Goal: Transaction & Acquisition: Purchase product/service

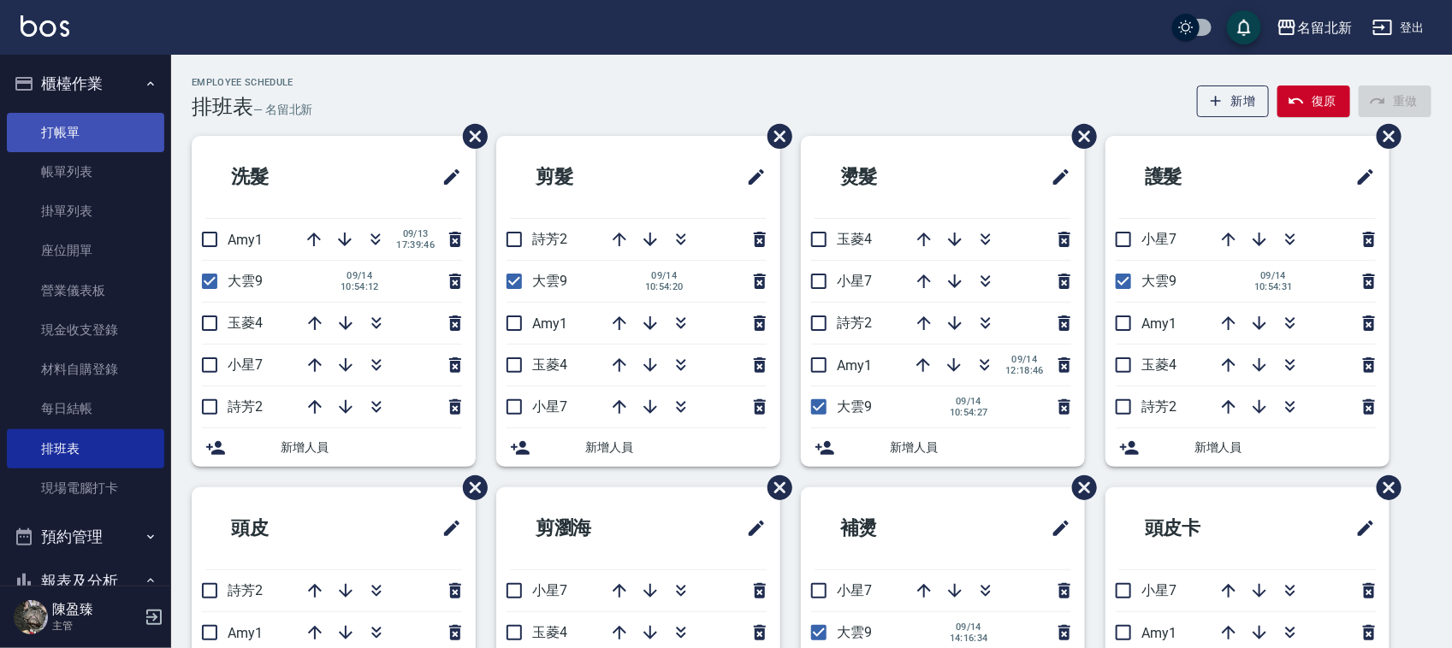
click at [86, 133] on link "打帳單" at bounding box center [85, 132] width 157 height 39
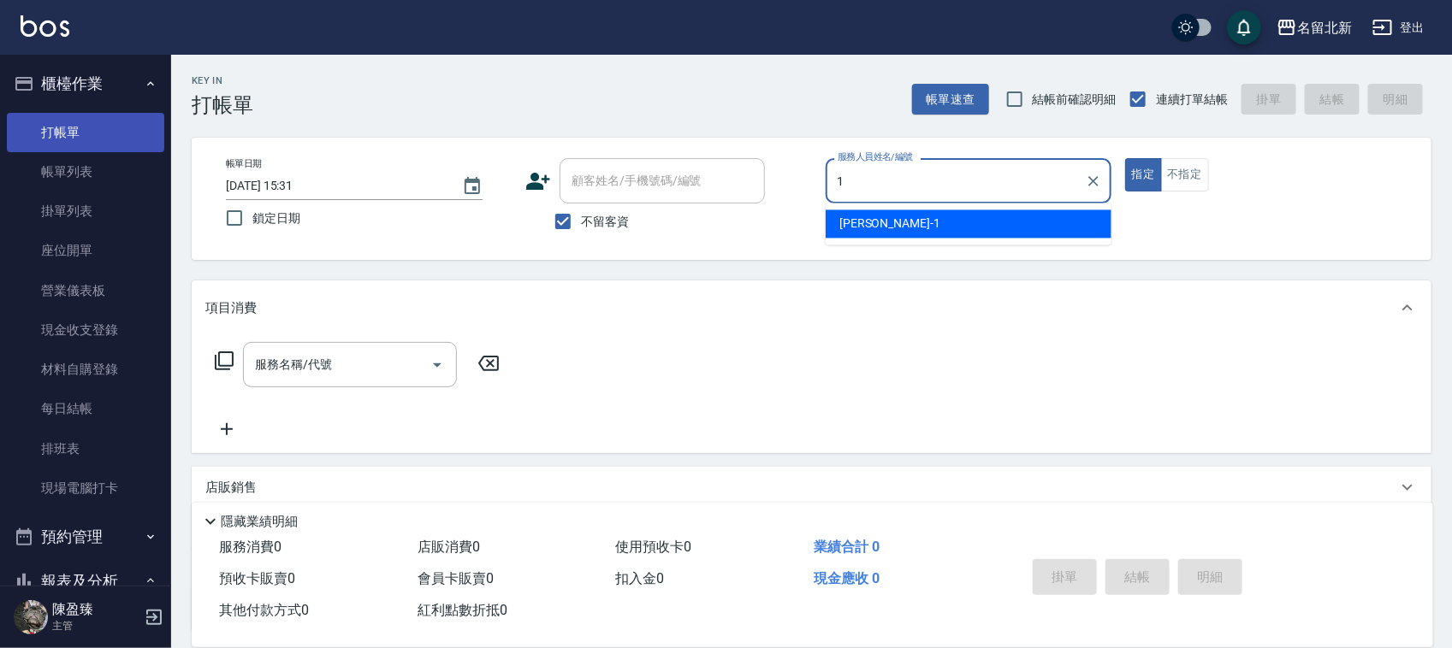
type input "[PERSON_NAME]-1"
type button "true"
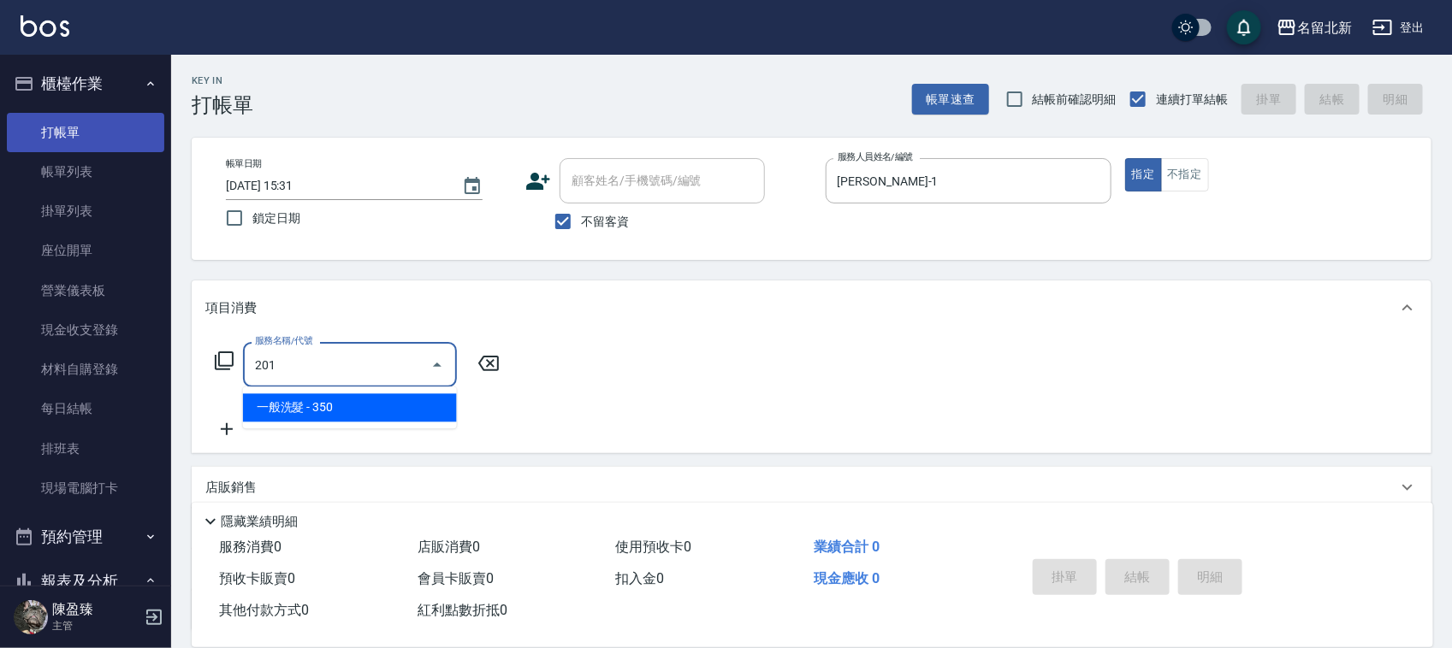
type input "一般洗髮(201)"
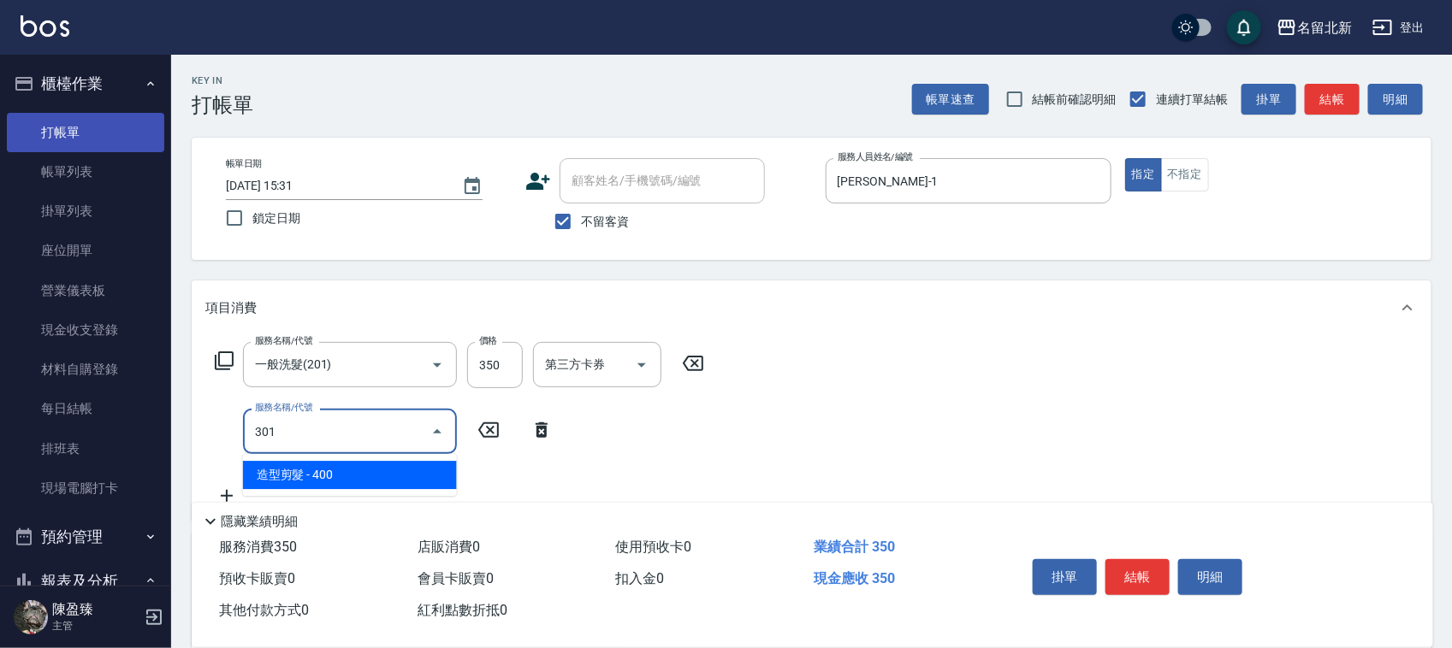
type input "造型剪髮(301)"
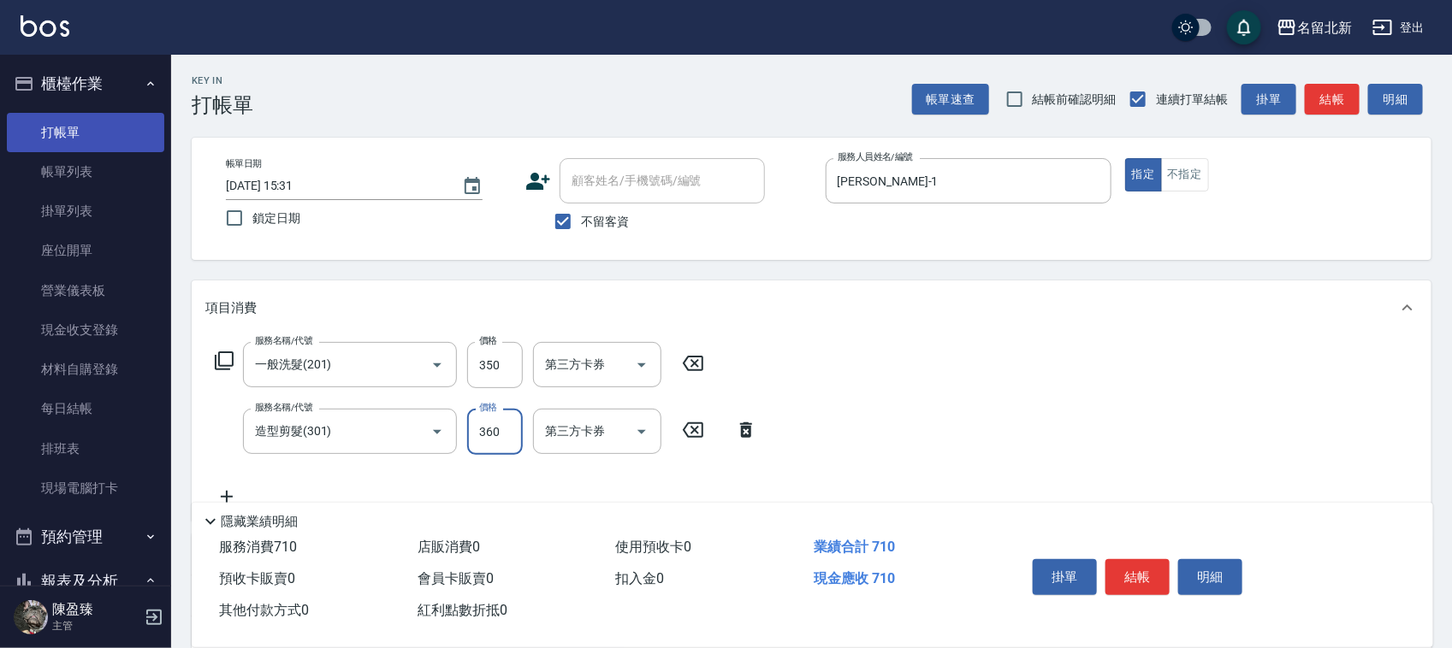
type input "360"
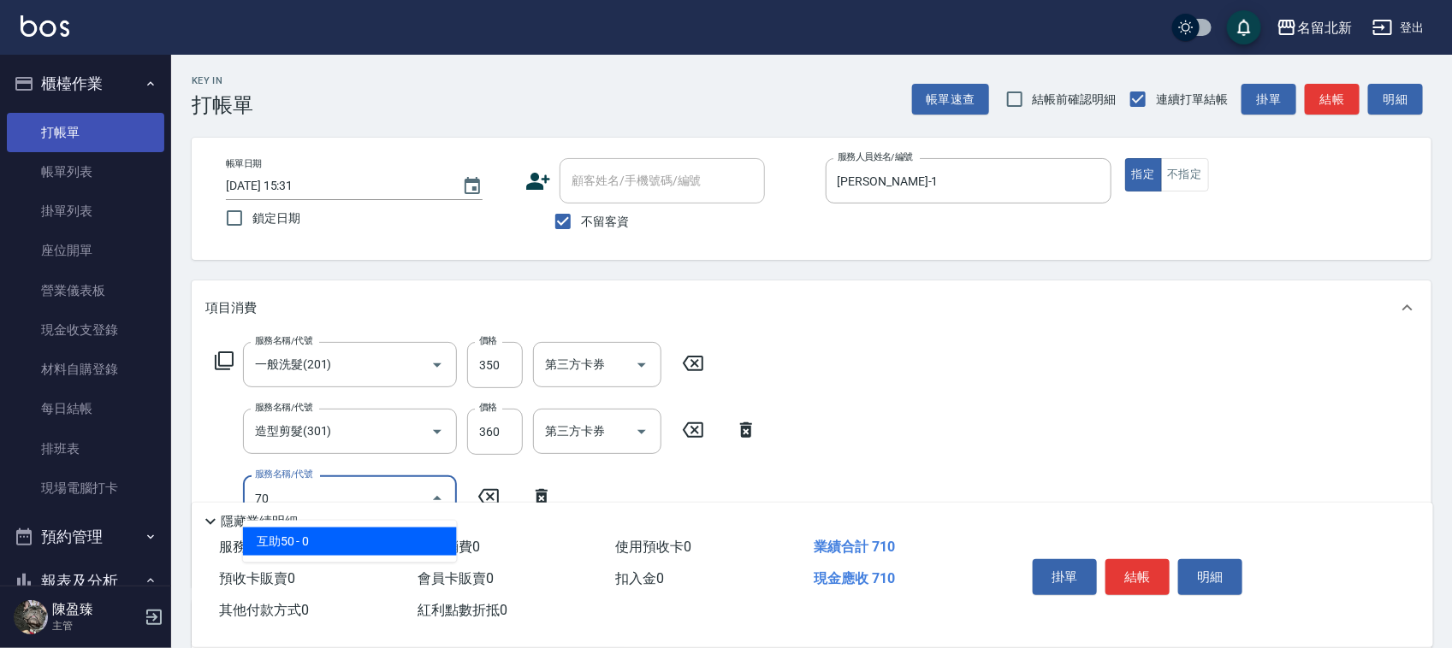
type input "7"
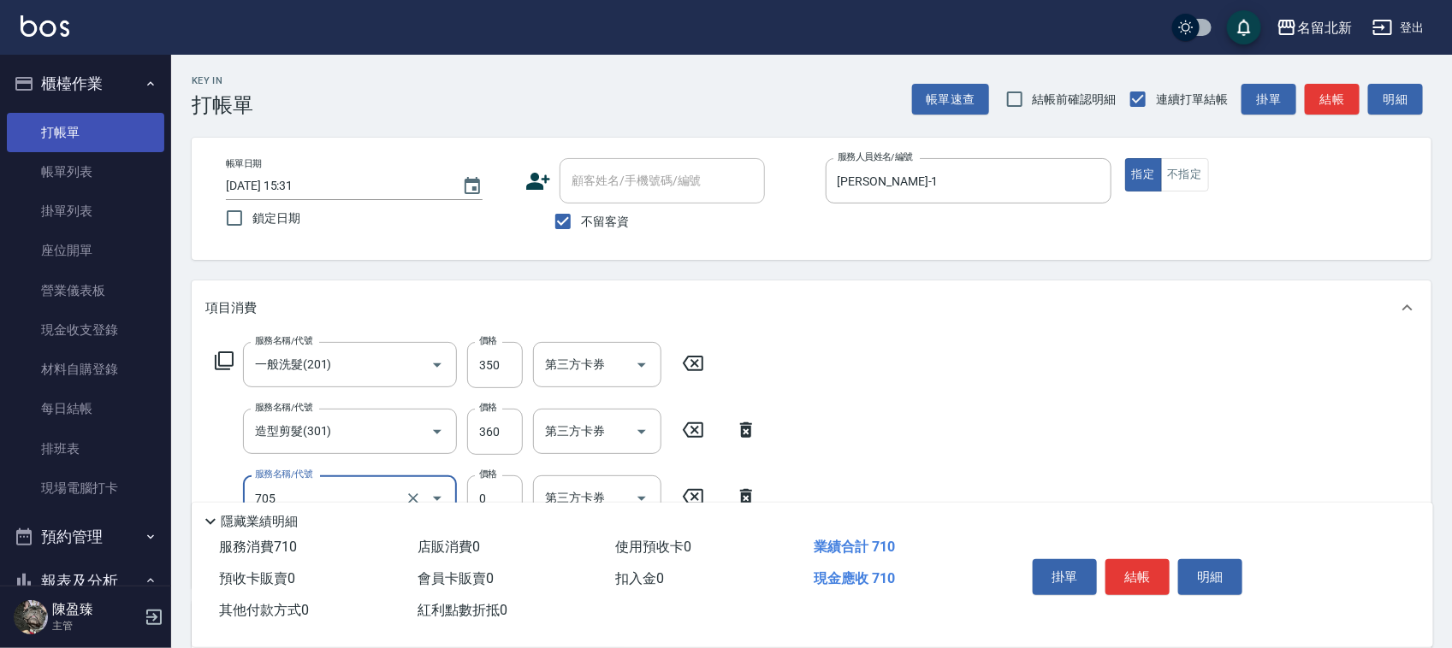
type input "互助50(705)"
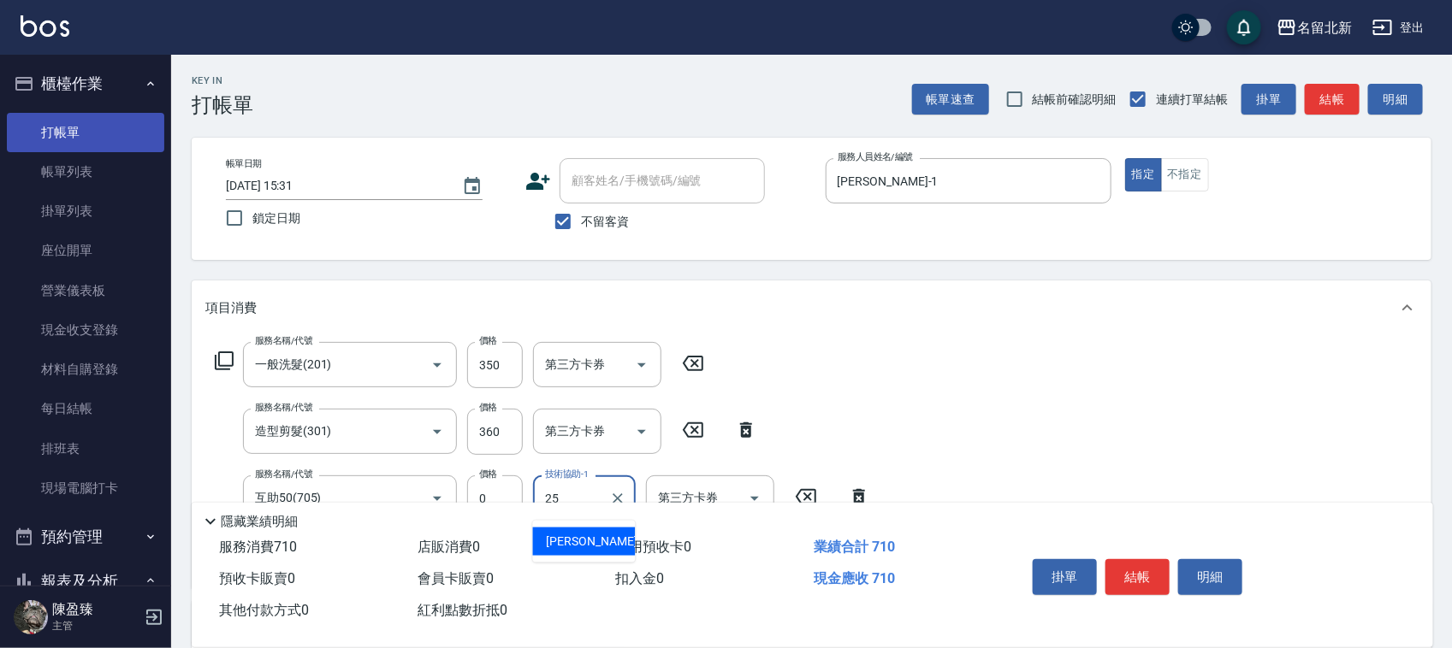
type input "禎禎-25"
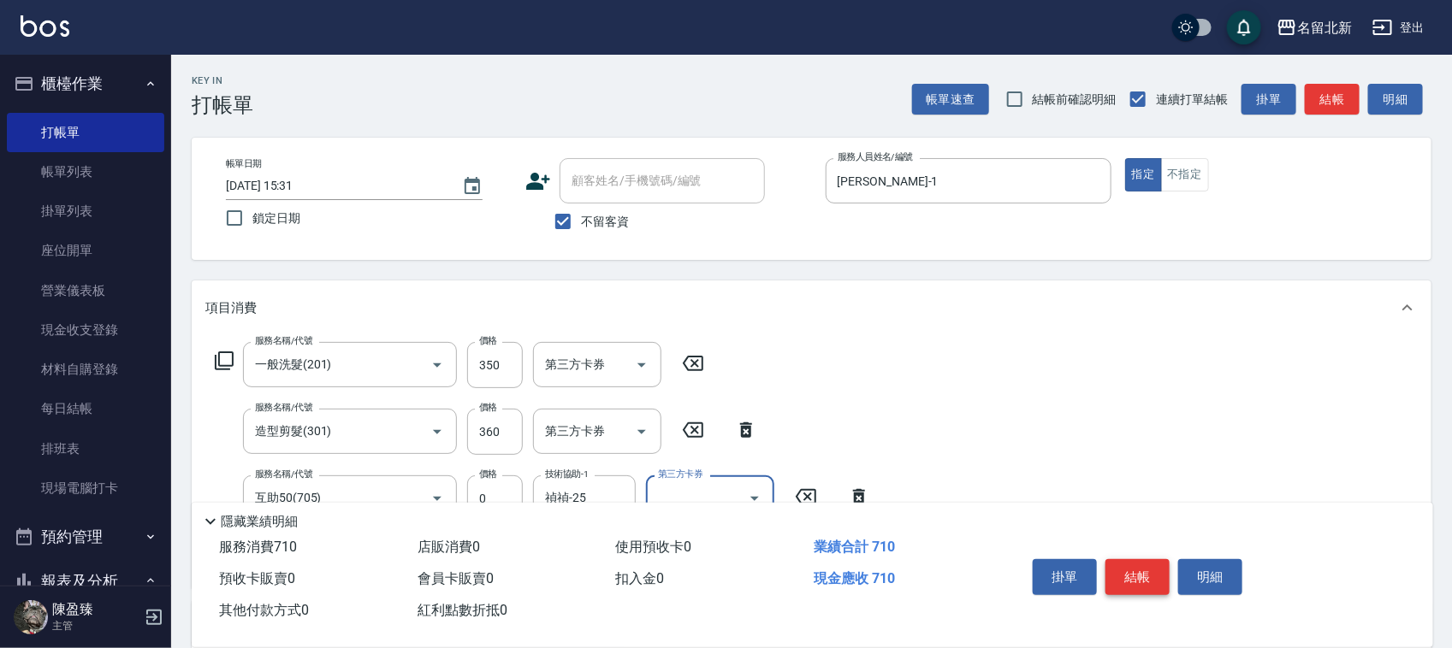
click at [1138, 574] on button "結帳" at bounding box center [1137, 577] width 64 height 36
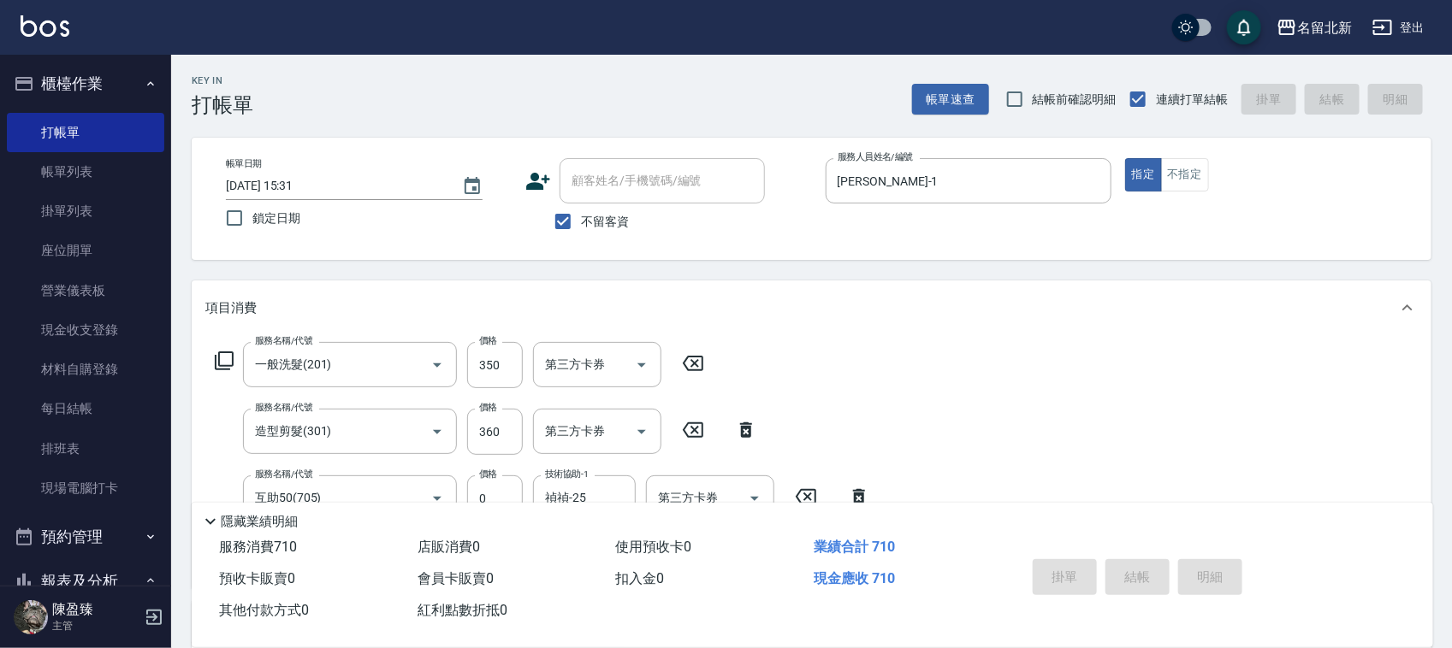
type input "[DATE] 15:32"
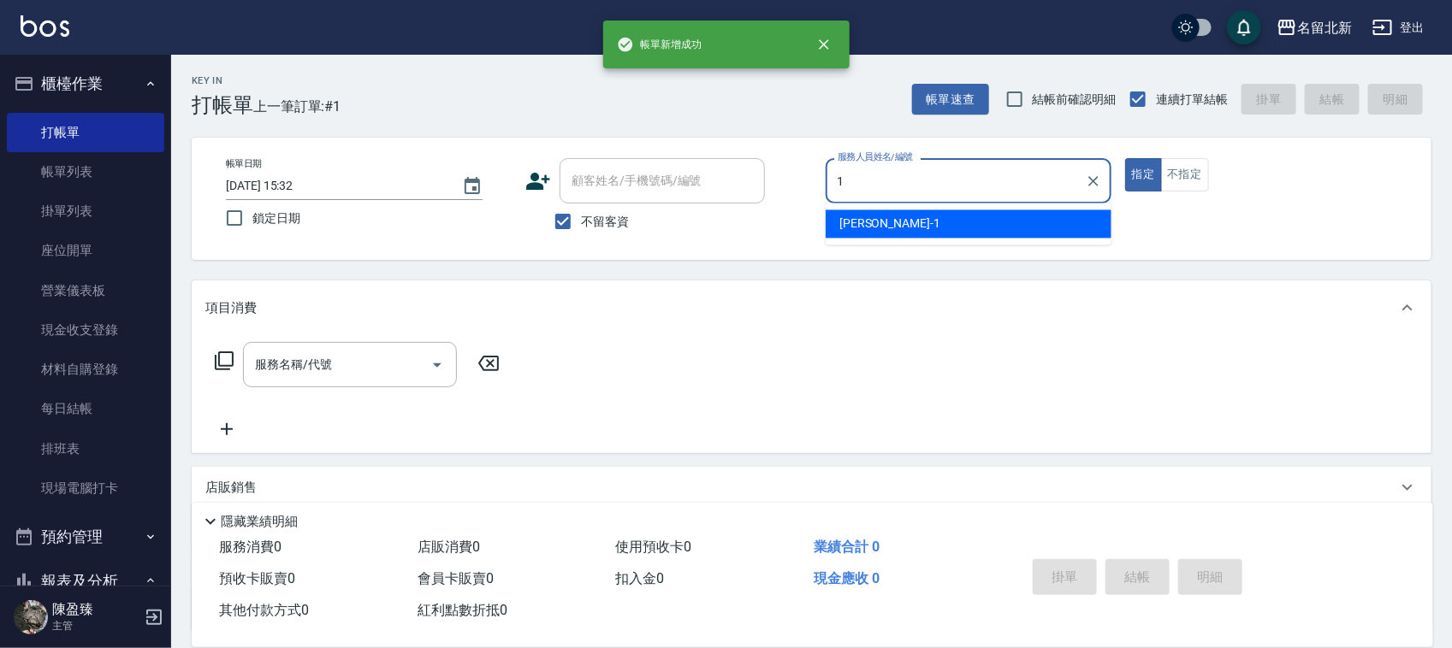
type input "[PERSON_NAME]-1"
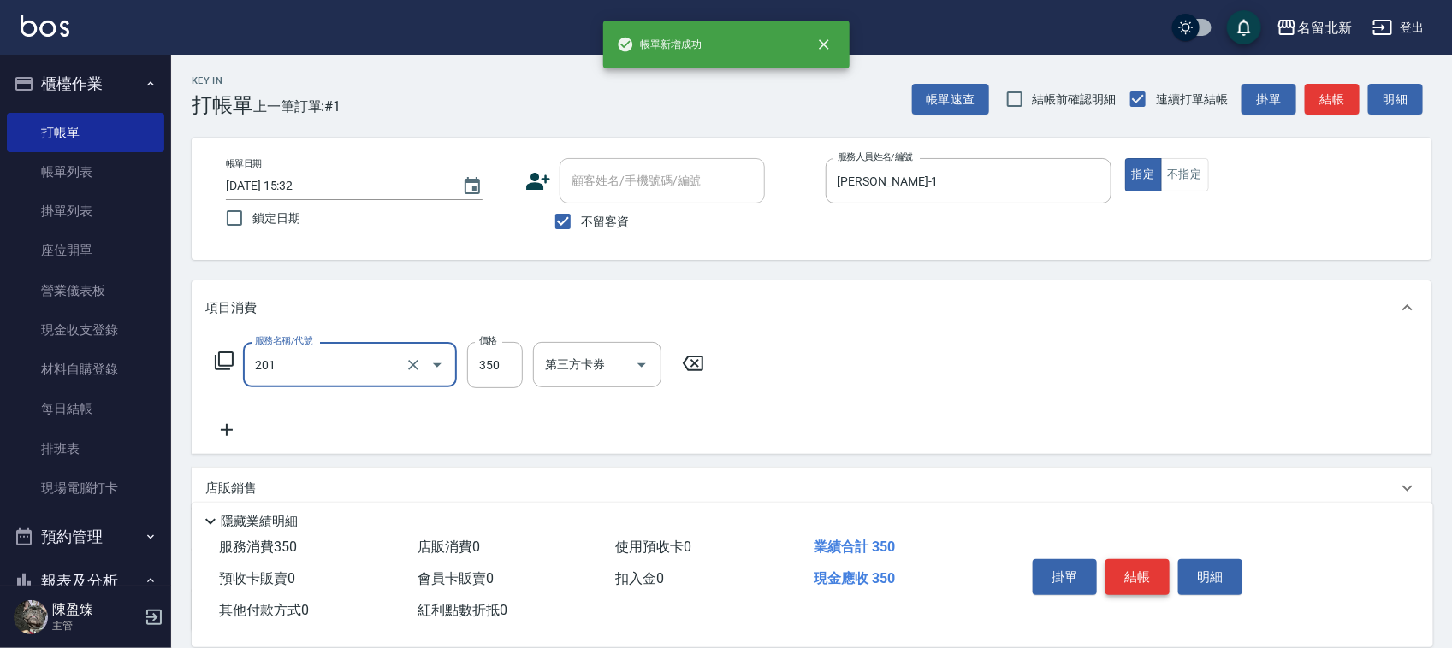
type input "一般洗髮(201)"
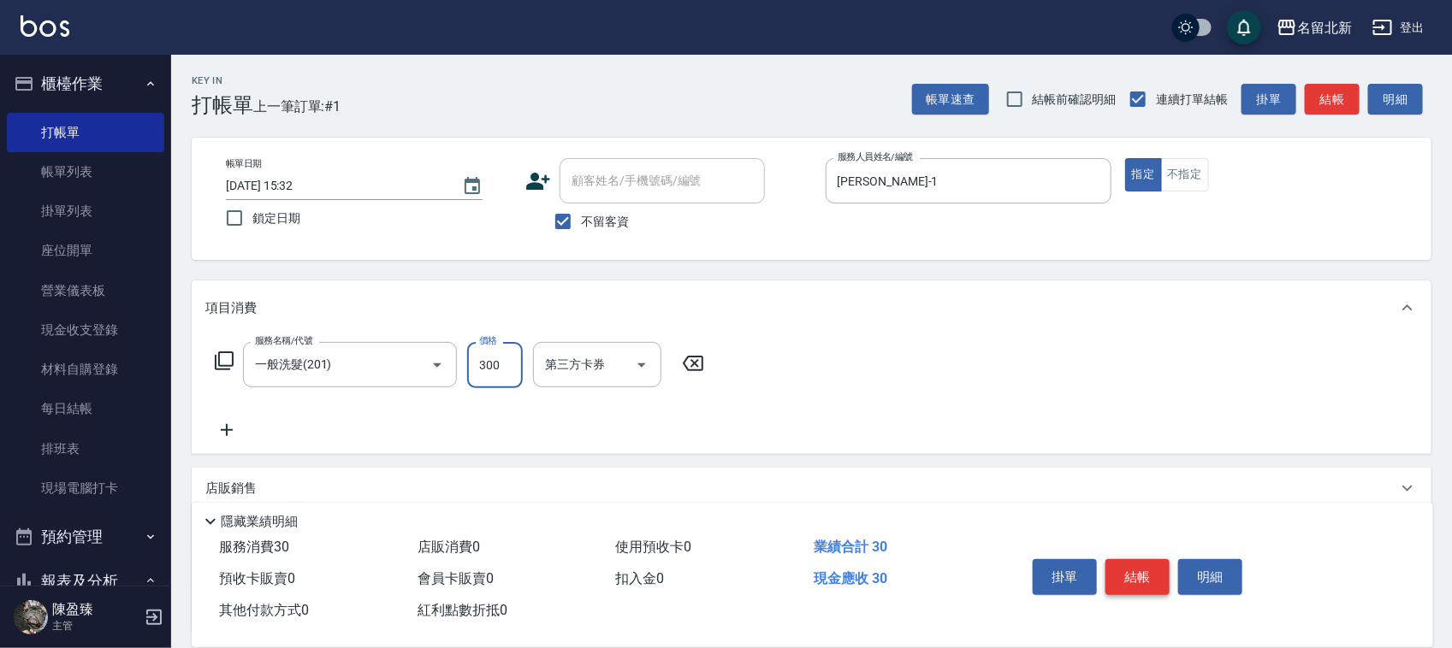
type input "300"
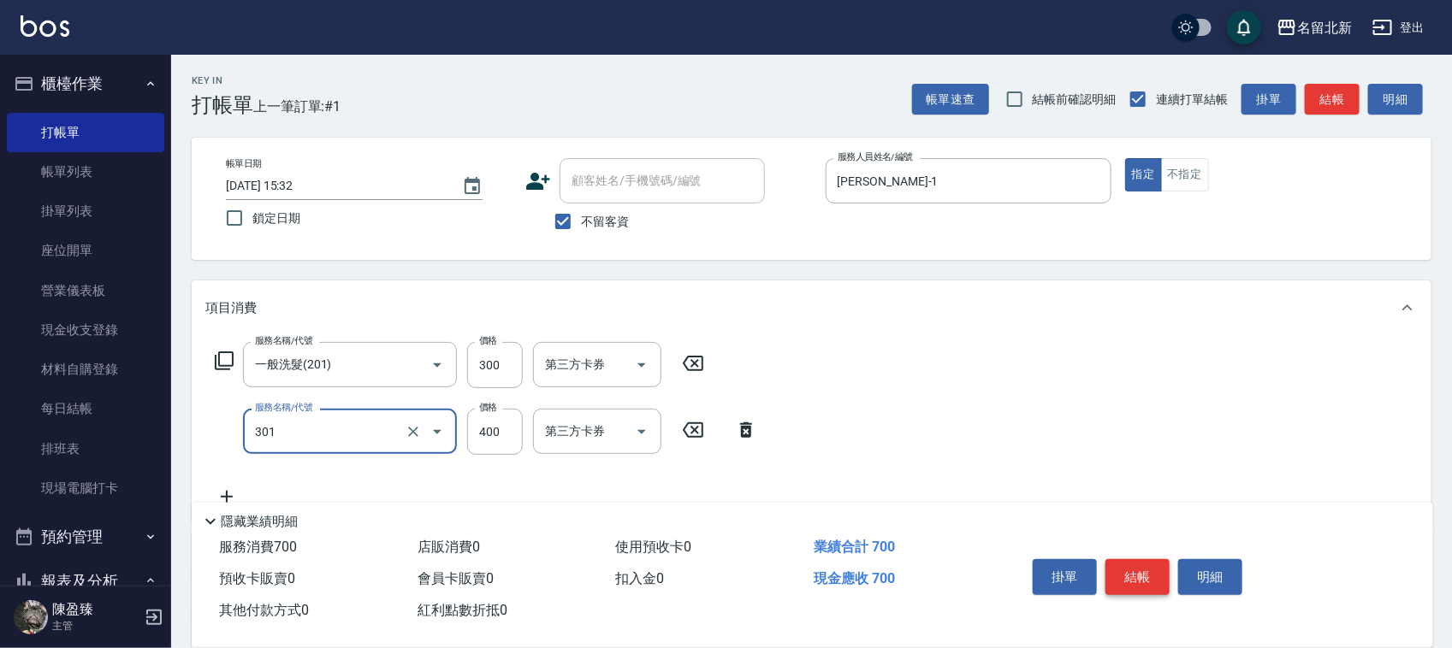
type input "造型剪髮(301)"
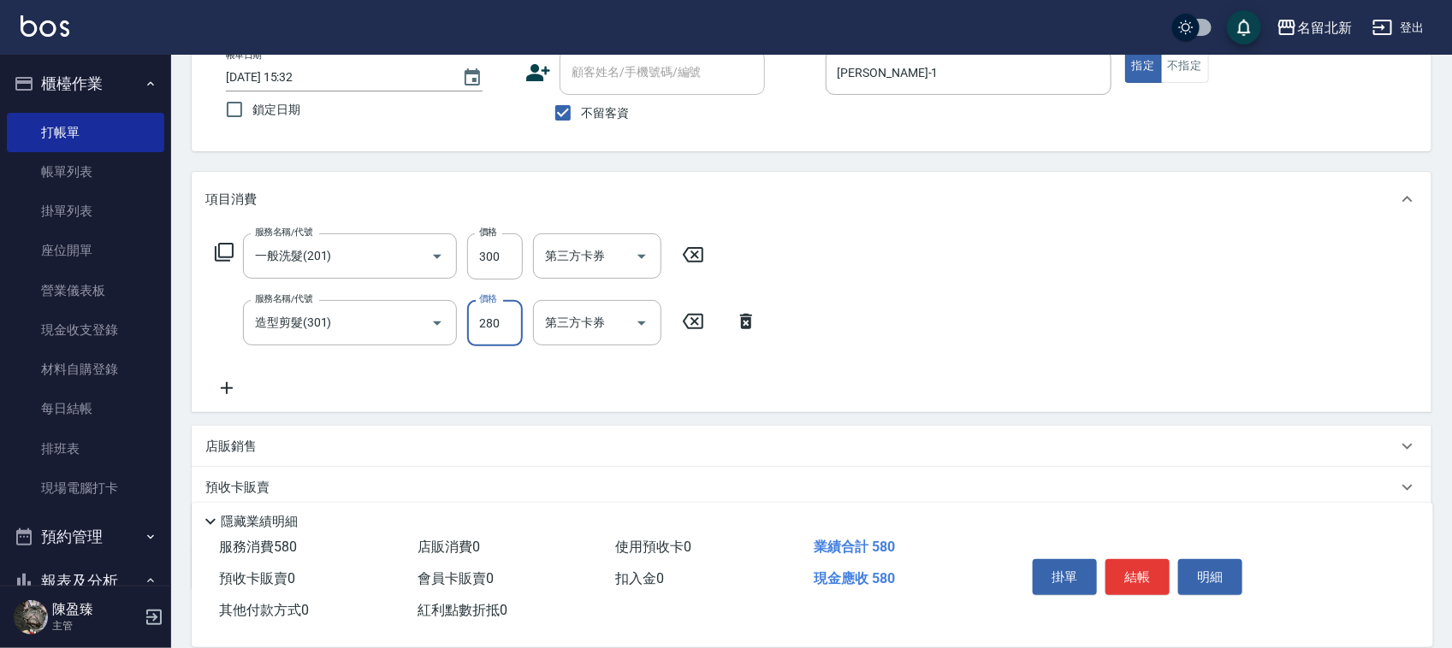
scroll to position [212, 0]
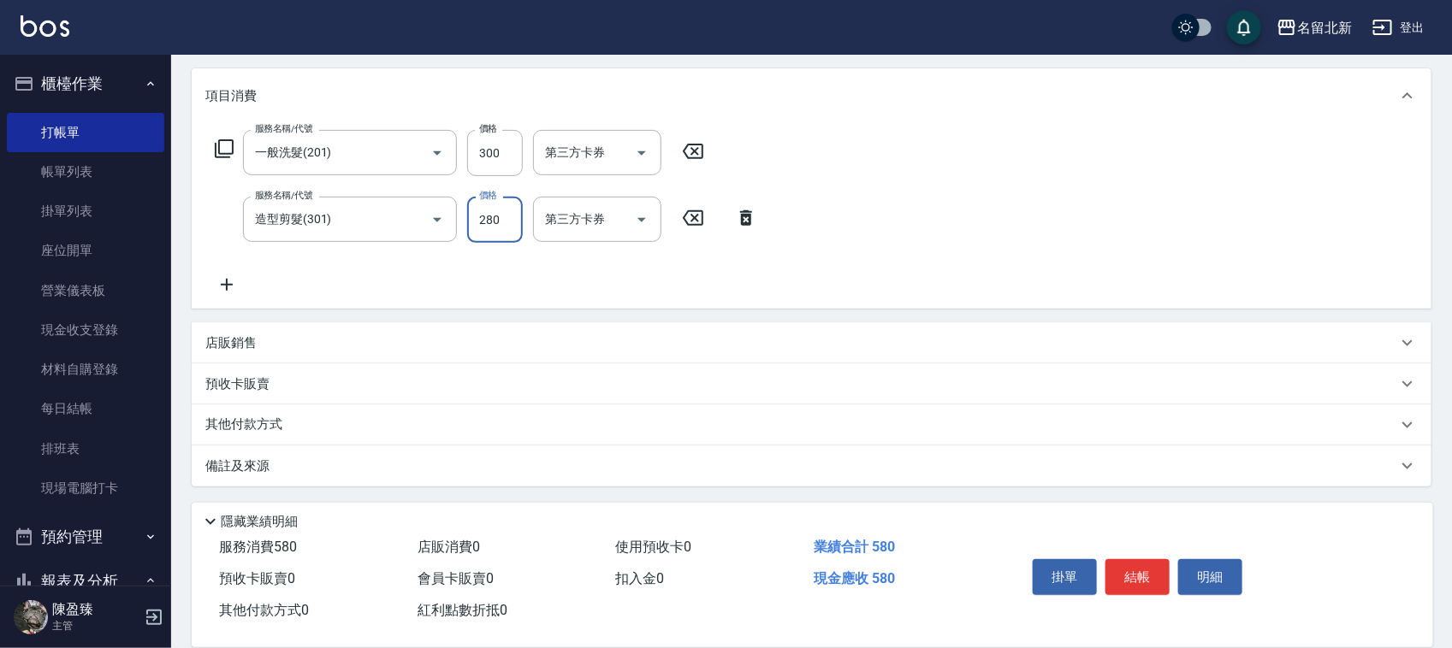
type input "280"
click at [270, 421] on p "其他付款方式" at bounding box center [248, 425] width 86 height 19
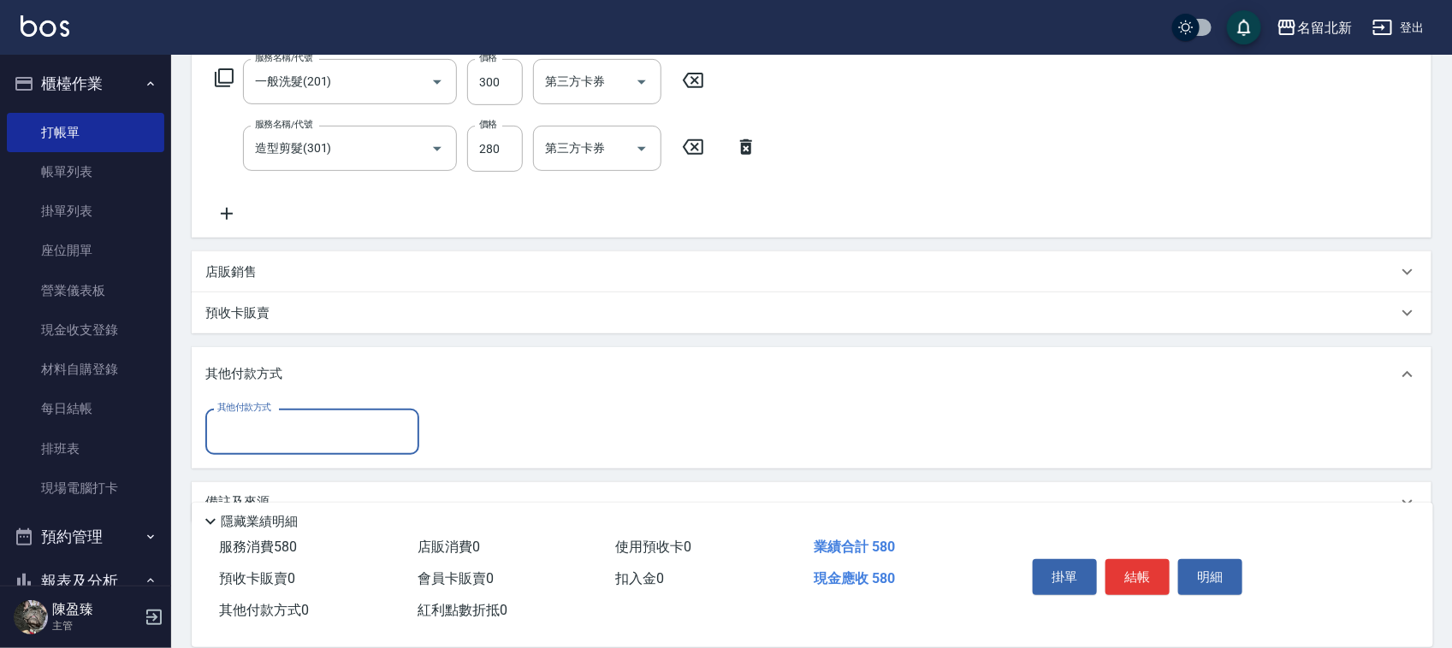
scroll to position [319, 0]
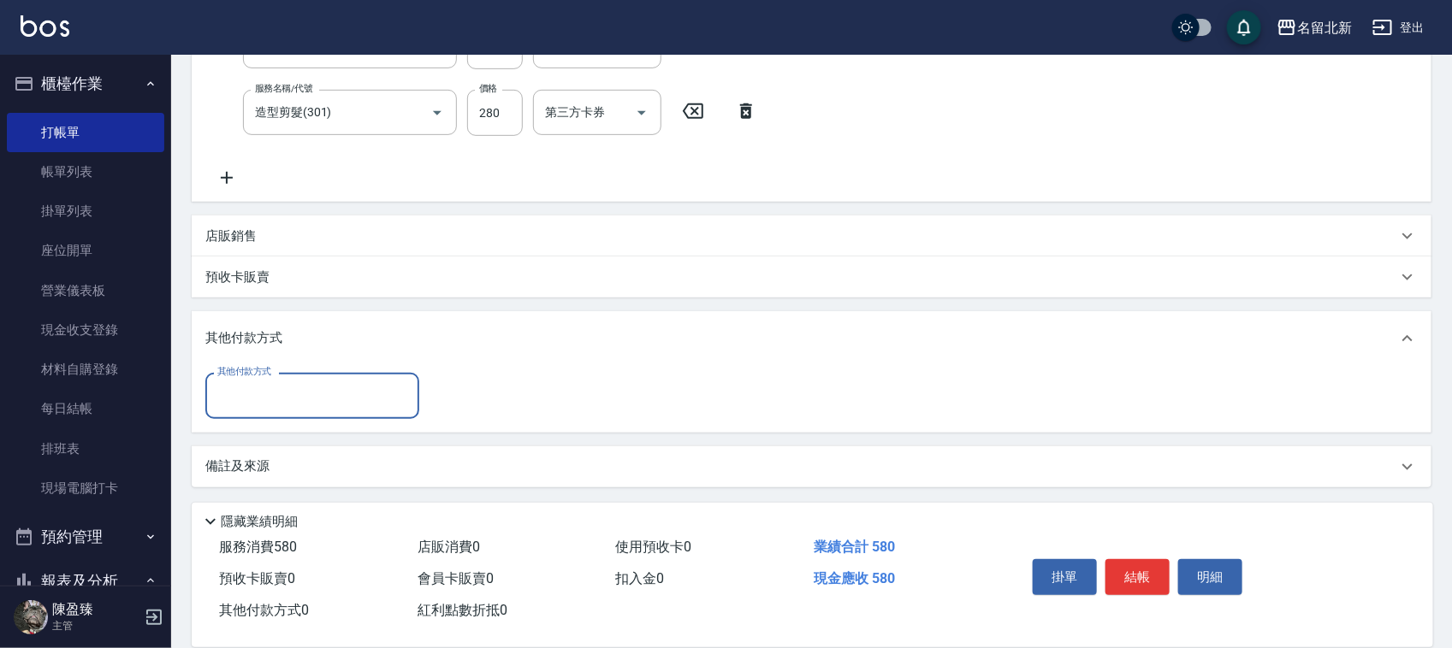
click at [284, 392] on input "其他付款方式" at bounding box center [312, 396] width 198 height 30
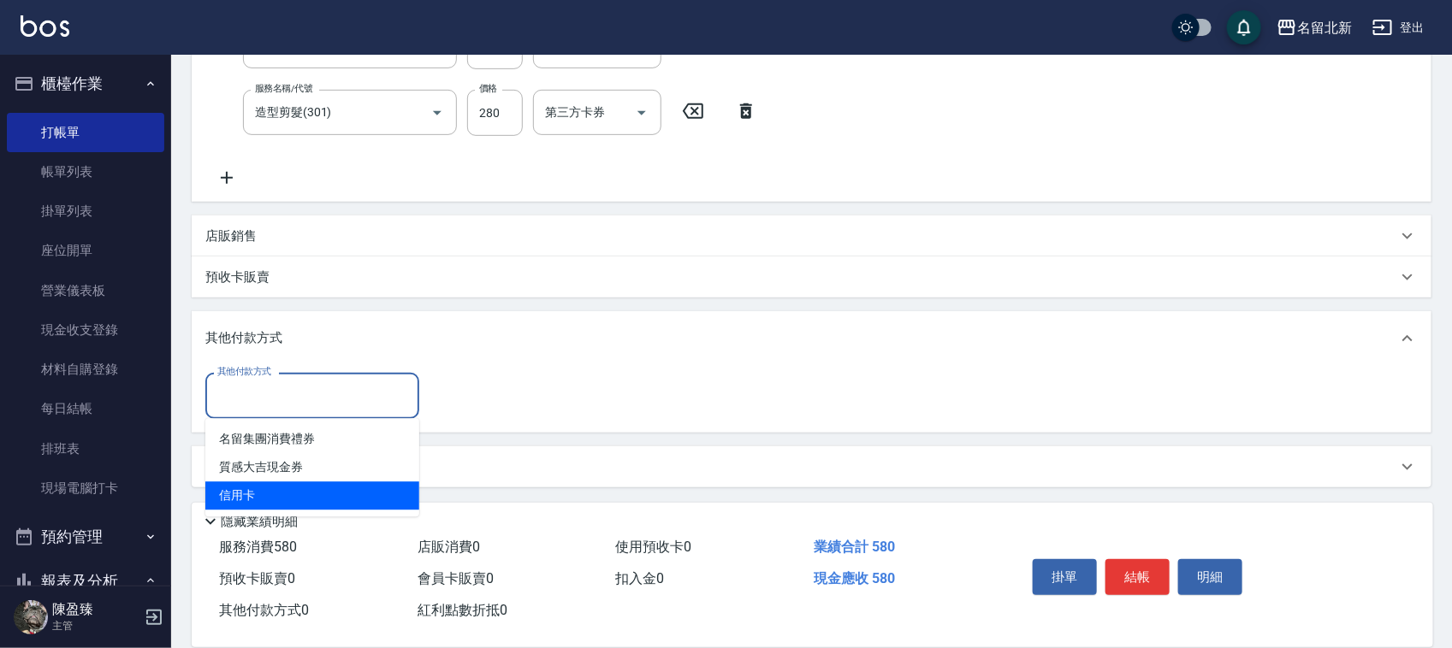
click at [312, 497] on span "信用卡" at bounding box center [312, 496] width 214 height 28
type input "信用卡"
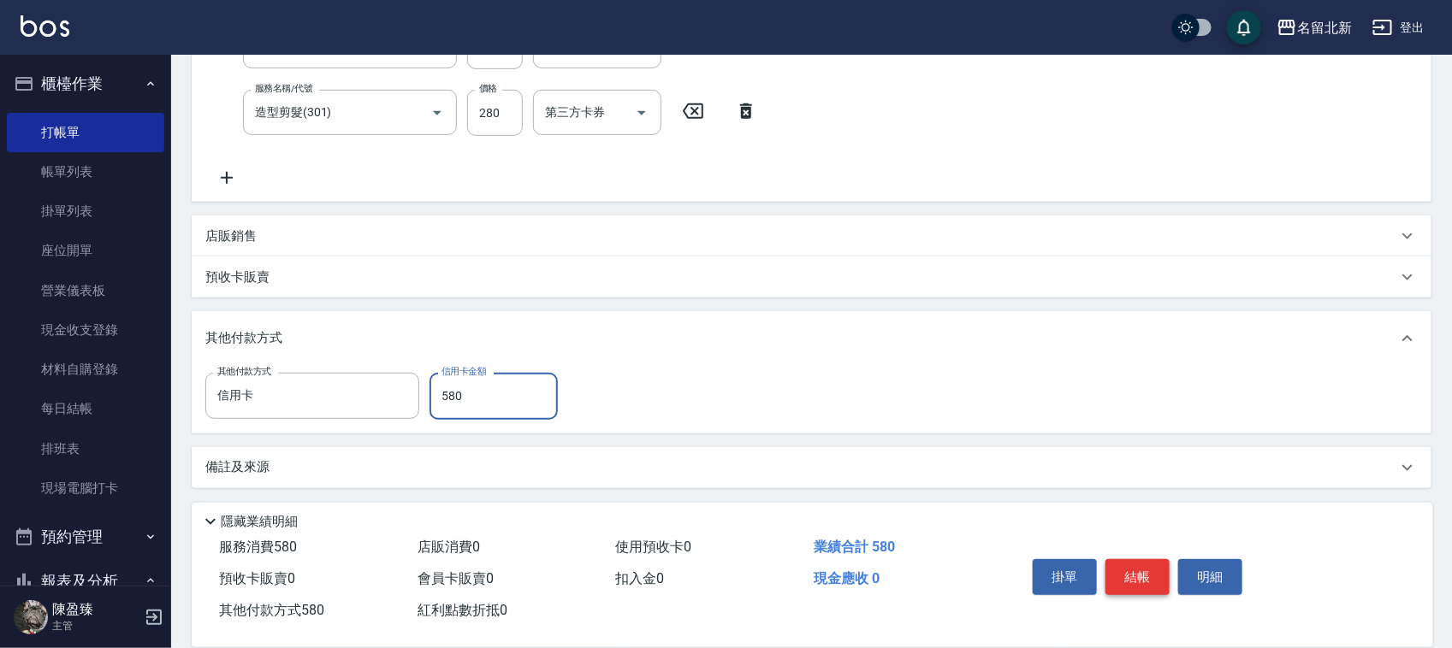
type input "580"
click at [1121, 565] on button "結帳" at bounding box center [1137, 577] width 64 height 36
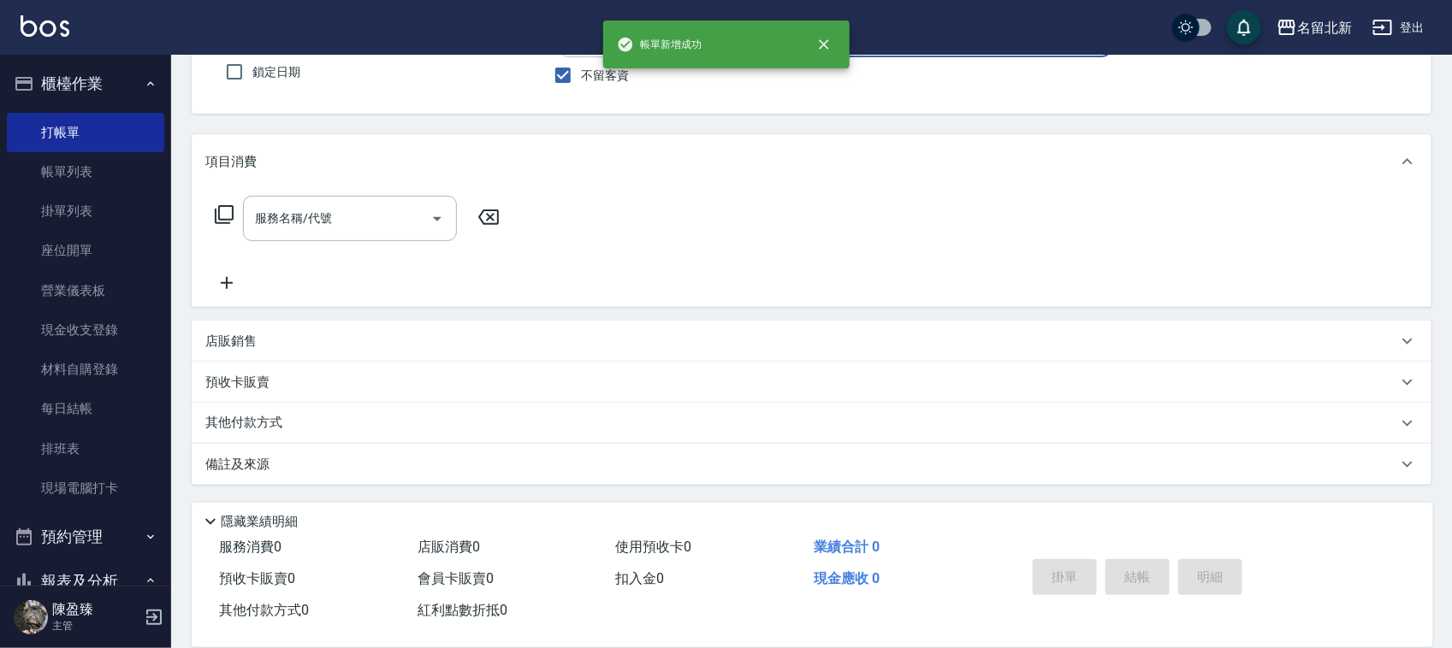
scroll to position [0, 0]
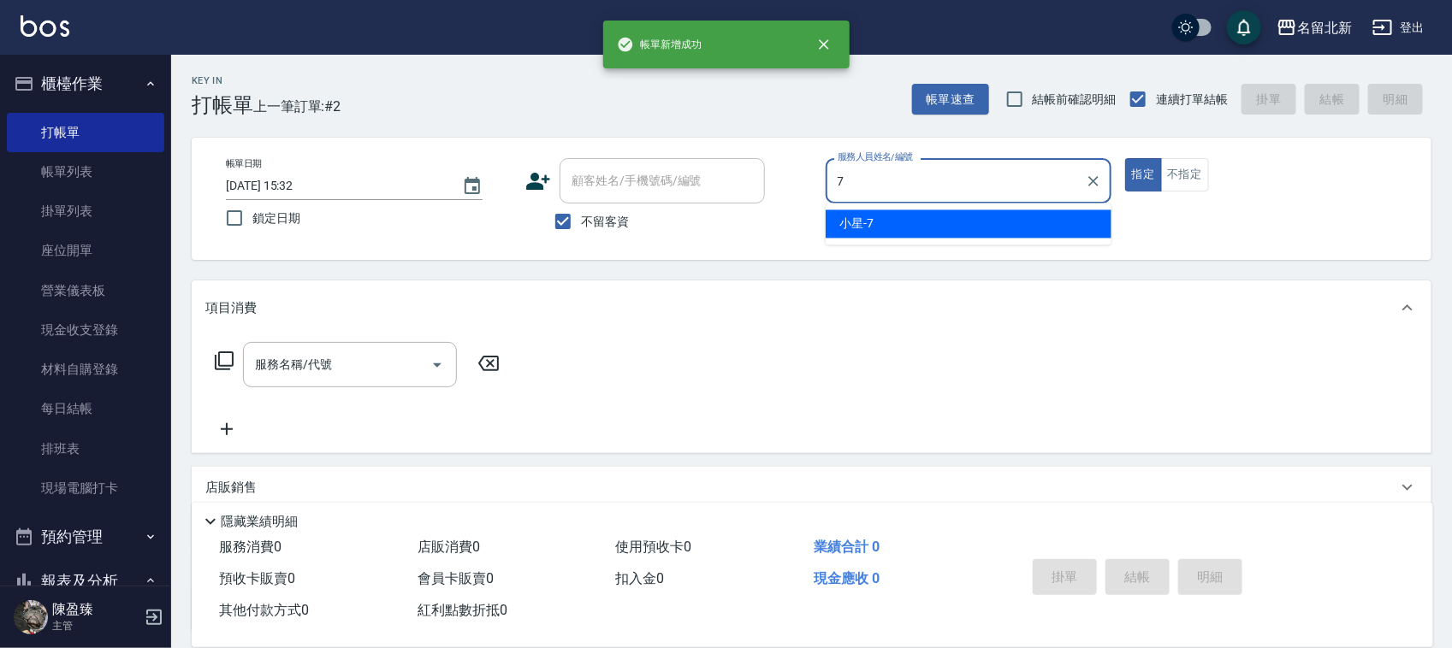
type input "小星-7"
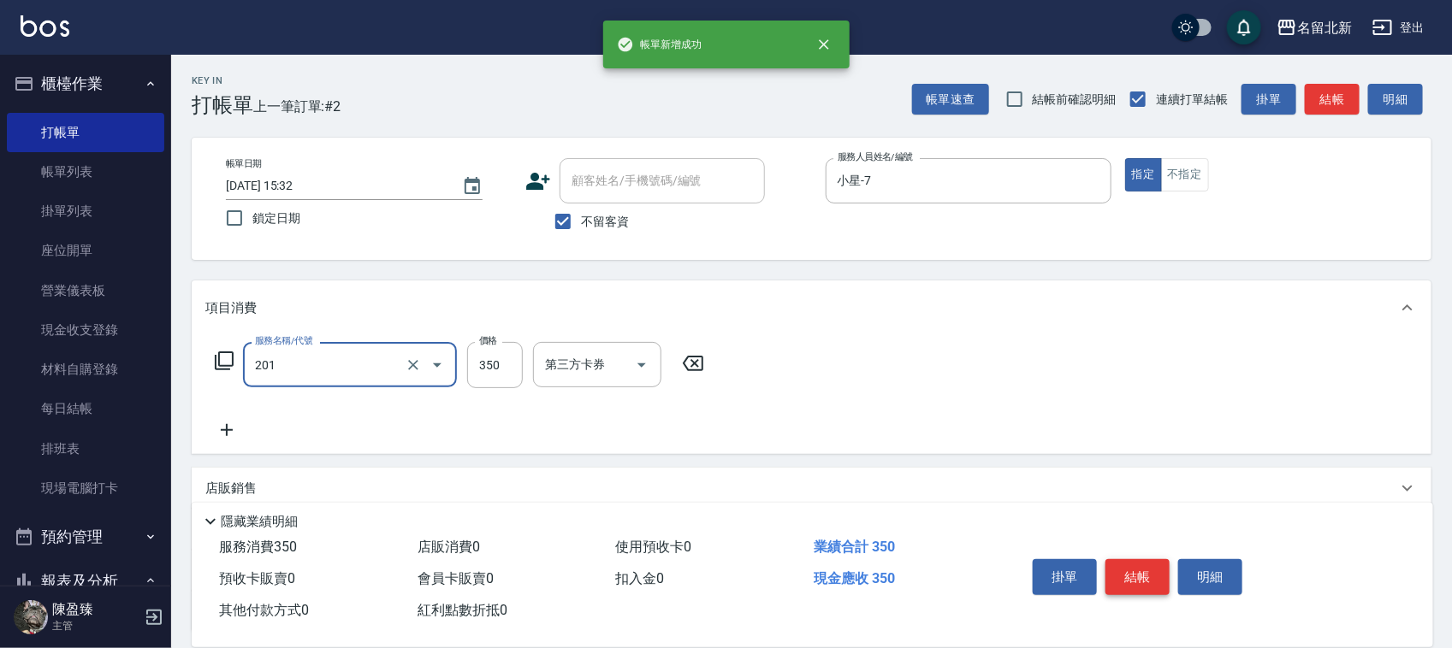
type input "一般洗髮(201)"
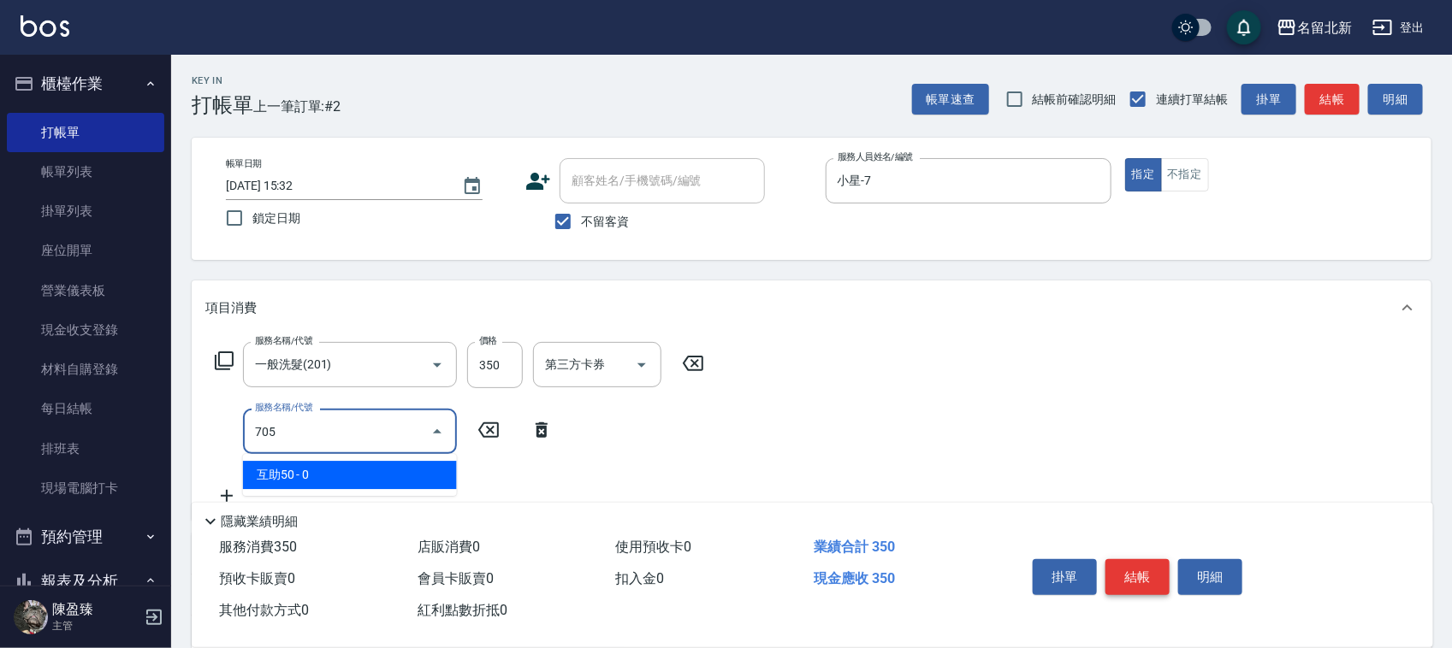
type input "互助50(705)"
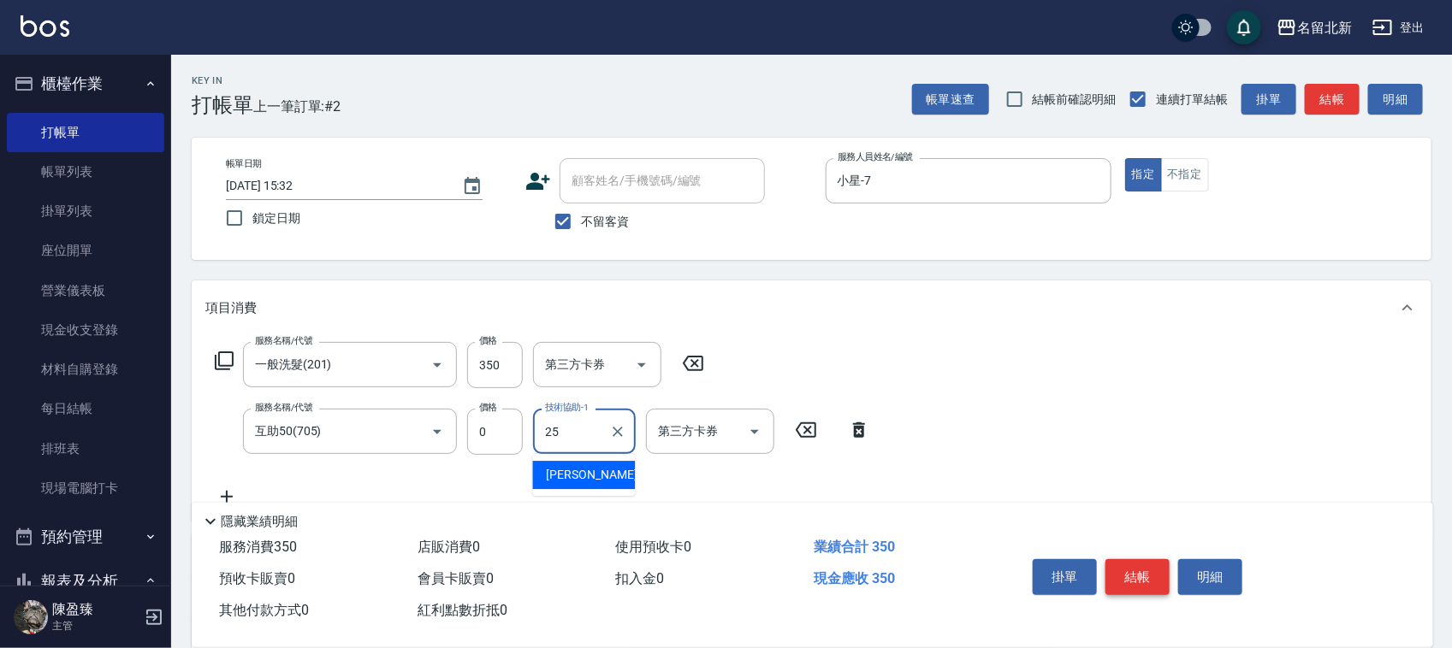
type input "禎禎-25"
click at [1121, 563] on button "結帳" at bounding box center [1137, 577] width 64 height 36
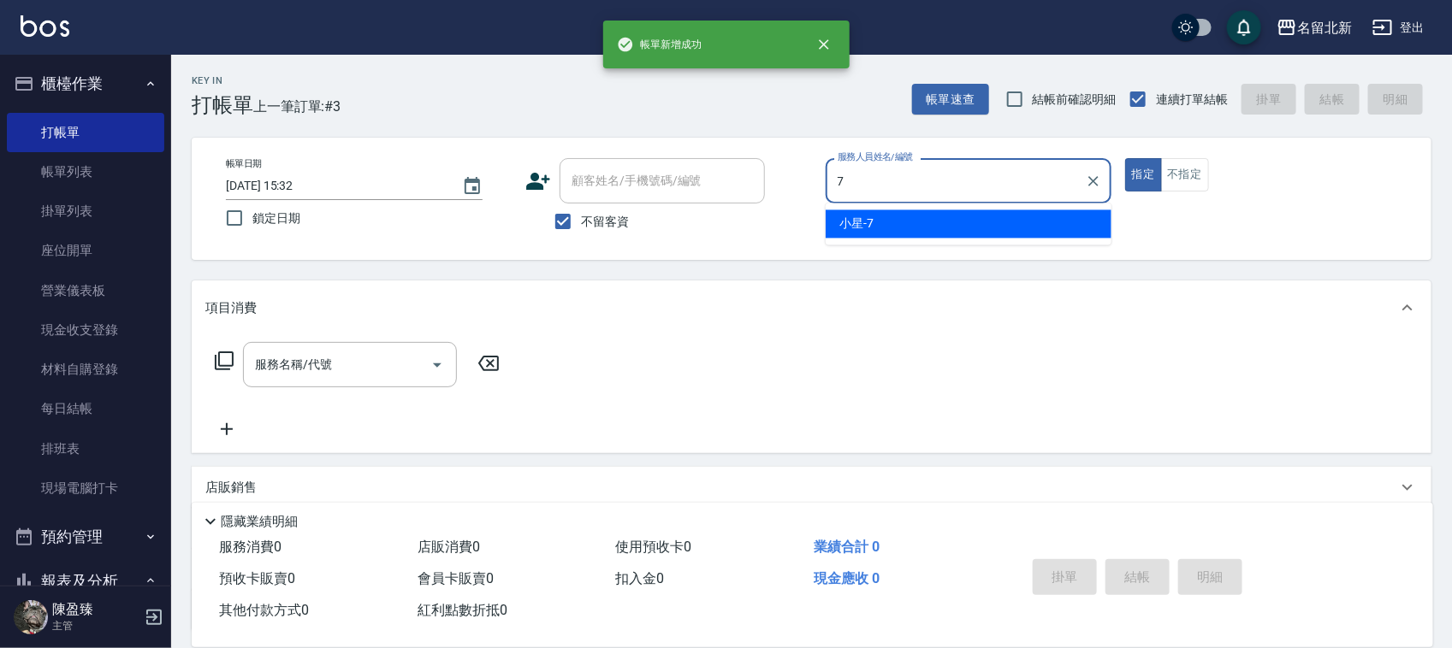
type input "小星-7"
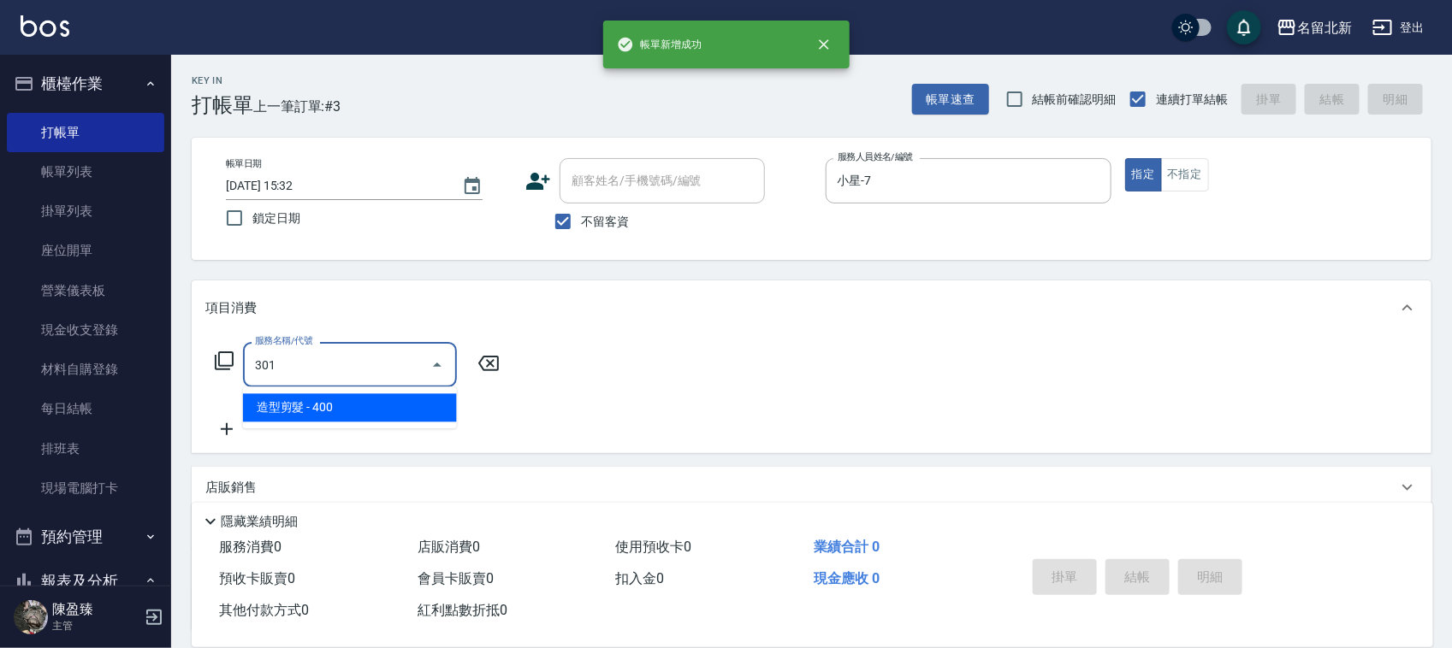
type input "造型剪髮(301)"
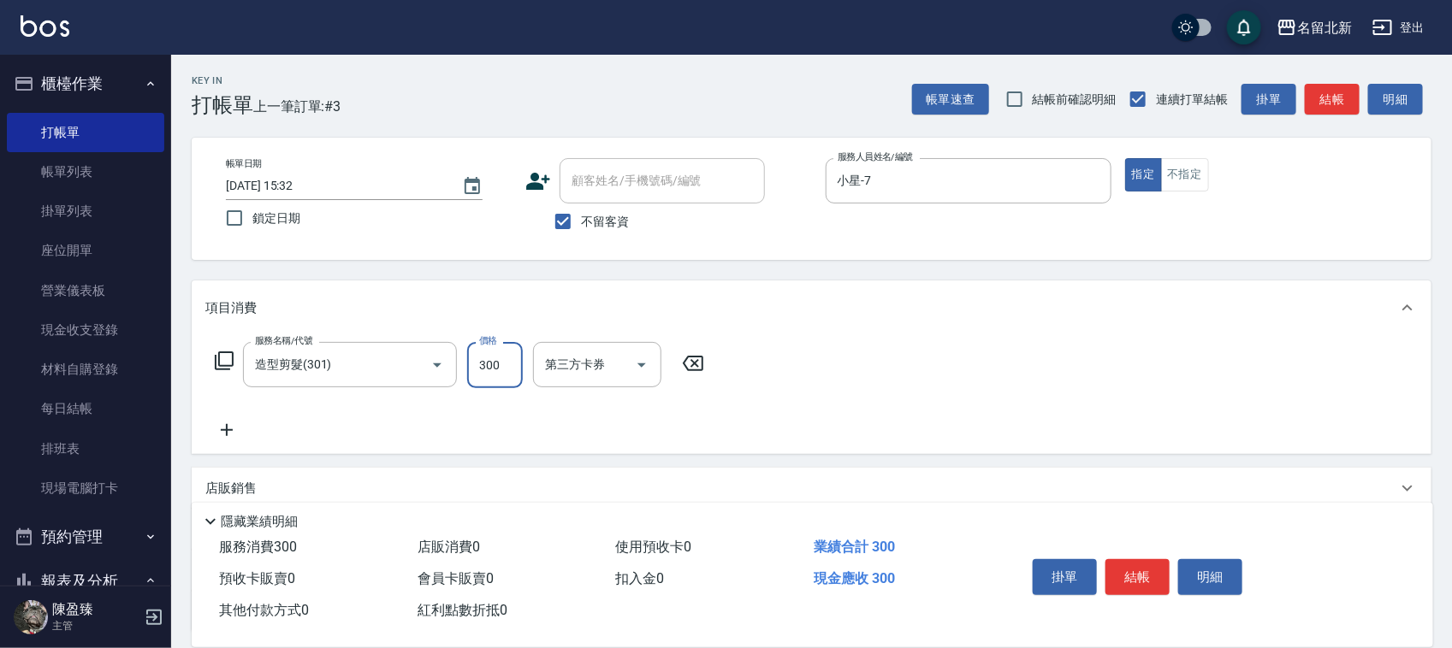
type input "300"
click at [1121, 562] on button "結帳" at bounding box center [1137, 577] width 64 height 36
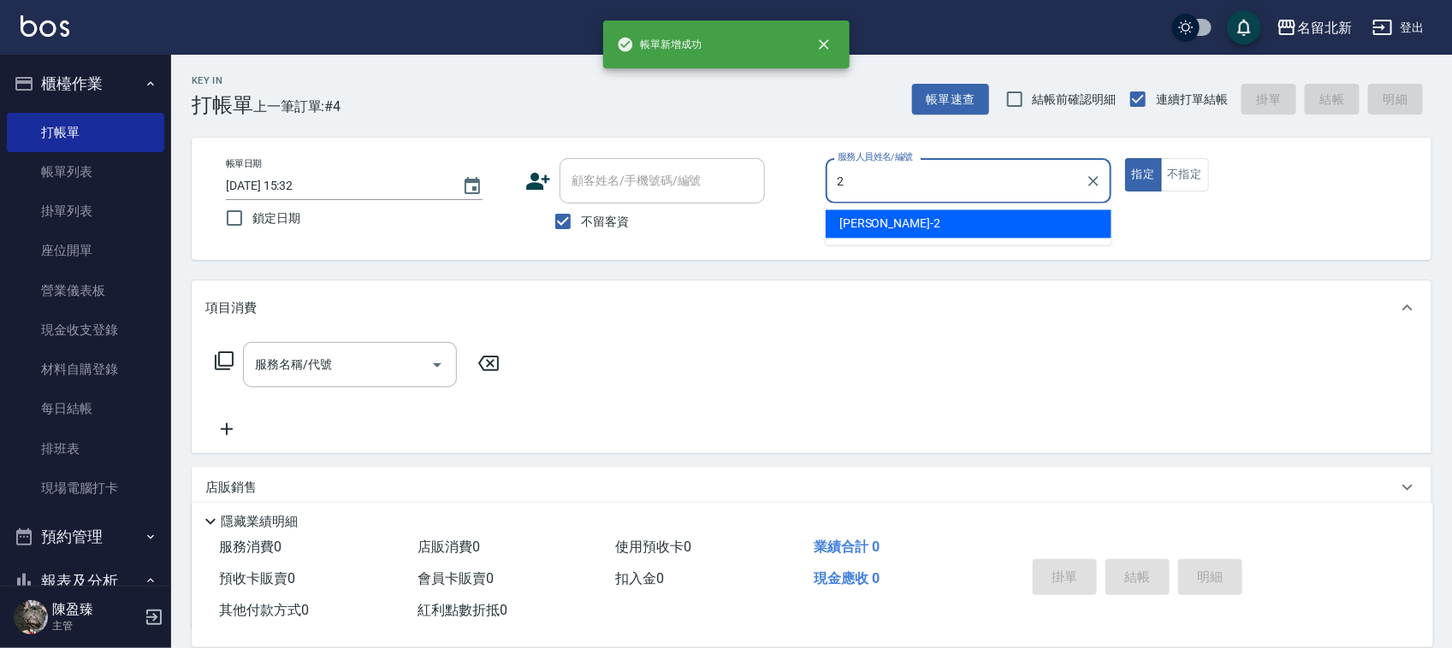
type input "[PERSON_NAME]-2"
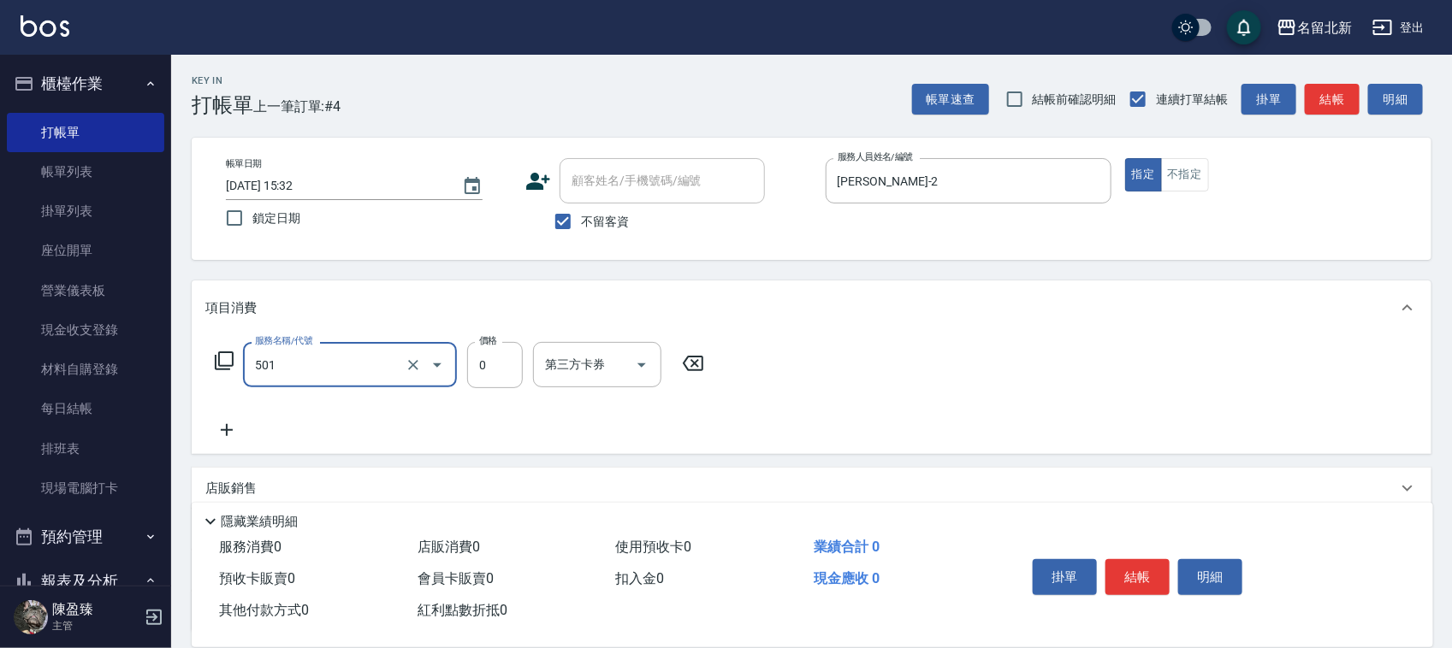
type input "染髮(501)"
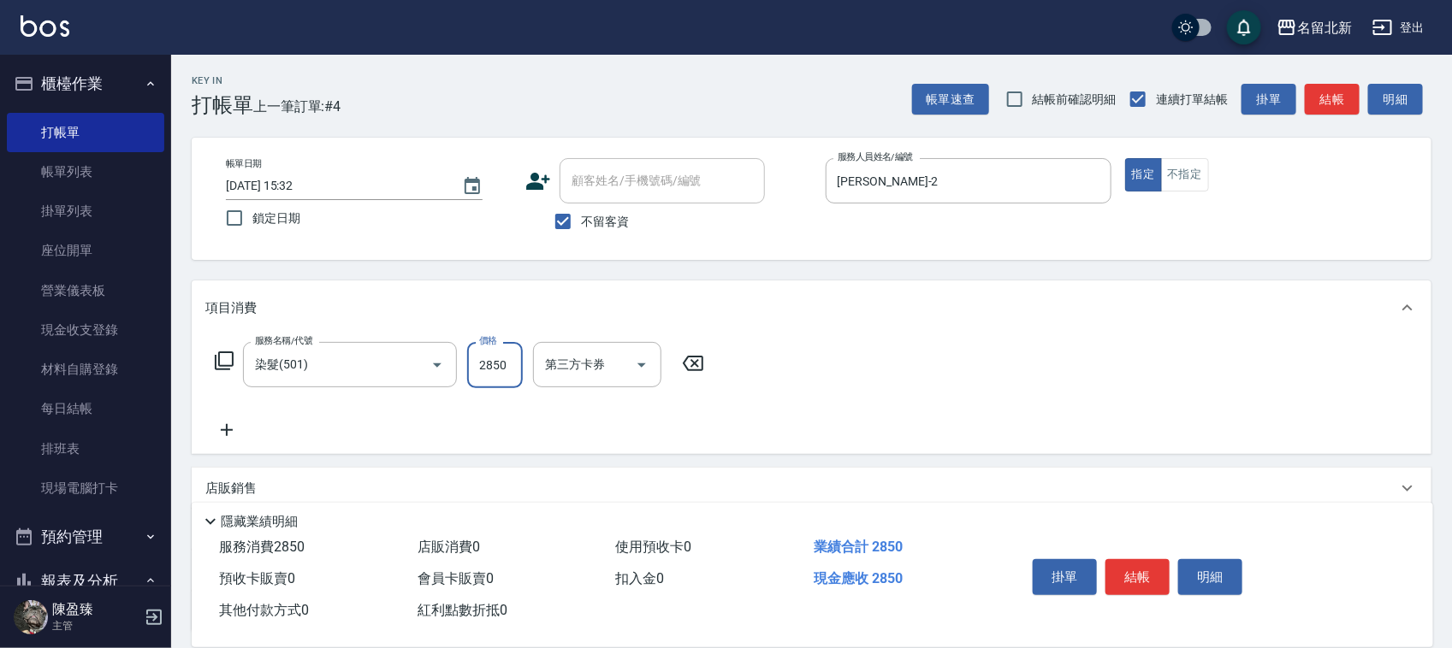
type input "2850"
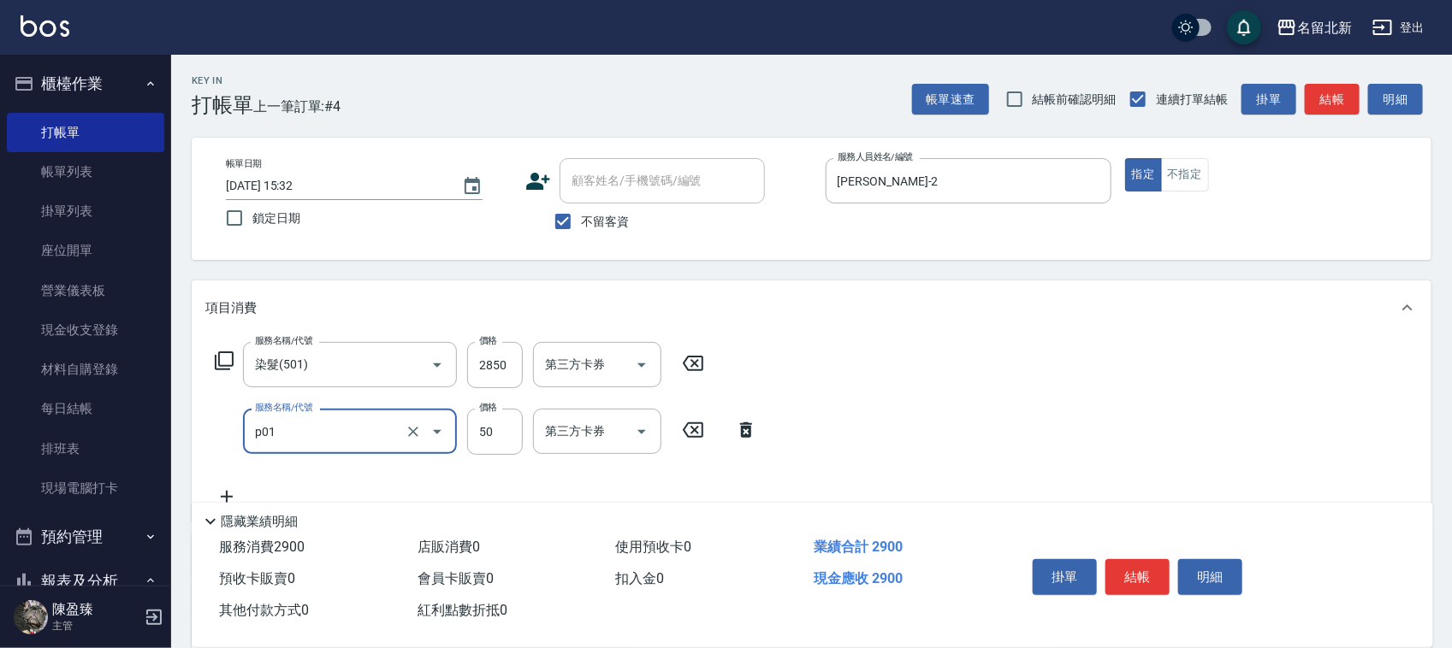
type input "入公司(p01)"
type input "90"
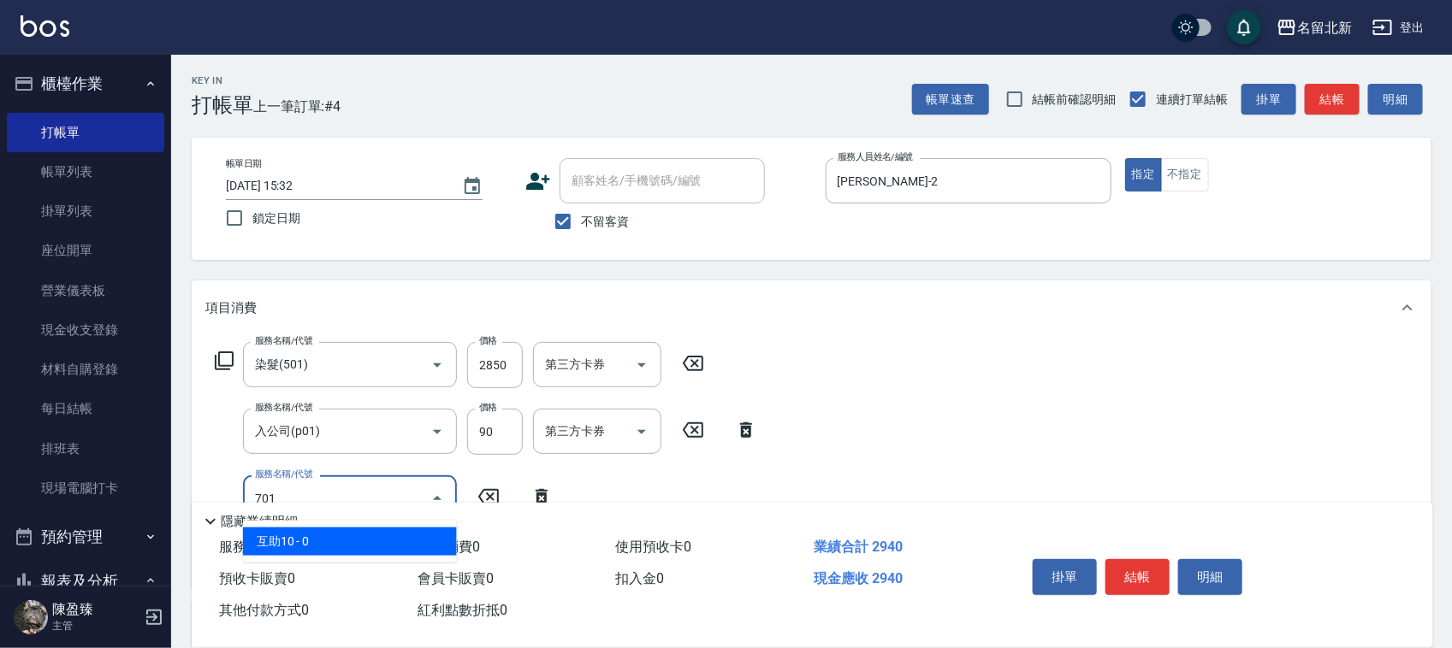
type input "互助10(701)"
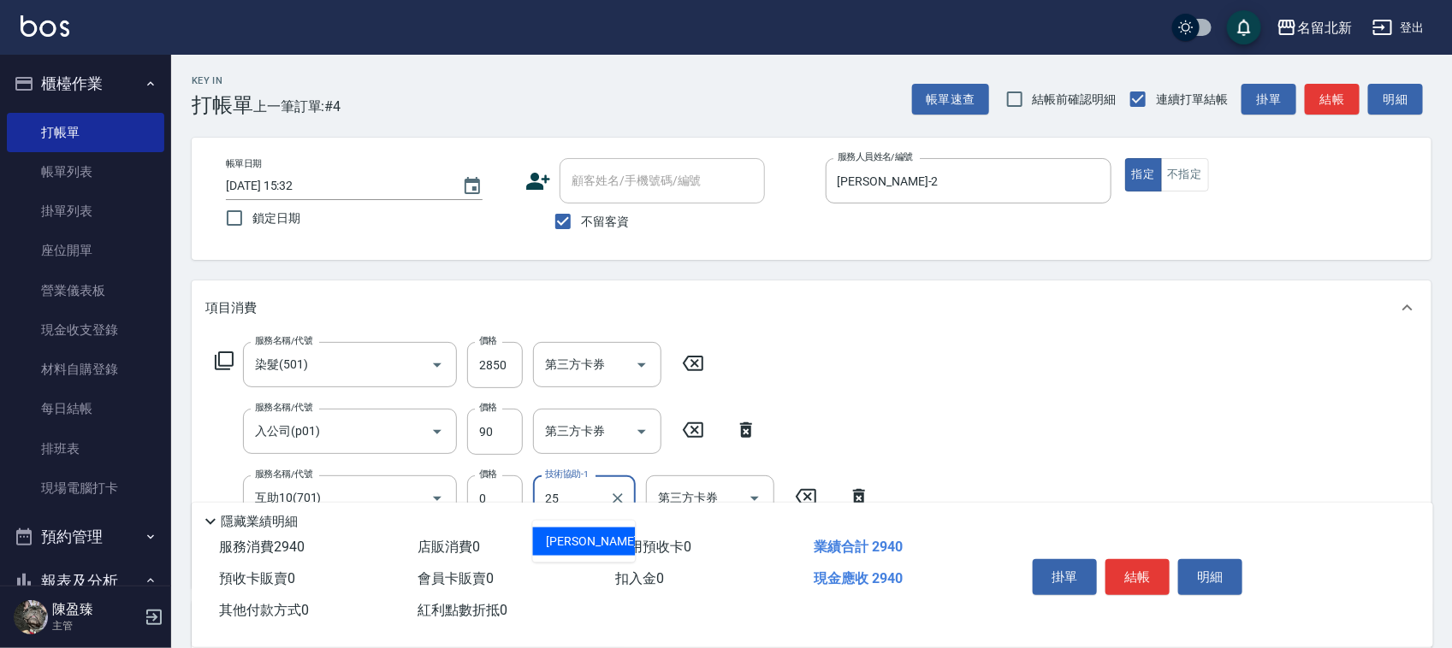
type input "禎禎-25"
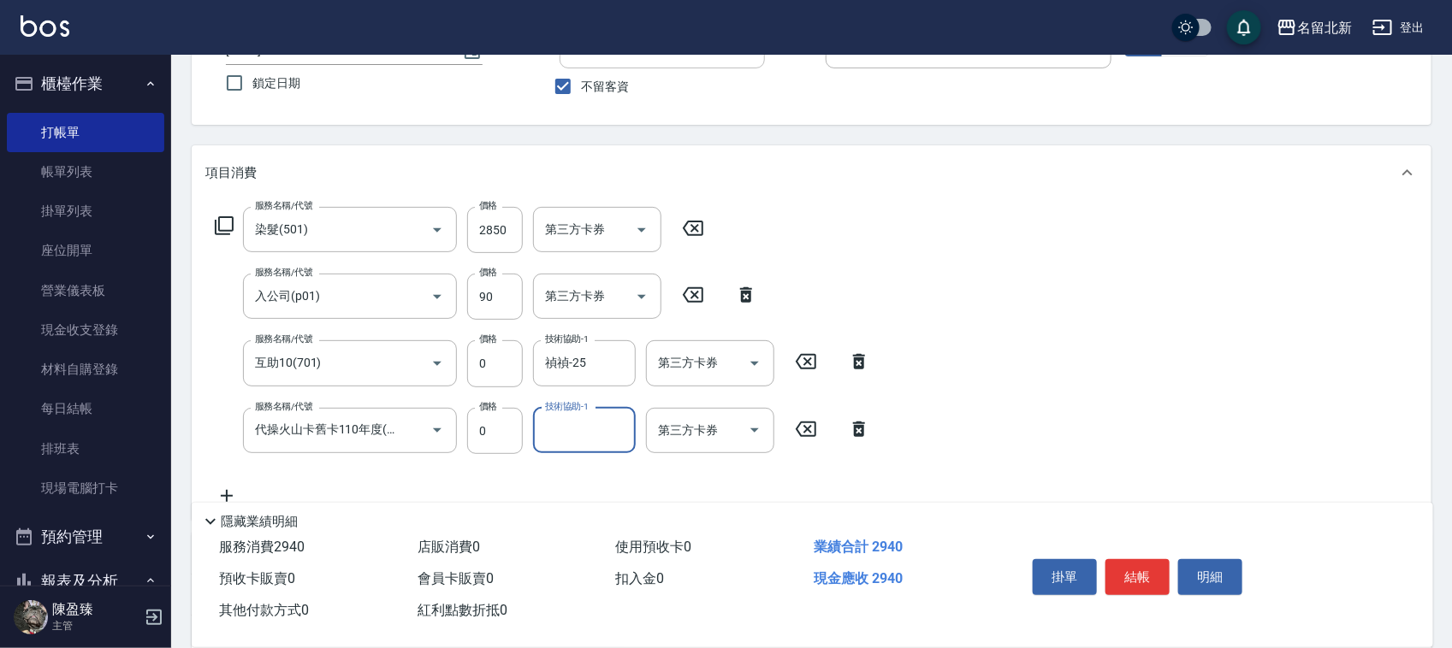
scroll to position [214, 0]
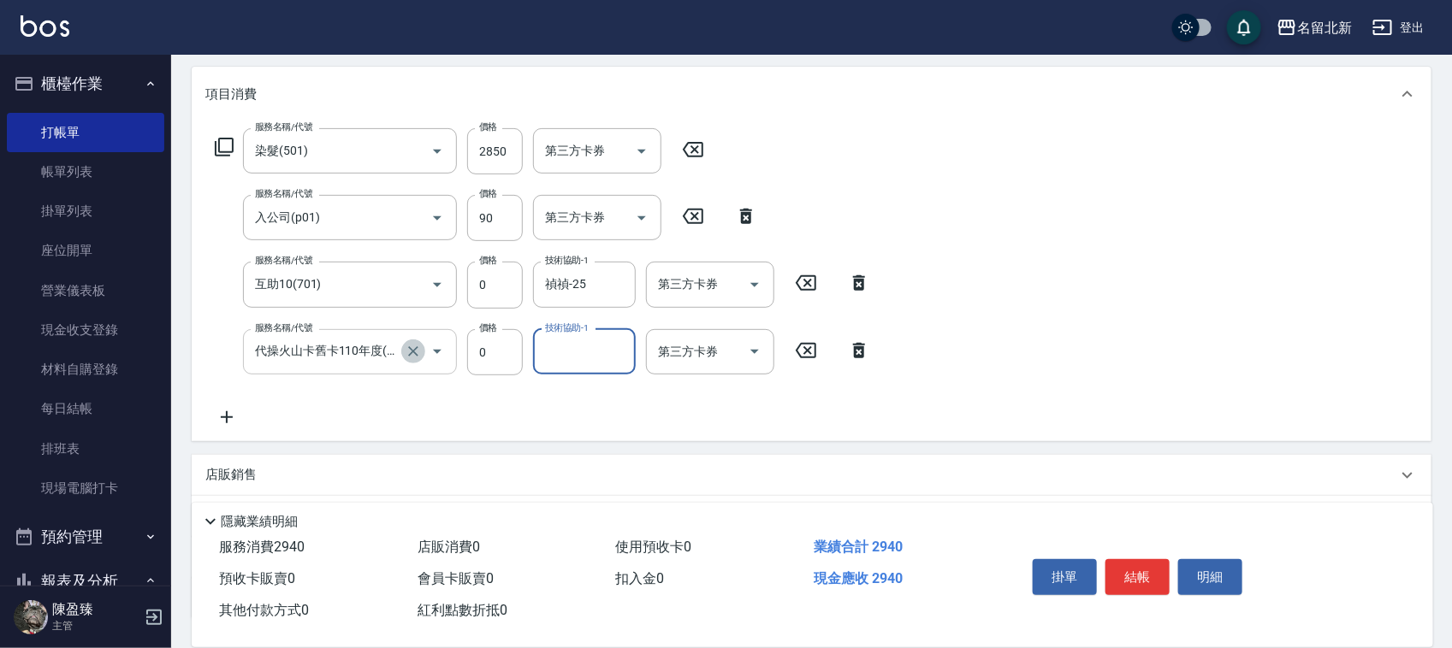
drag, startPoint x: 412, startPoint y: 360, endPoint x: 421, endPoint y: 352, distance: 12.1
click at [419, 352] on button "Clear" at bounding box center [413, 352] width 24 height 24
type input "代操火山卡舊卡110年度(820)"
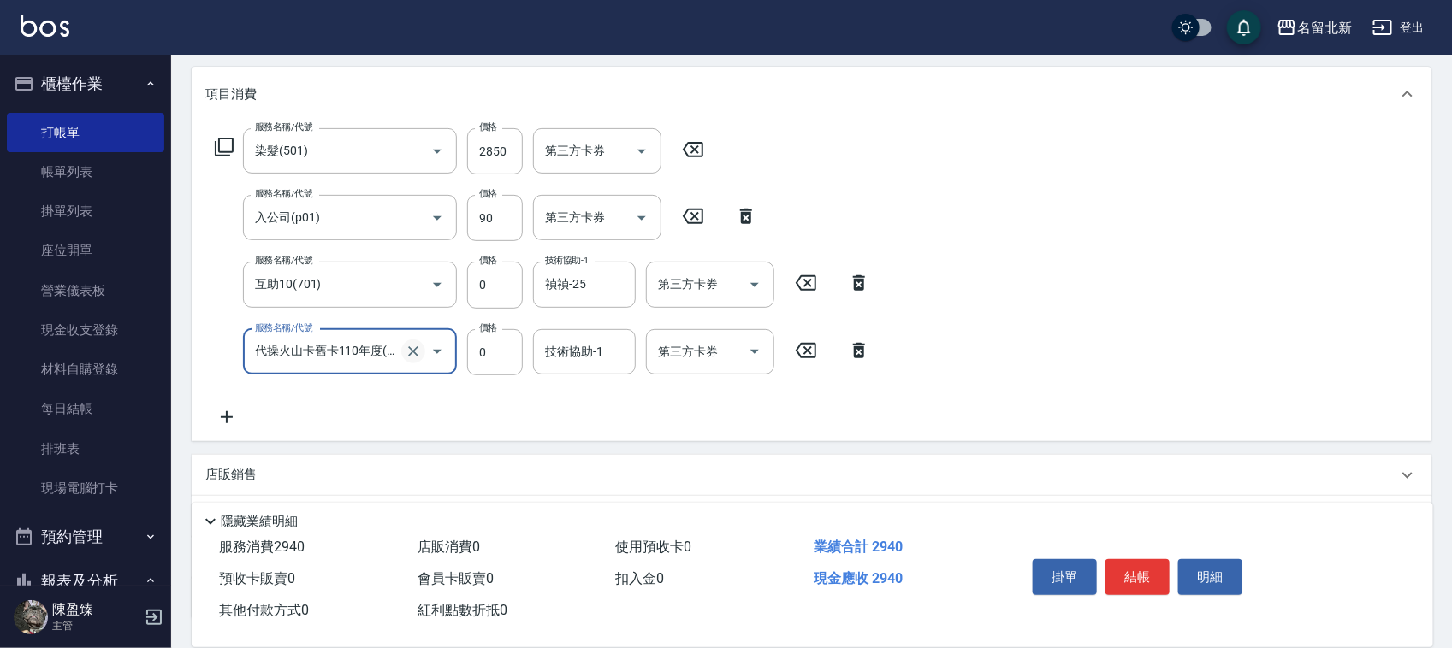
scroll to position [0, 0]
click at [420, 348] on icon "Clear" at bounding box center [413, 351] width 17 height 17
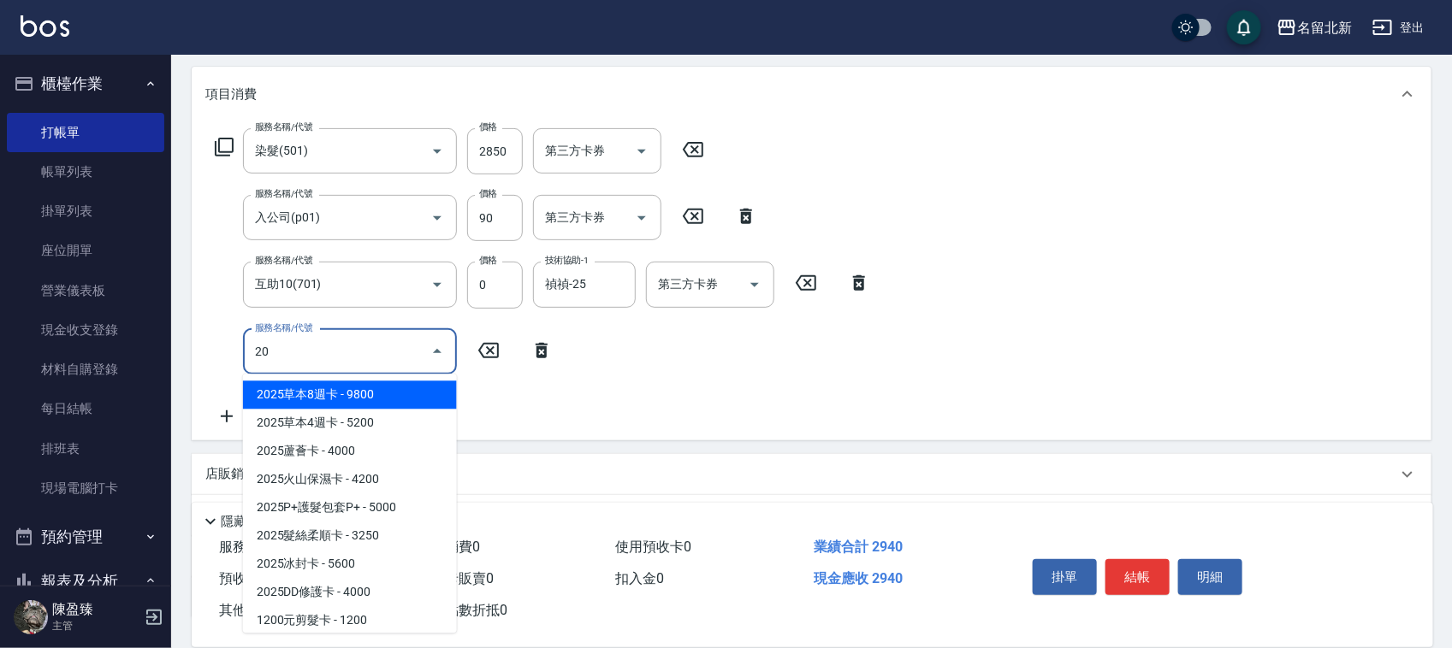
type input "2"
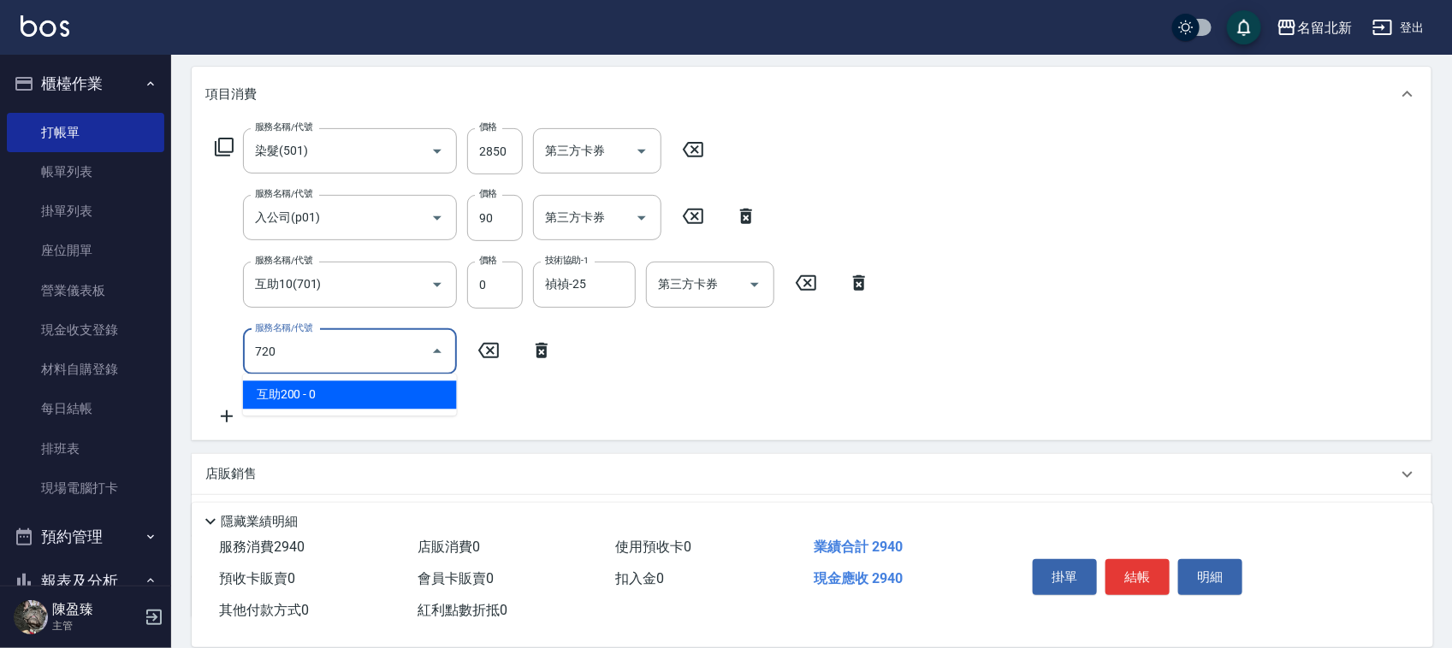
type input "互助200(720)"
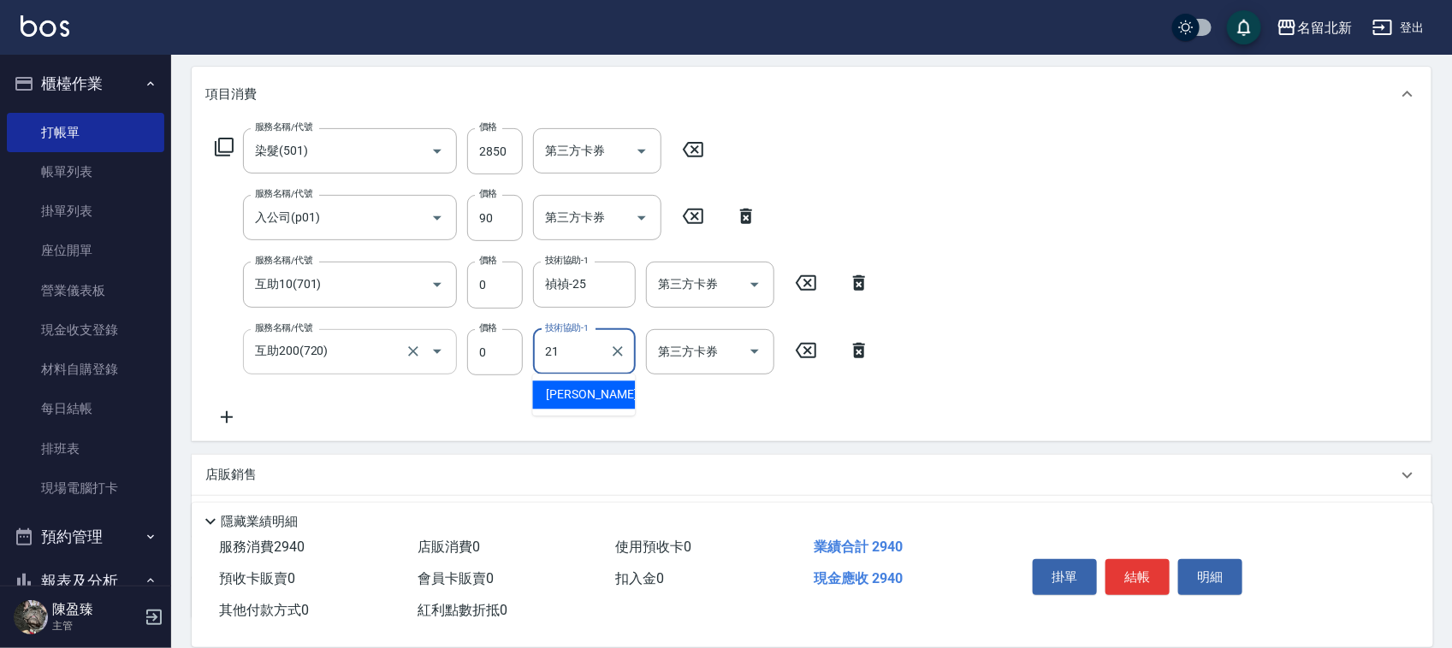
type input "[PERSON_NAME]-21"
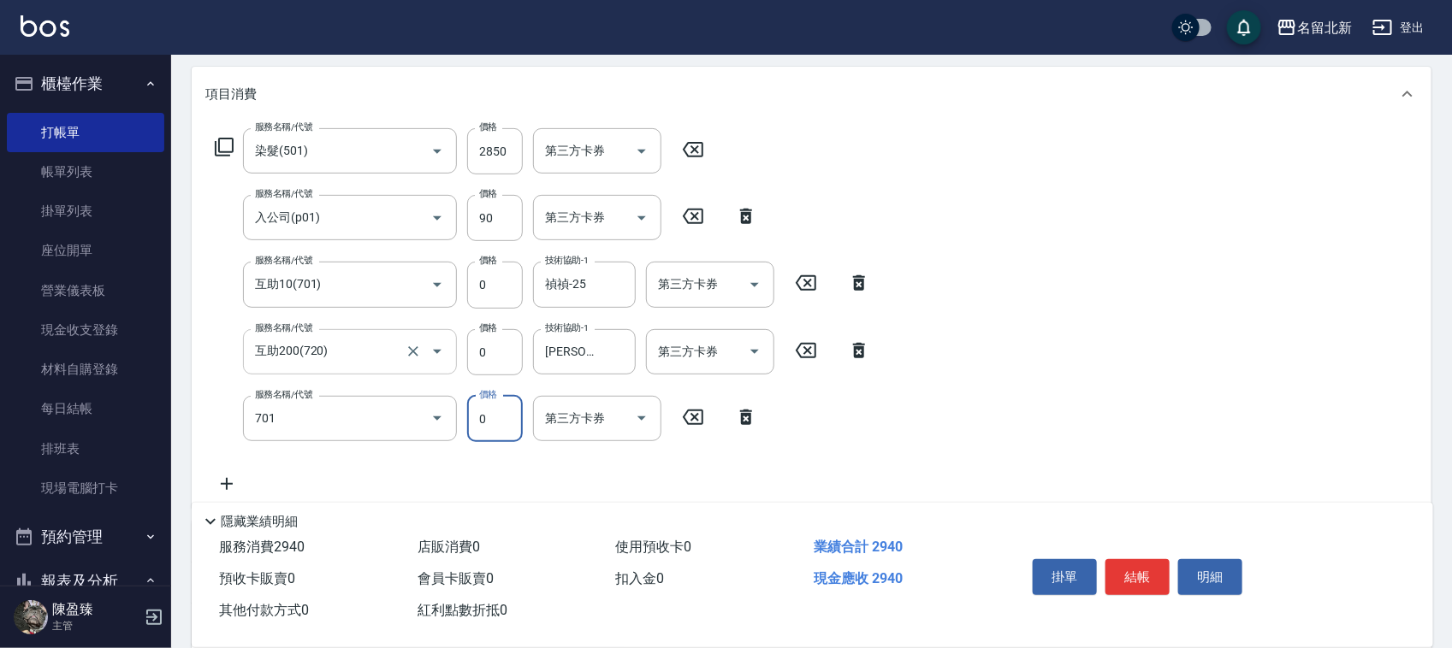
type input "互助10(701)"
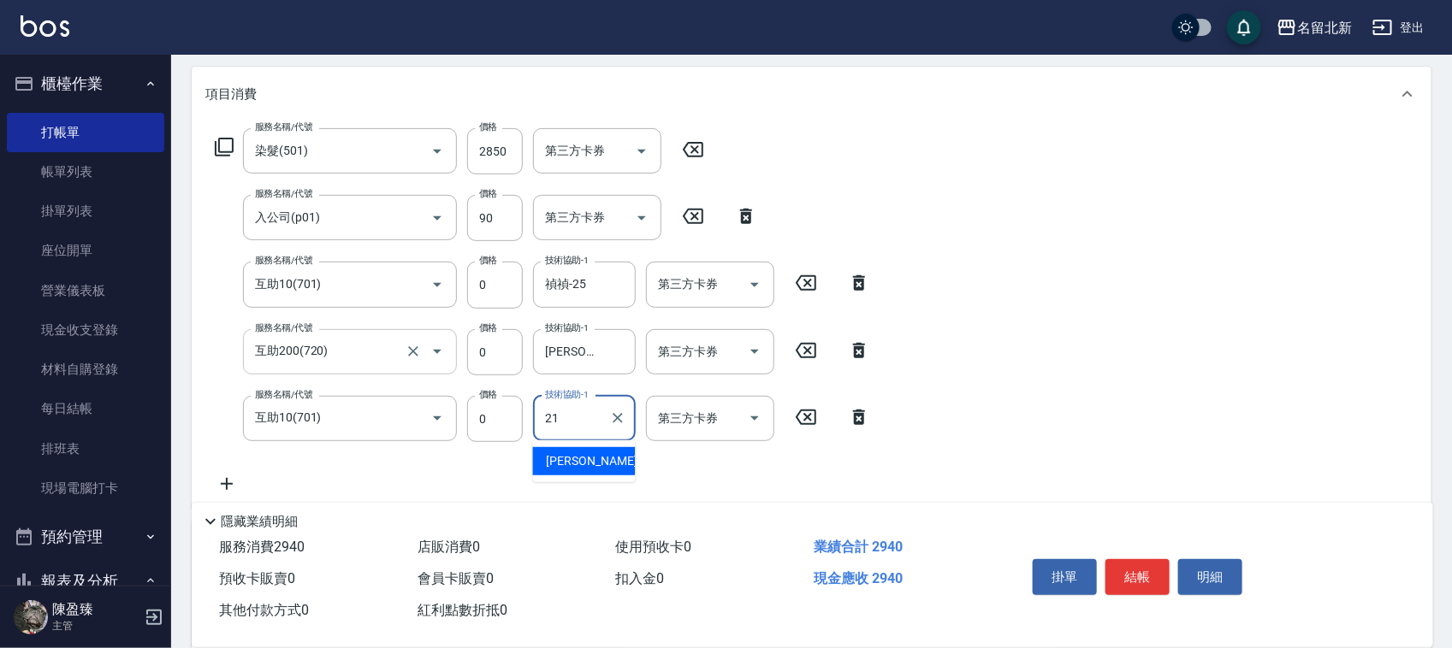
type input "[PERSON_NAME]-21"
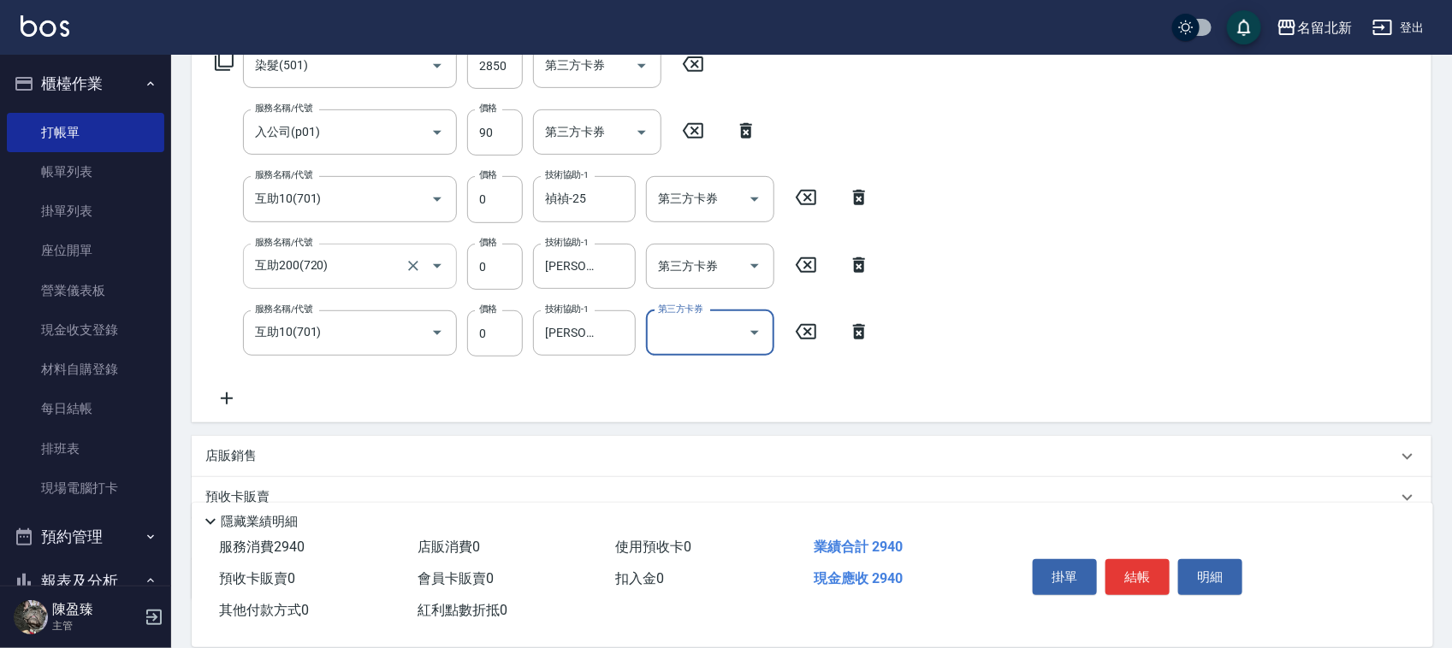
scroll to position [413, 0]
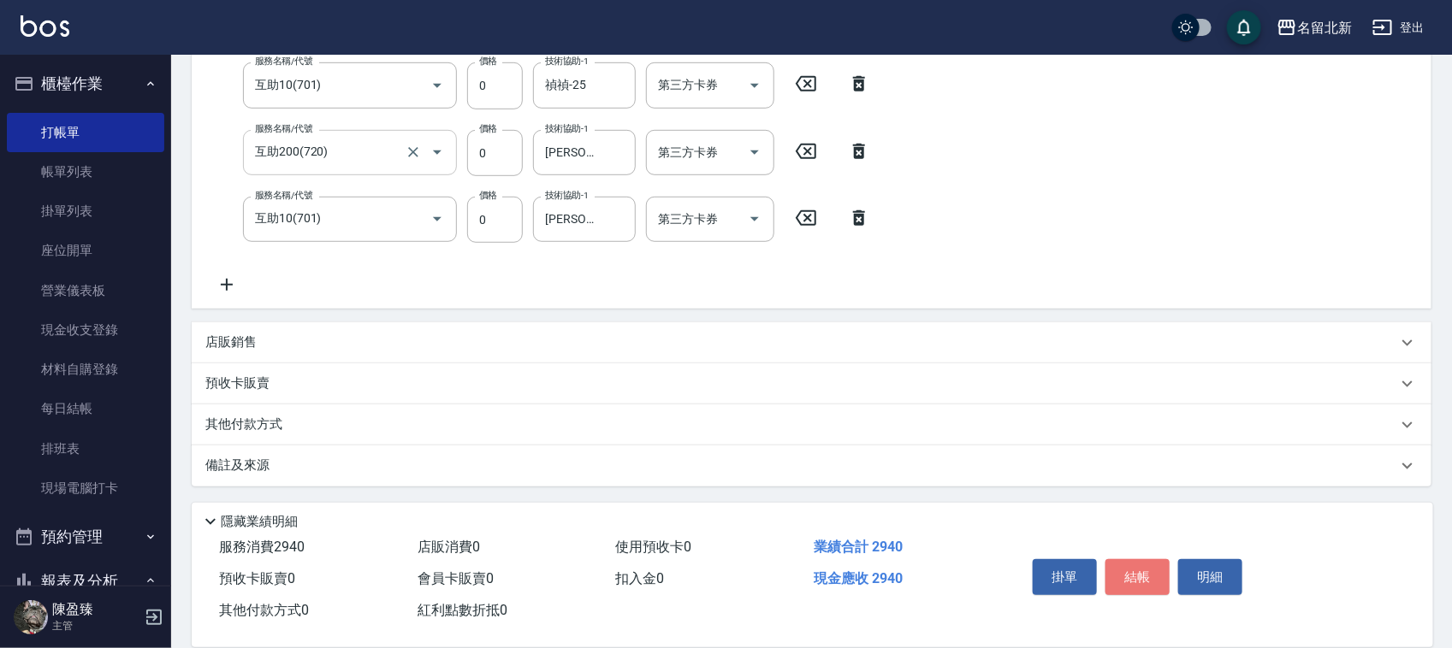
click at [1142, 573] on button "結帳" at bounding box center [1137, 577] width 64 height 36
type input "[DATE] 15:33"
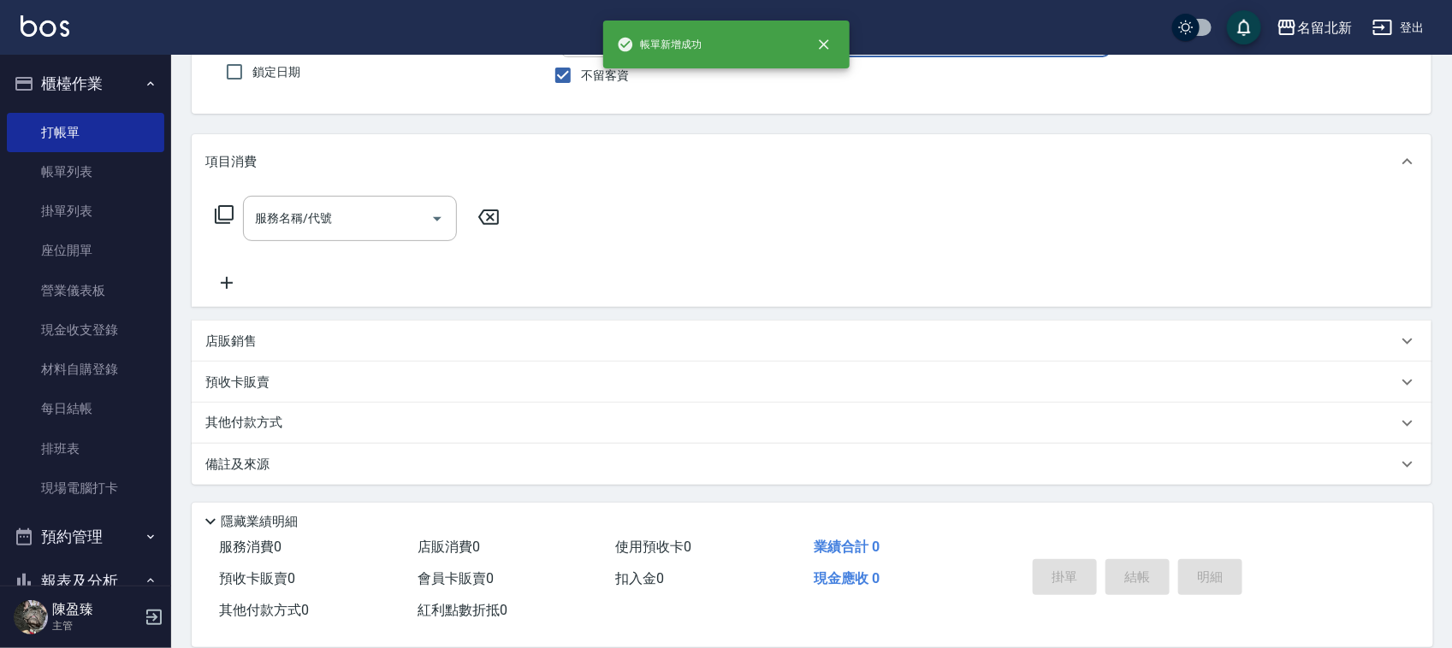
scroll to position [145, 0]
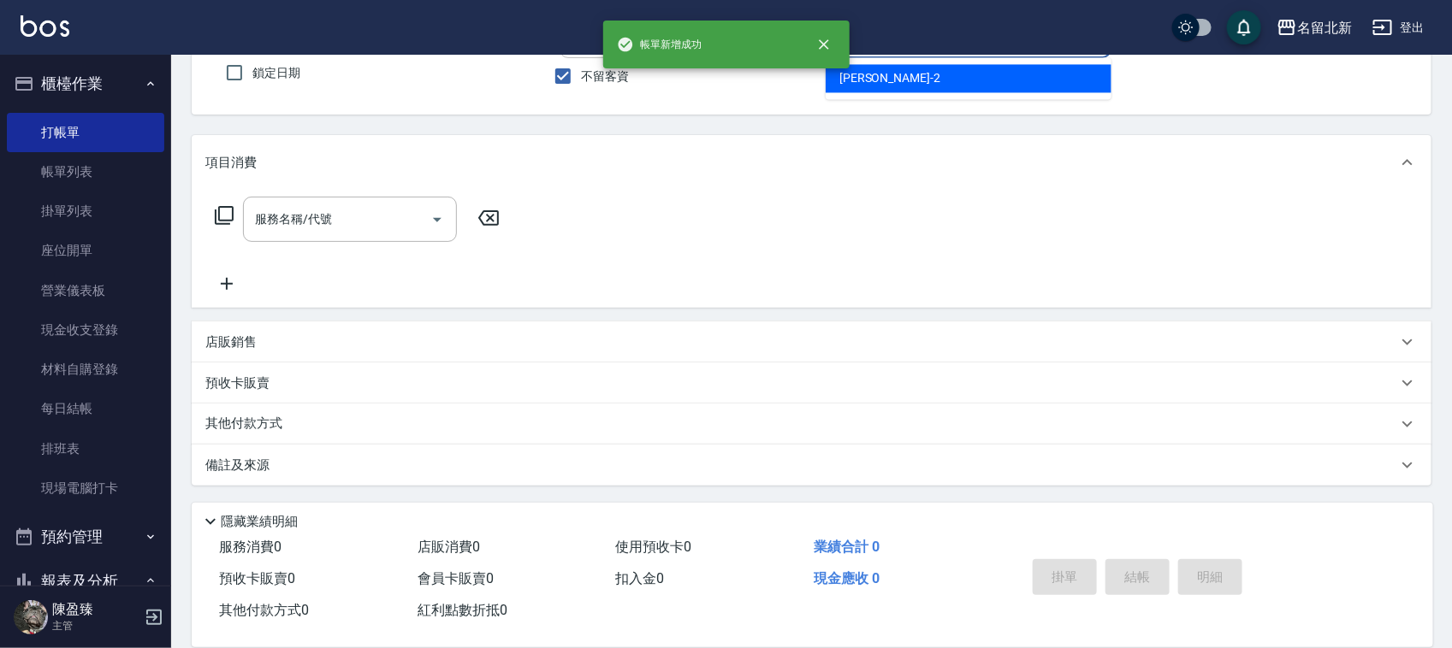
type input "[PERSON_NAME]-2"
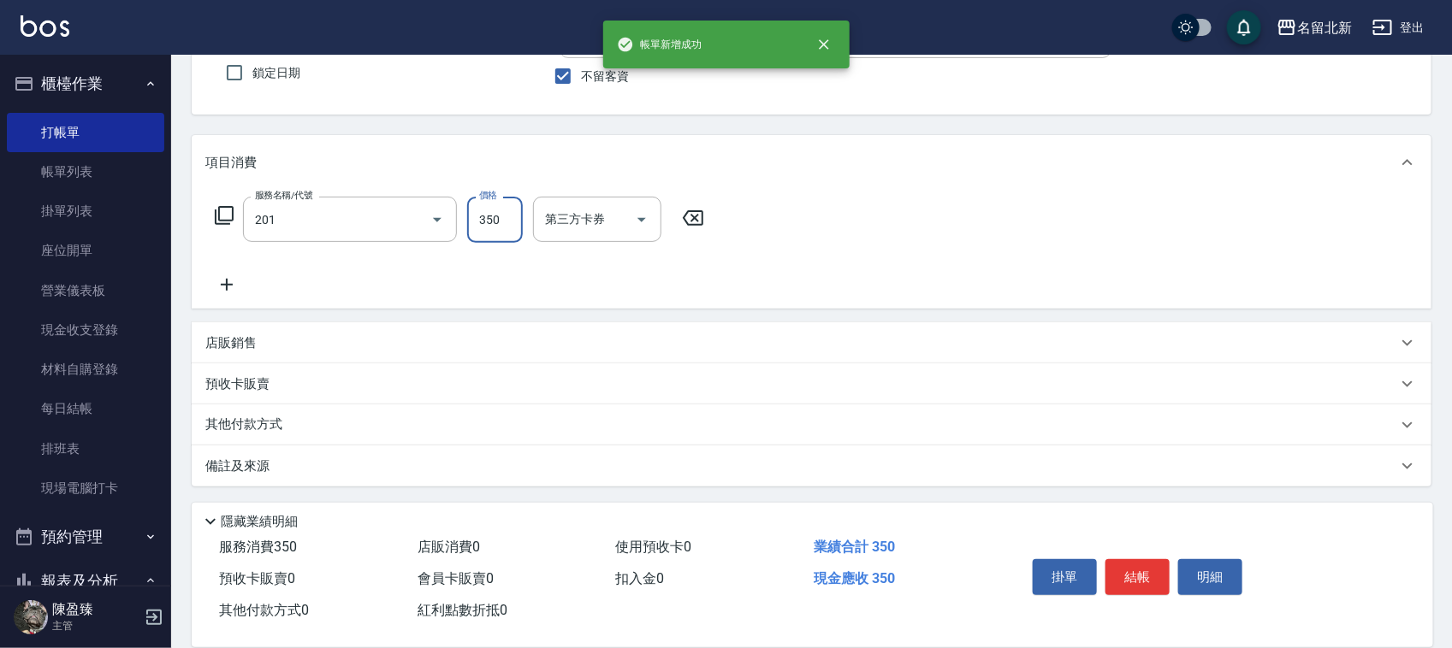
type input "一般洗髮(201)"
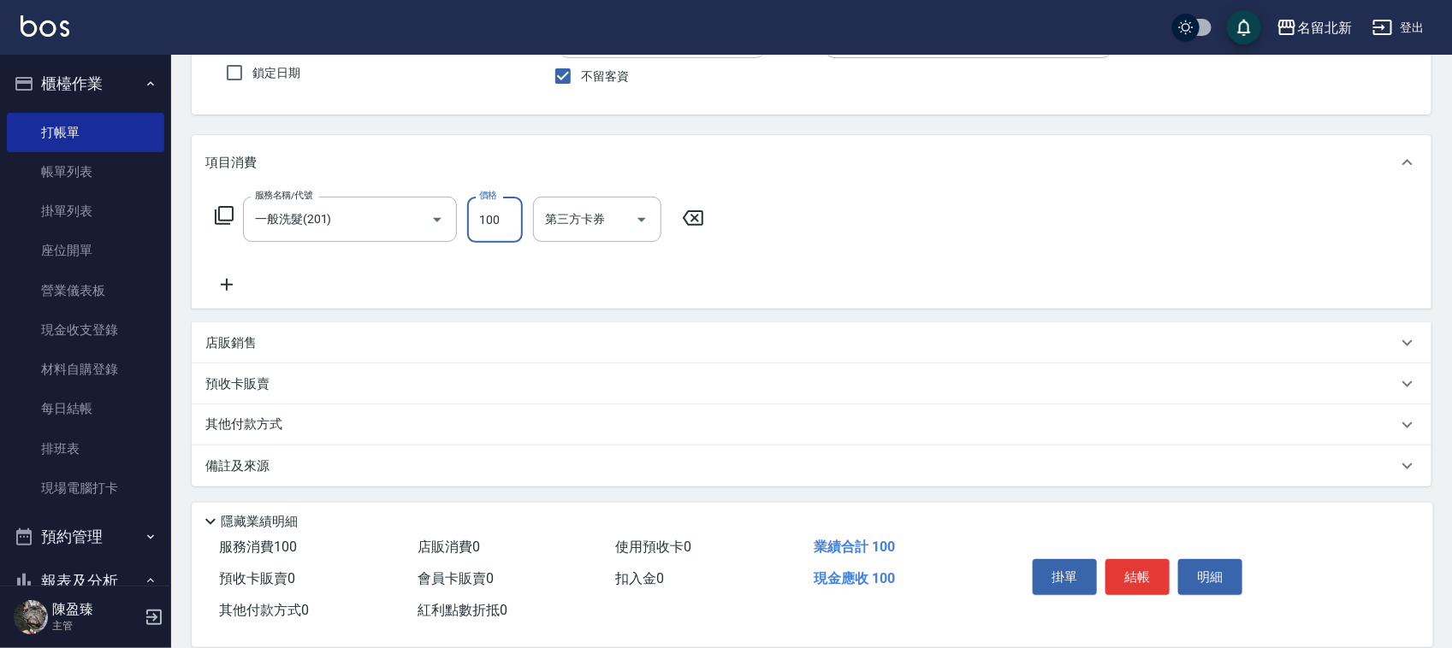
type input "100"
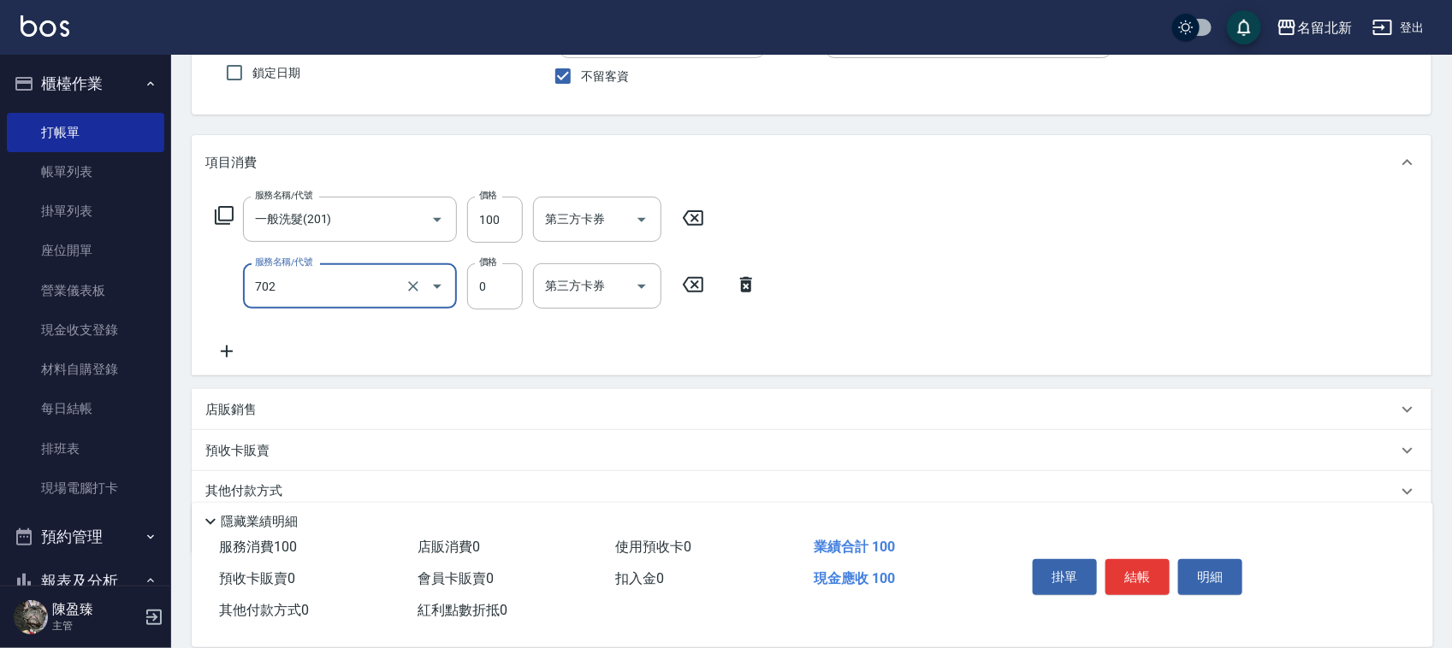
type input "互助20(702)"
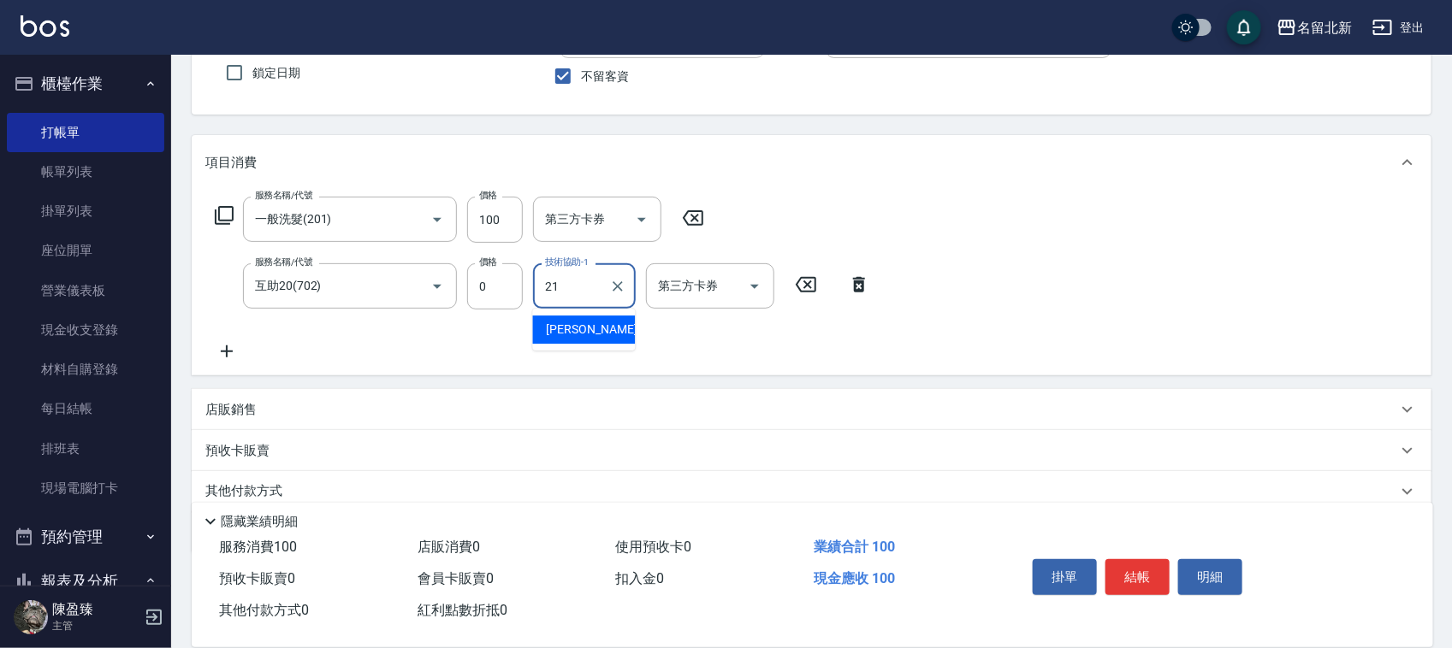
type input "[PERSON_NAME]-21"
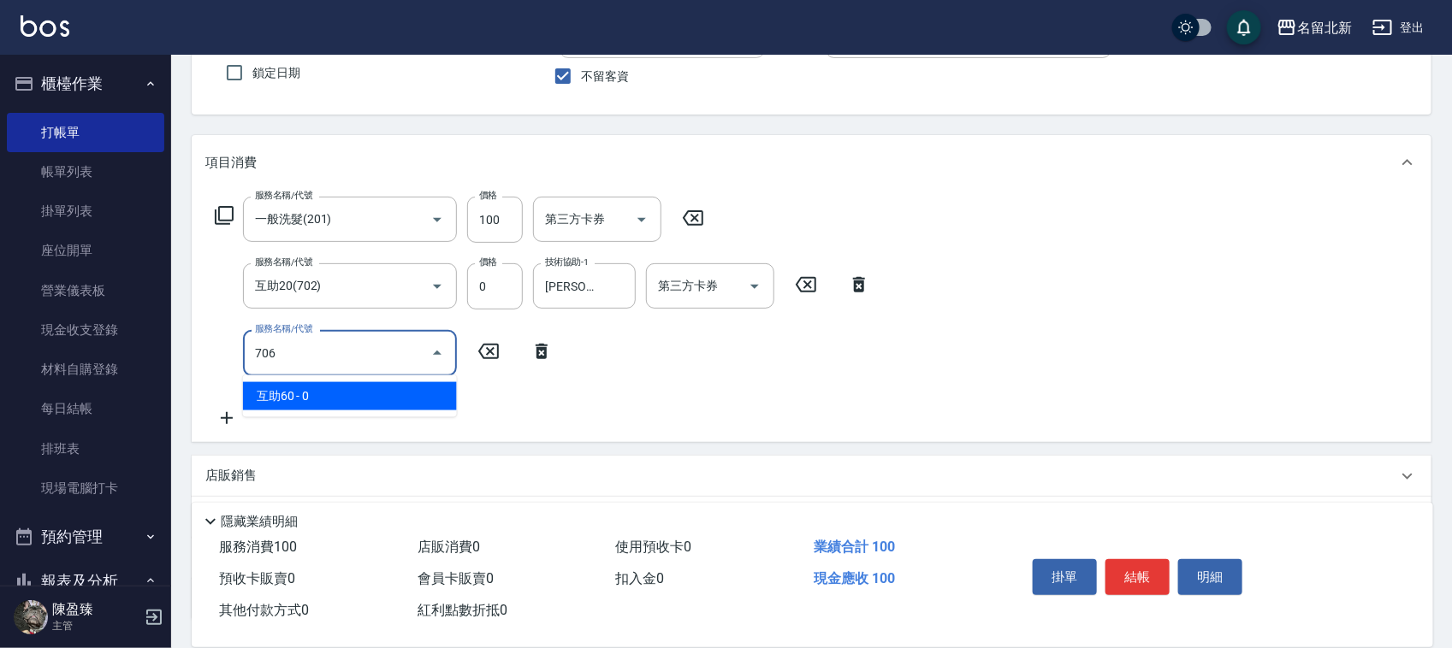
type input "互助60(706)"
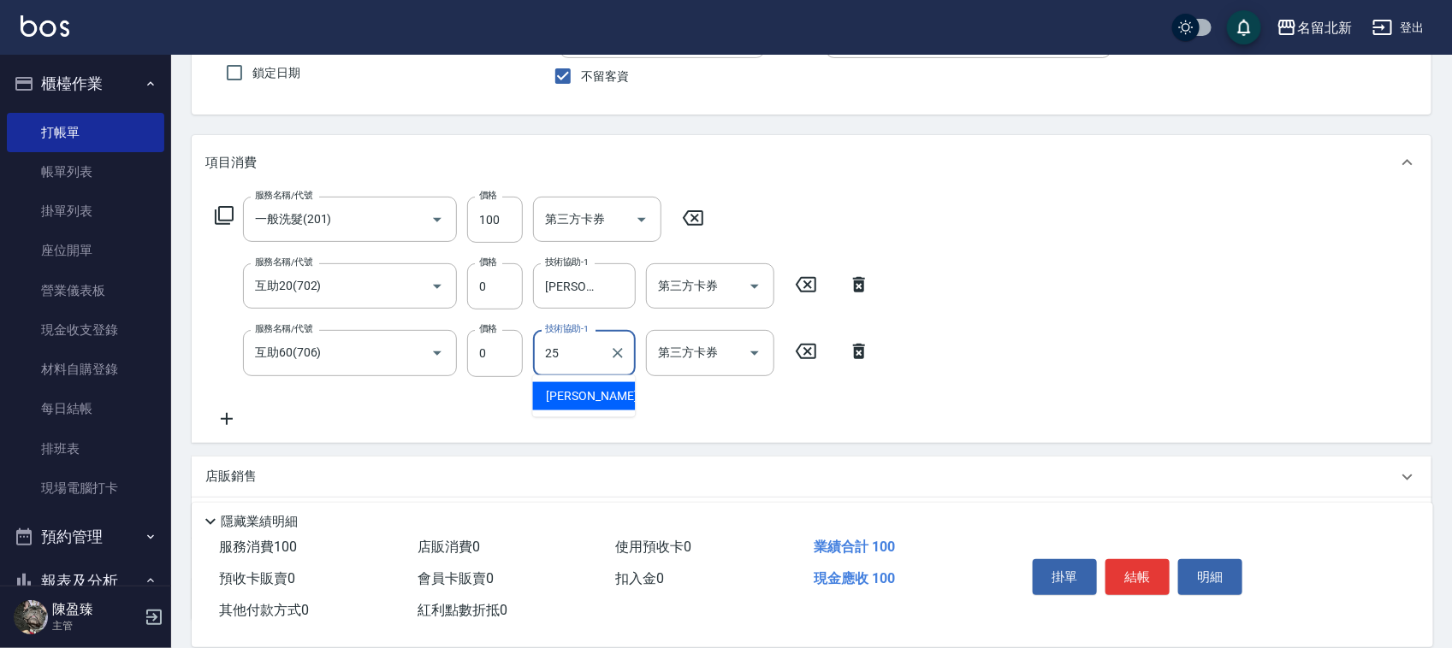
type input "禎禎-25"
click at [1143, 574] on button "結帳" at bounding box center [1137, 577] width 64 height 36
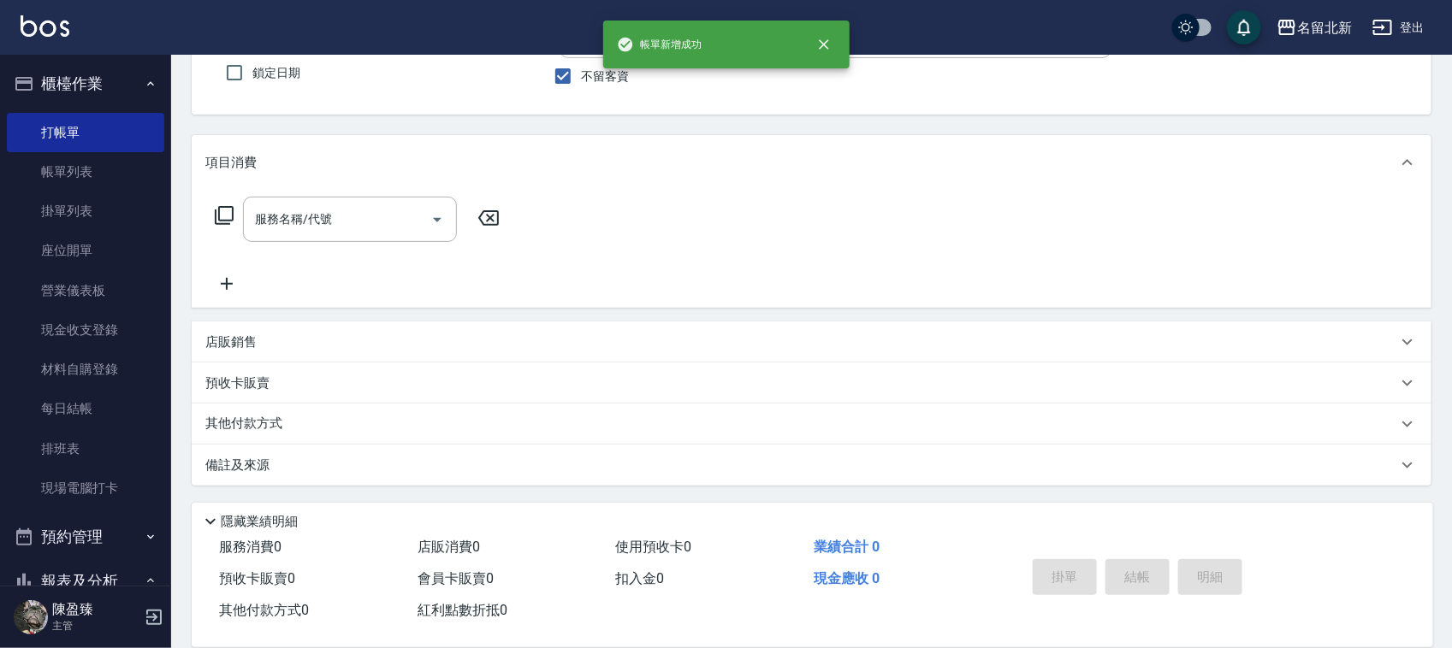
type input "[PERSON_NAME]-2"
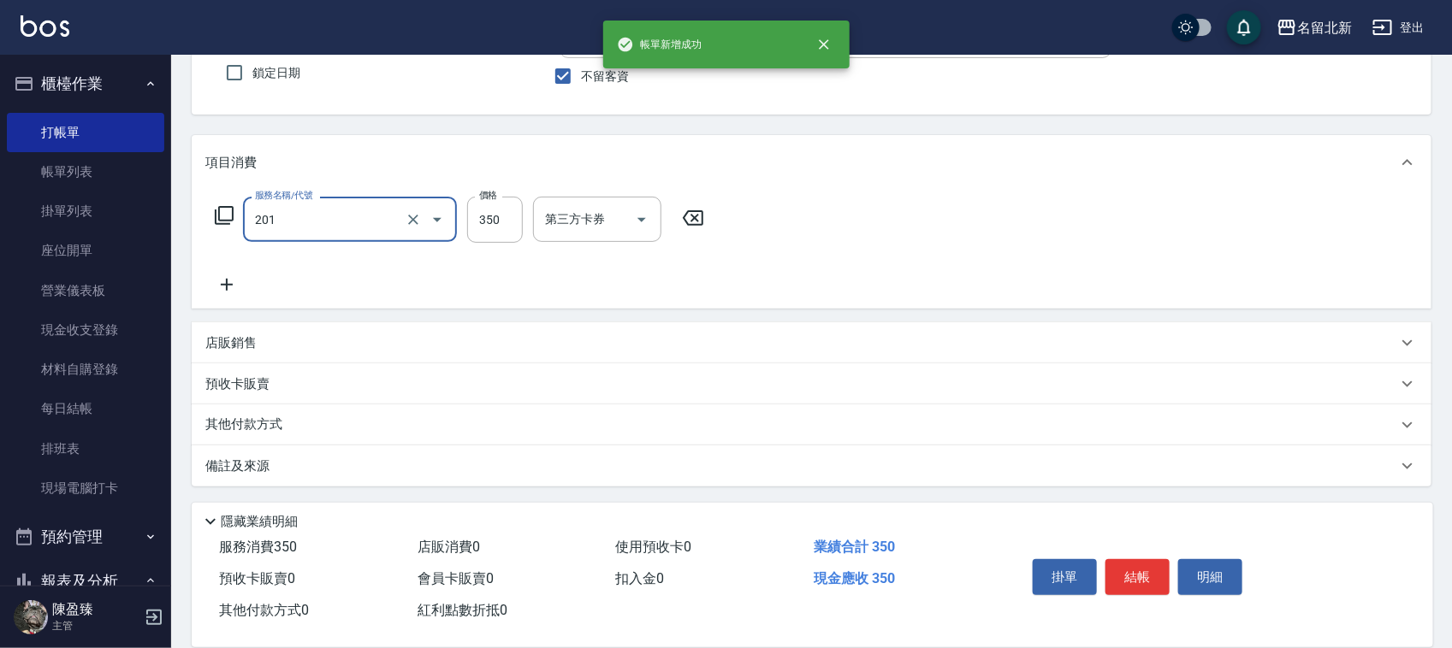
type input "一般洗髮(201)"
type input "100"
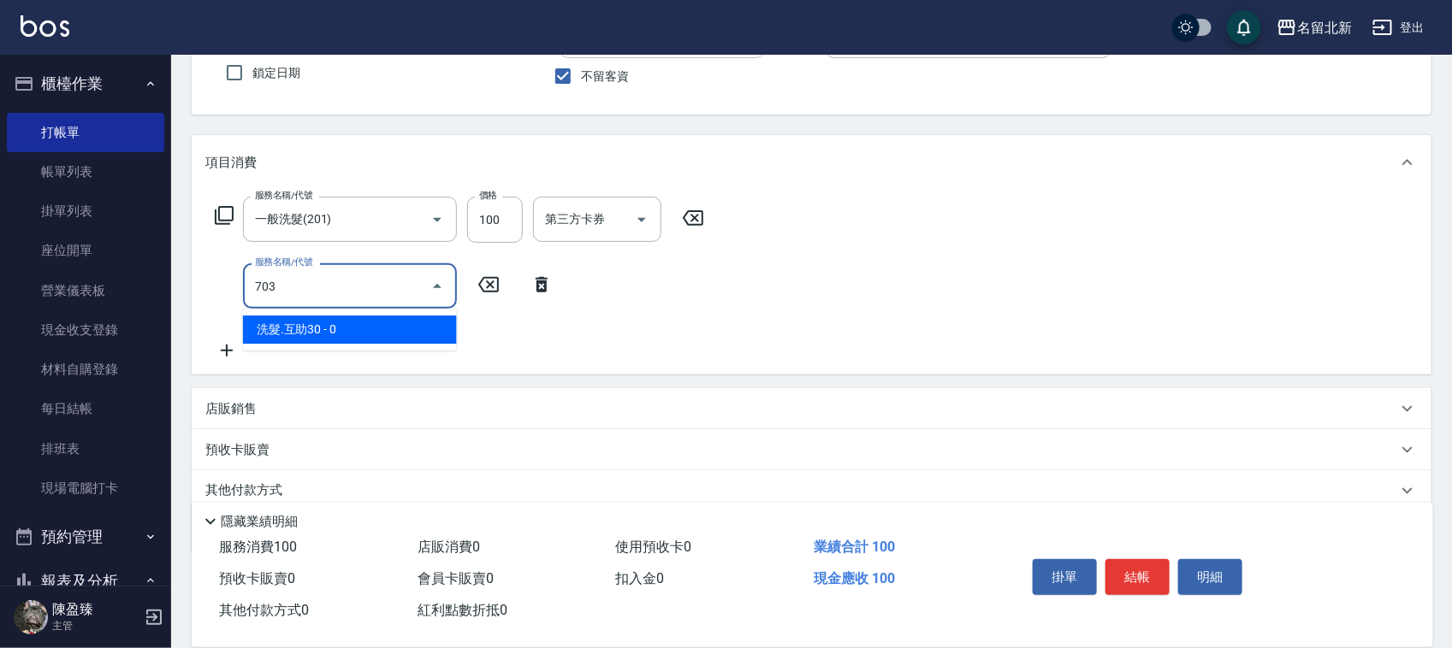
type input "洗髮.互助30(703)"
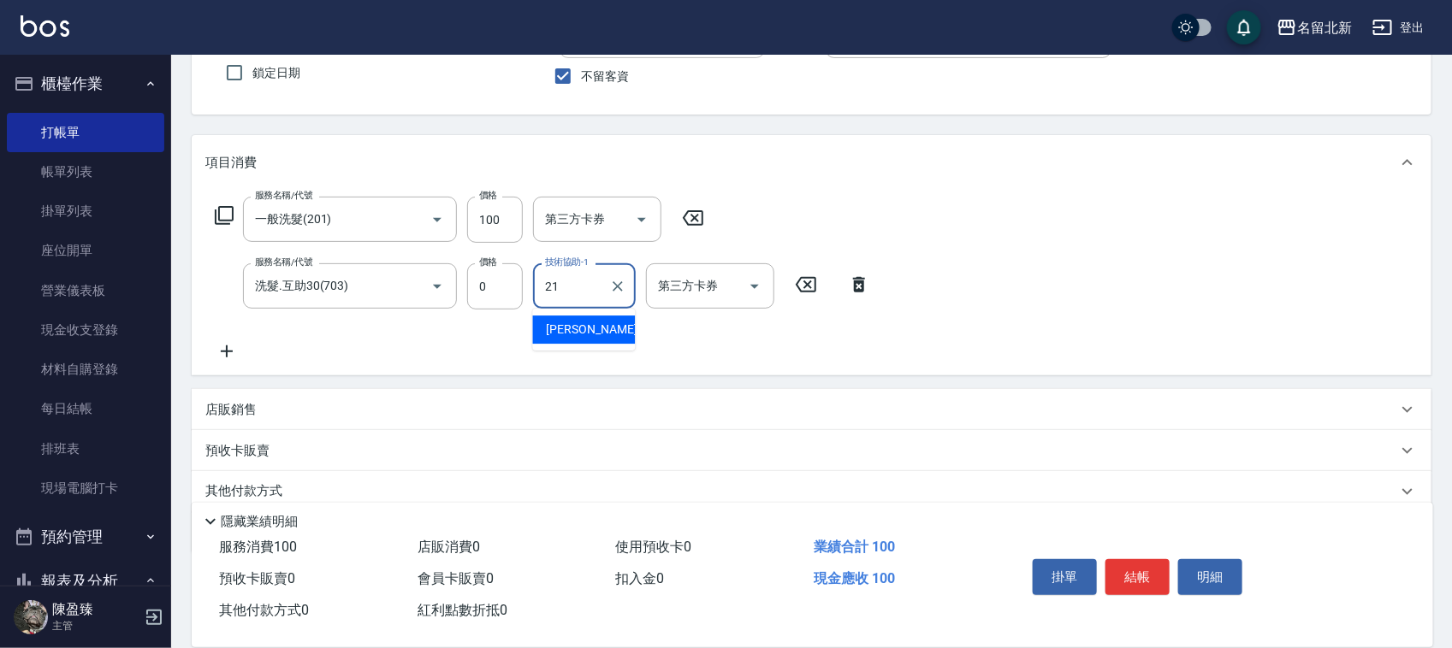
type input "[PERSON_NAME]-21"
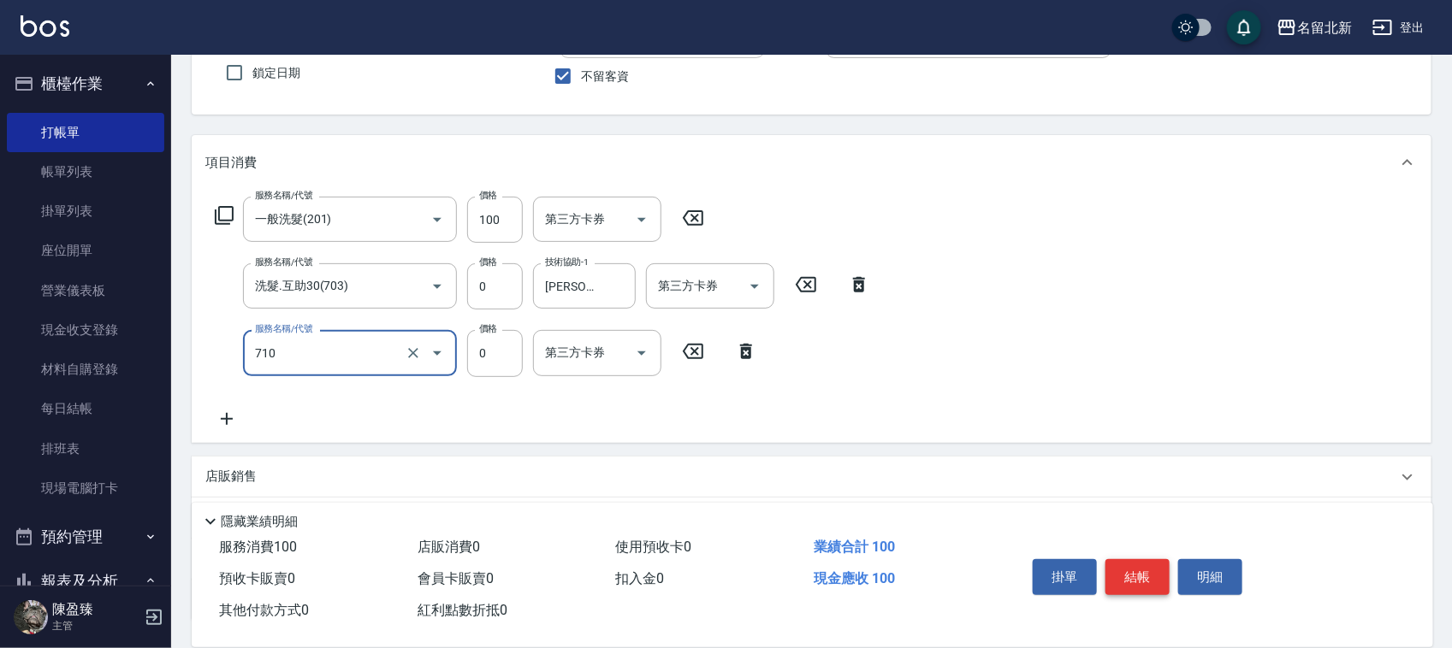
type input "互助100(710)"
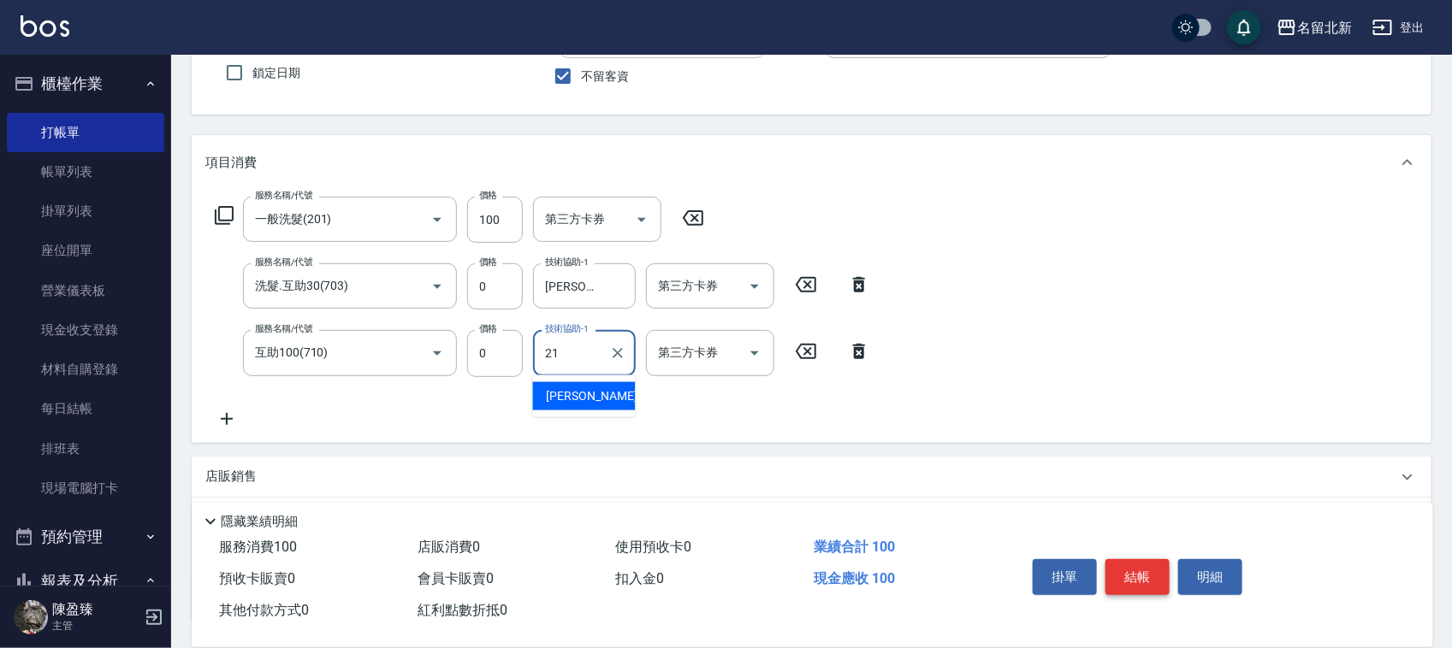
type input "[PERSON_NAME]-21"
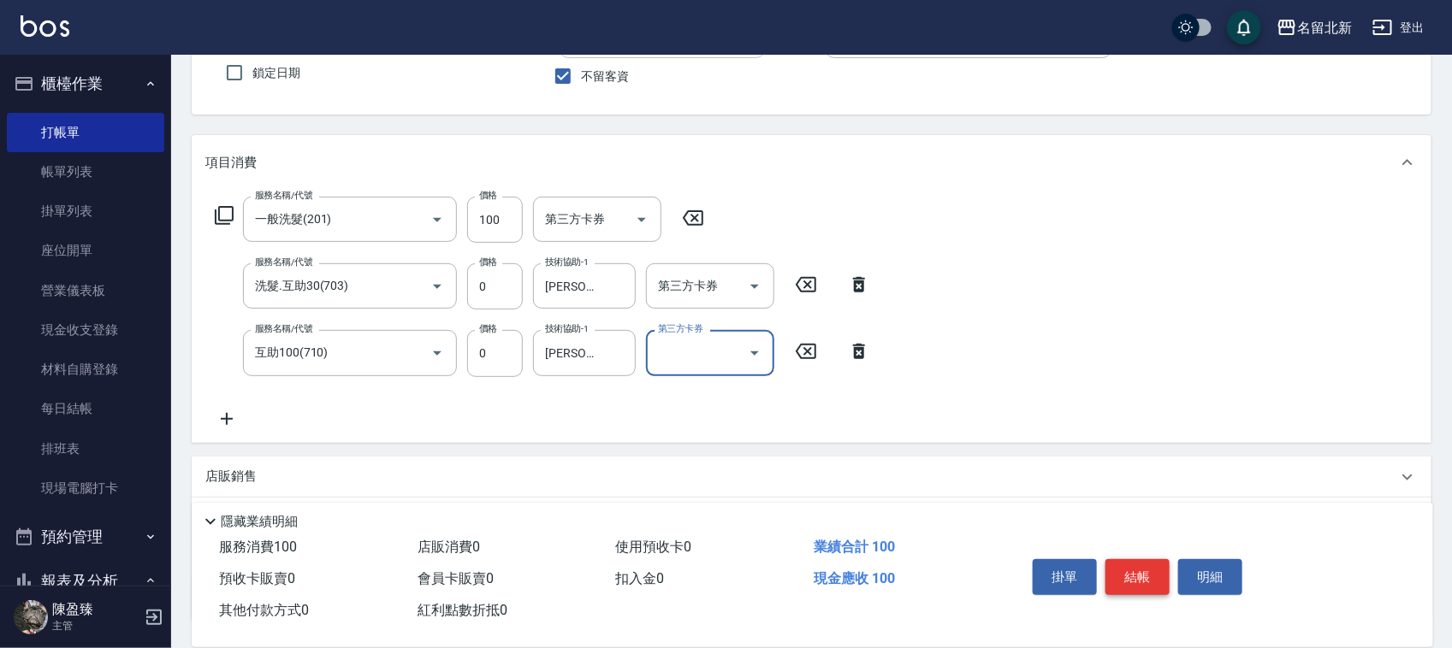
click at [1143, 576] on button "結帳" at bounding box center [1137, 577] width 64 height 36
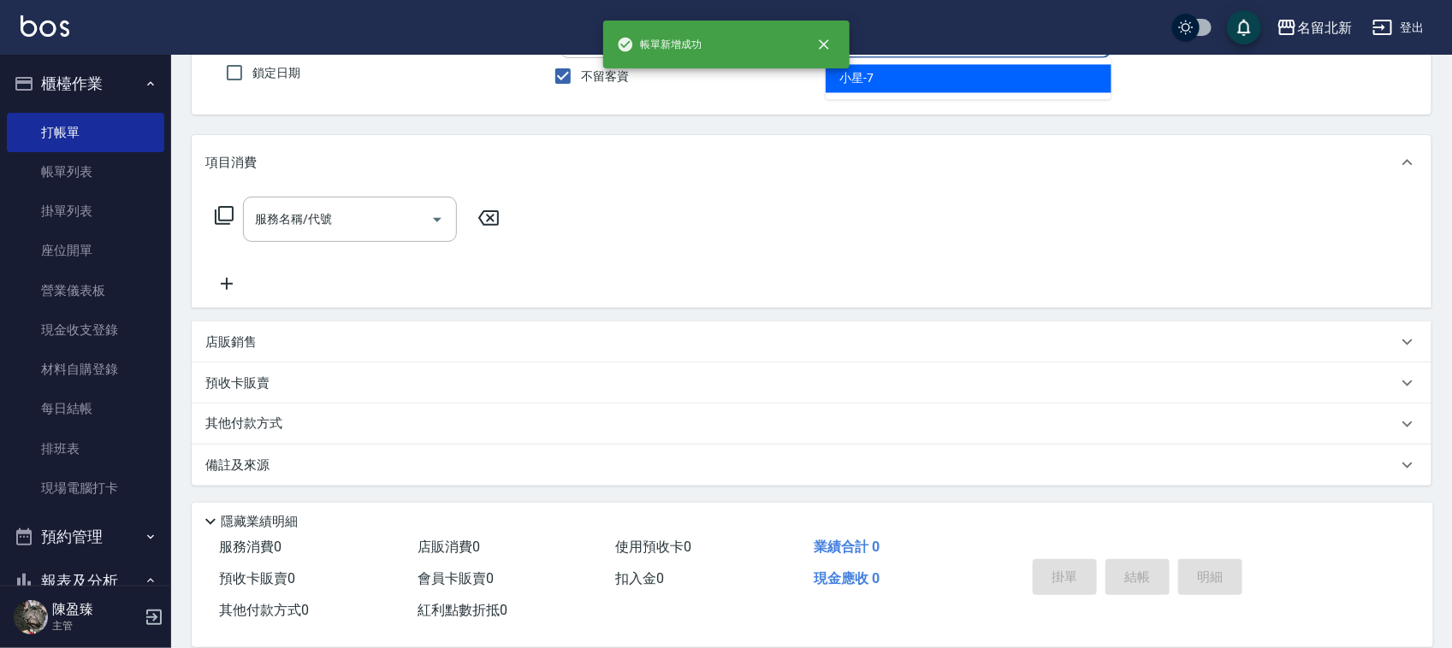
type input "小星-7"
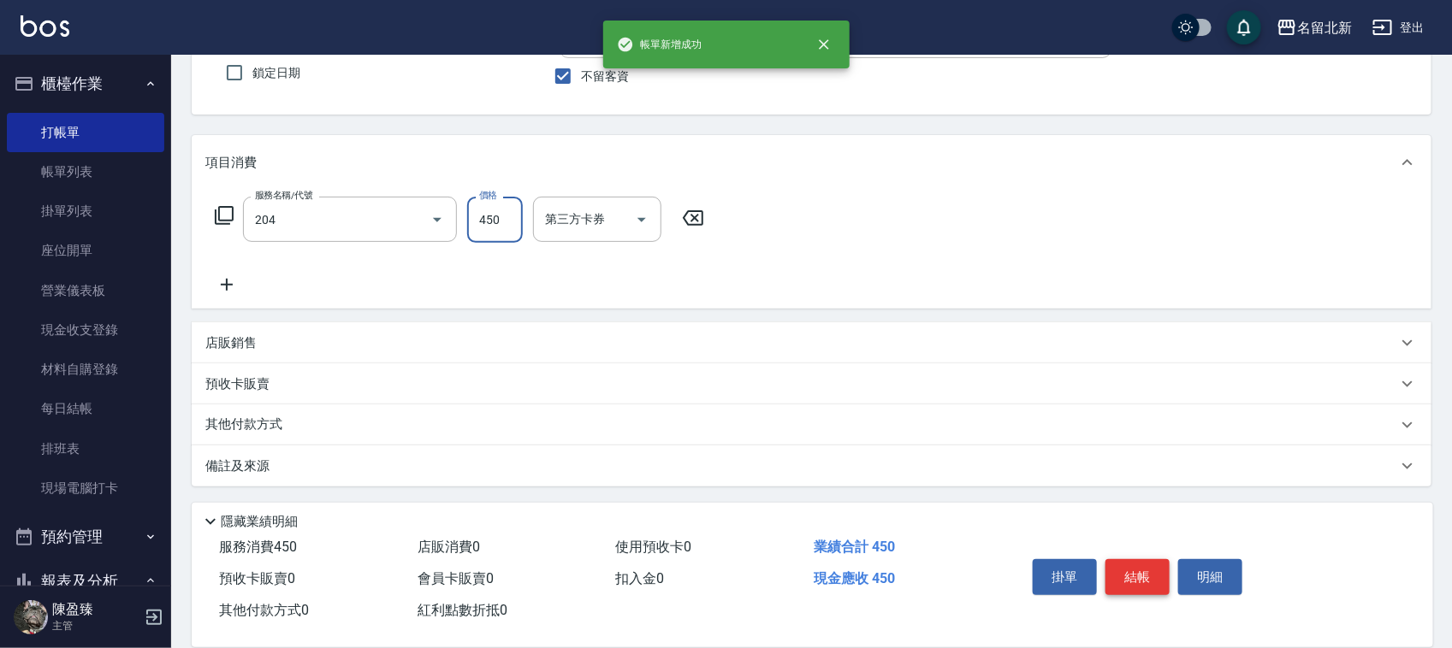
type input "髮質調理洗髮(204)"
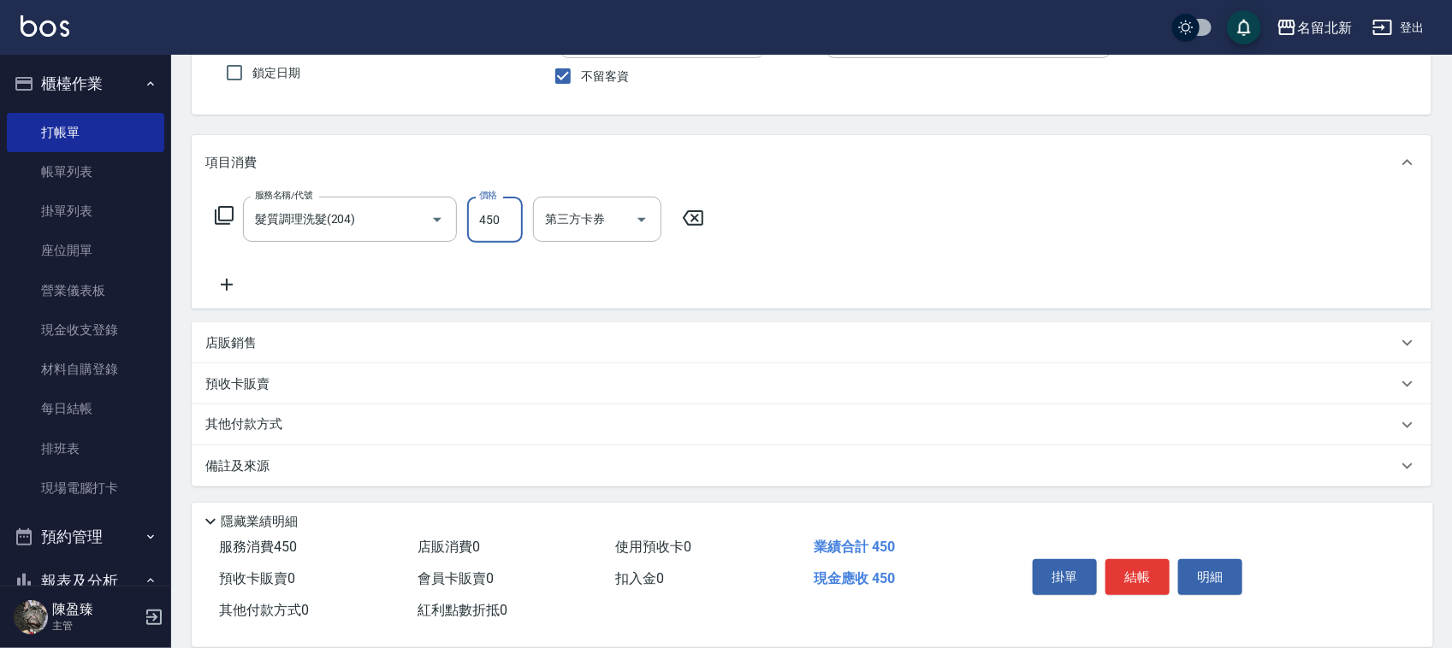
click at [1143, 575] on button "結帳" at bounding box center [1137, 577] width 64 height 36
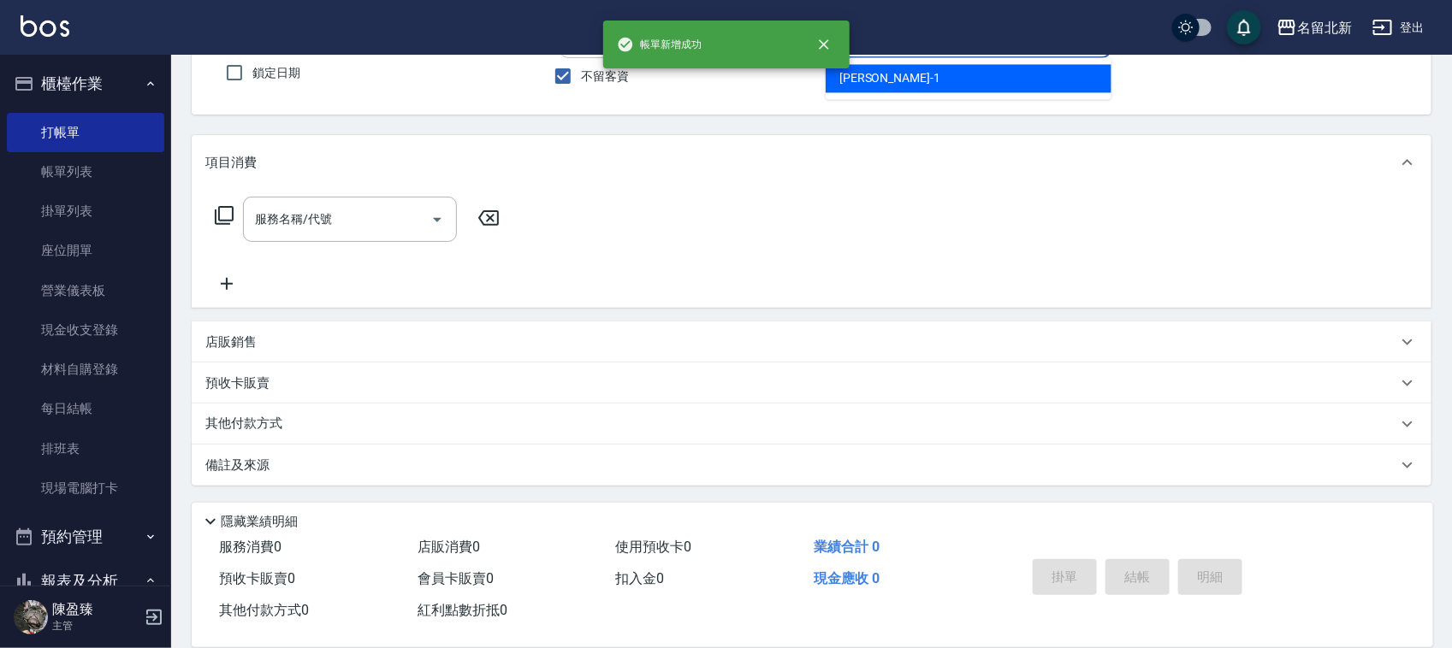
type input "[PERSON_NAME]-1"
type button "false"
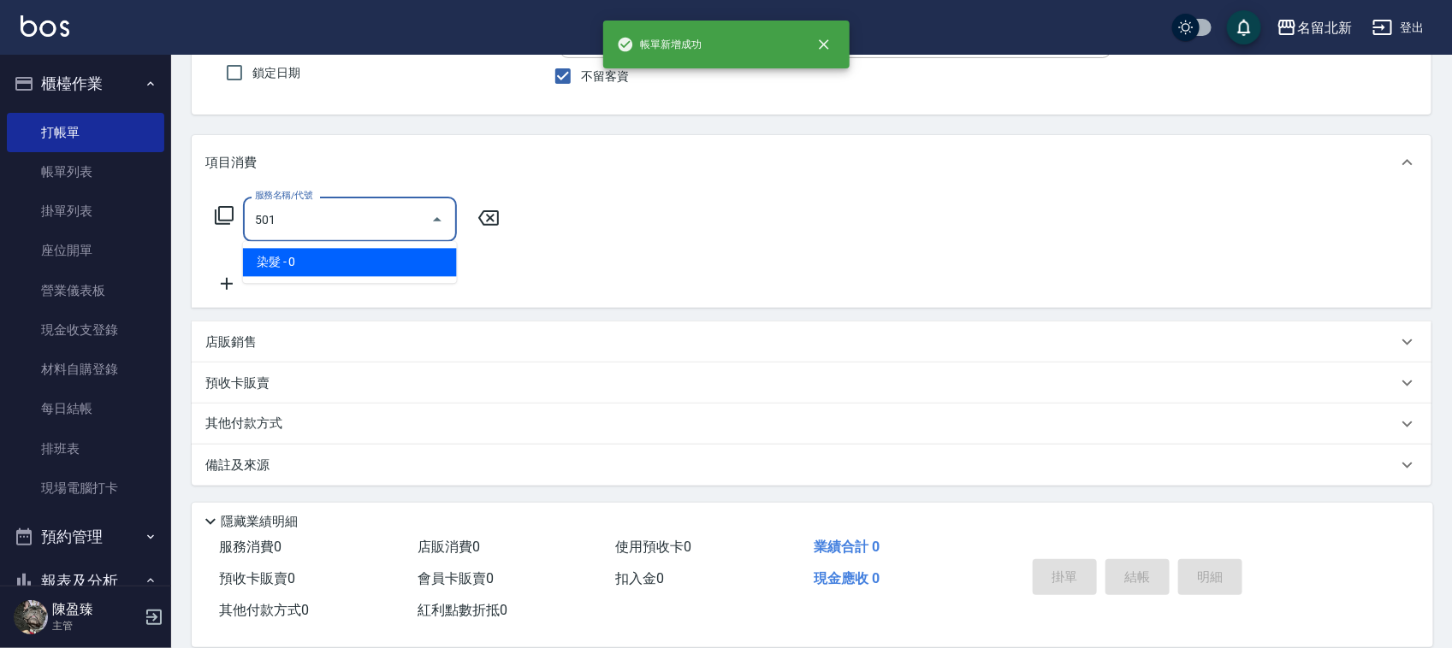
type input "染髮(501)"
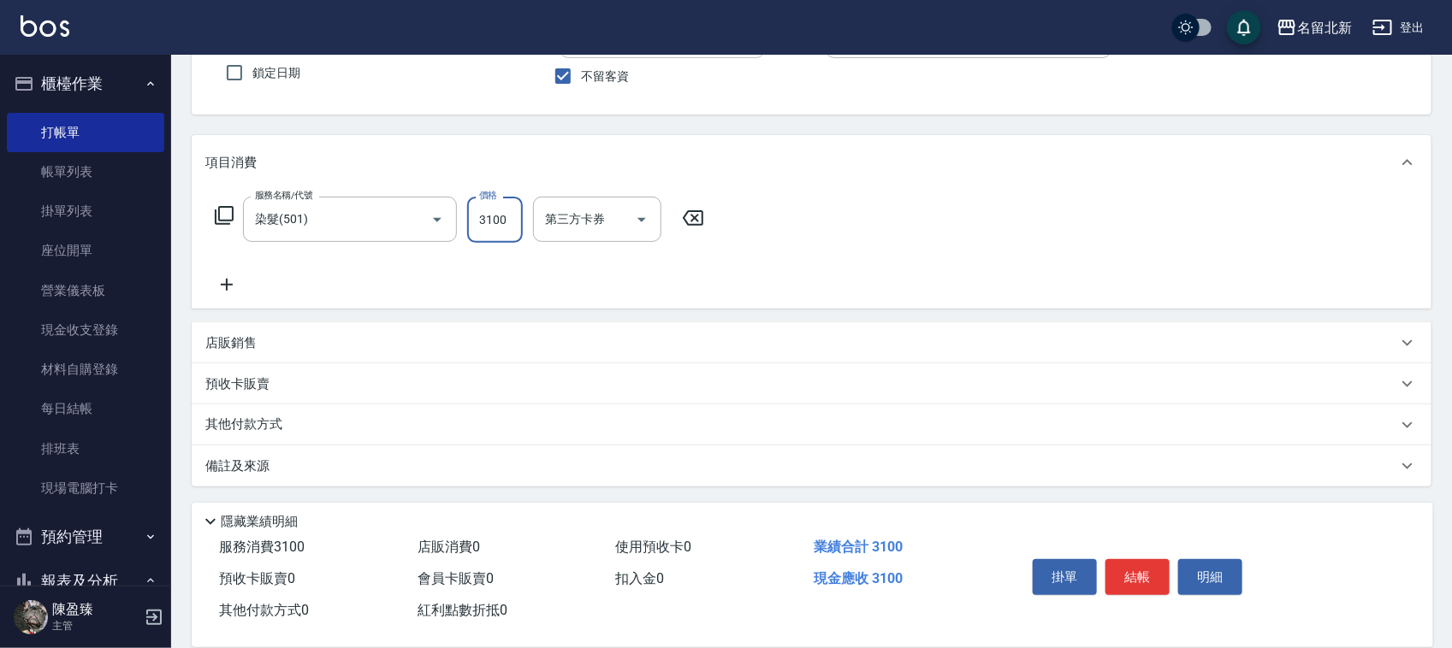
type input "3100"
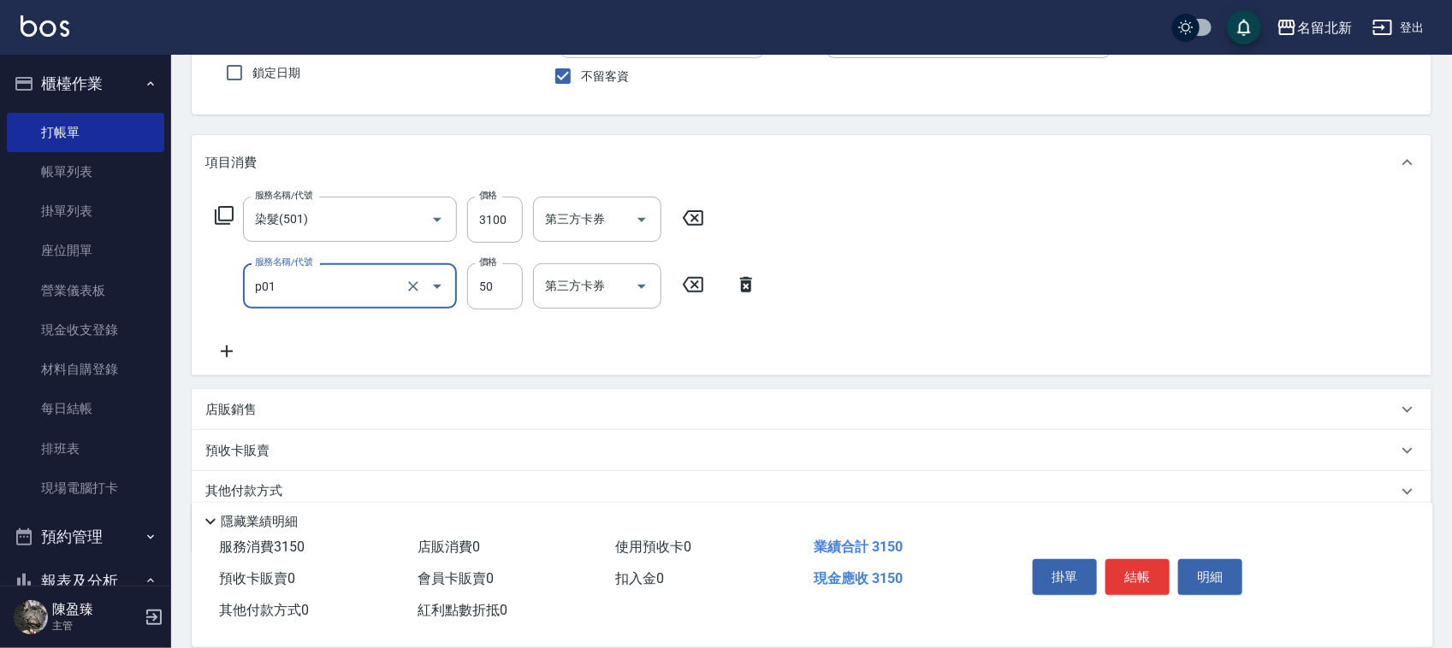
type input "入公司(p01)"
type input "120"
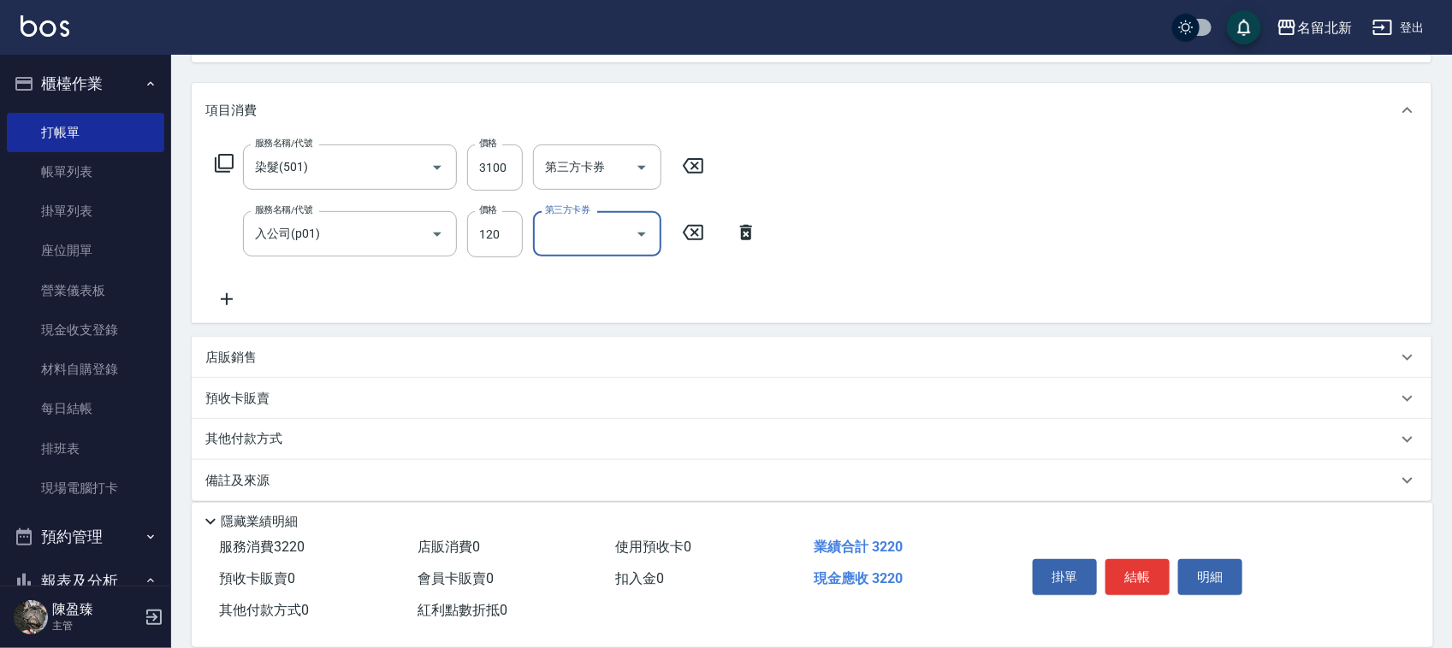
scroll to position [212, 0]
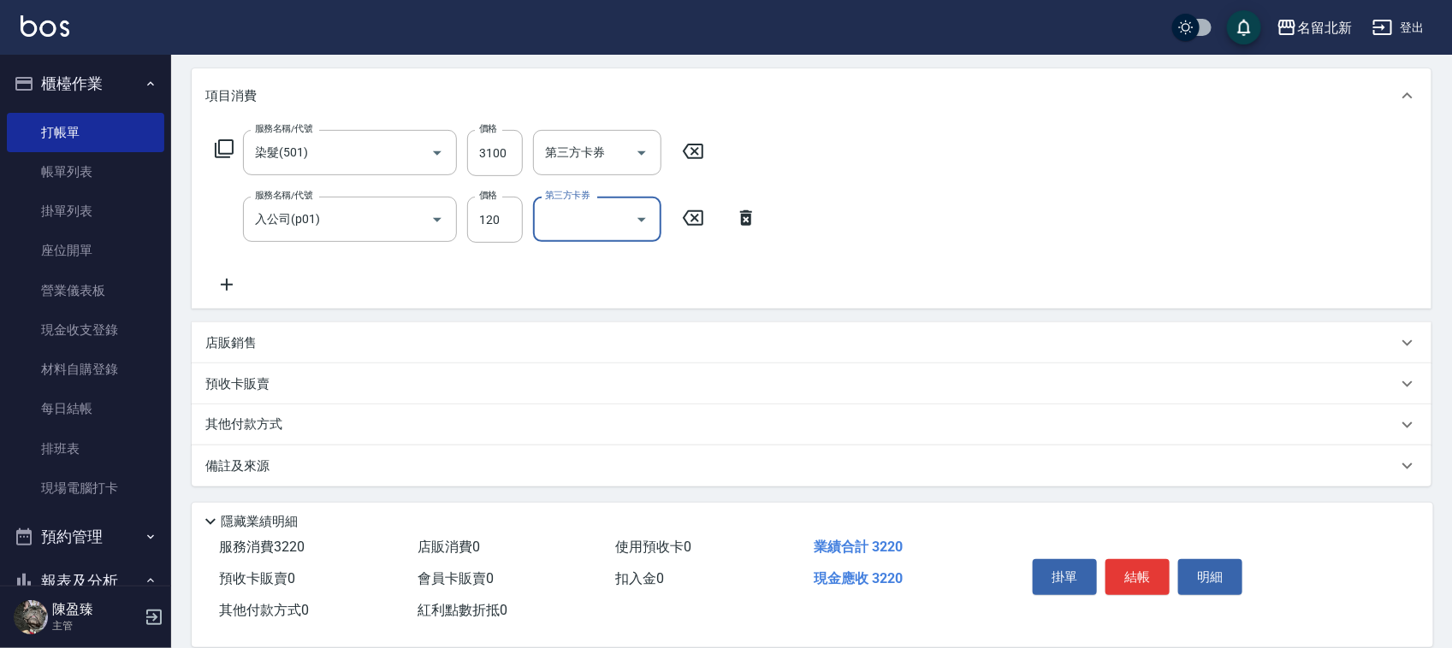
click at [295, 417] on div "其他付款方式" at bounding box center [801, 425] width 1192 height 19
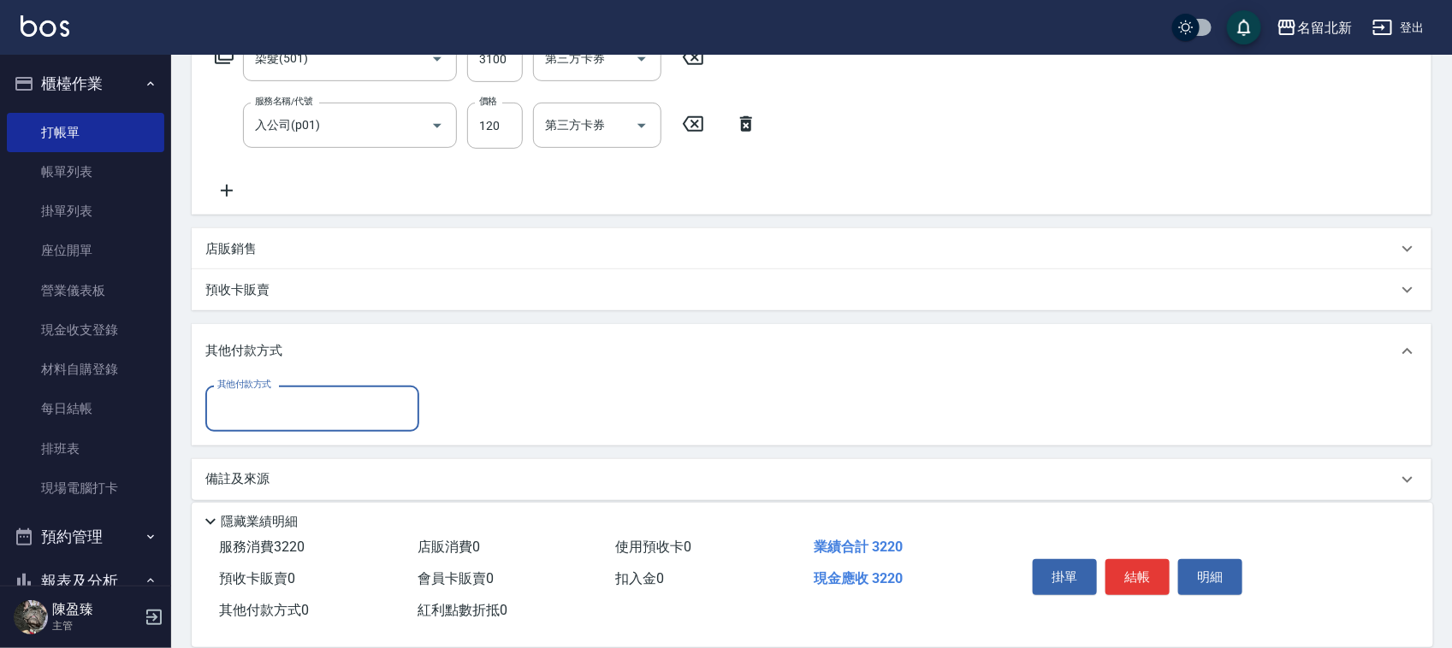
scroll to position [317, 0]
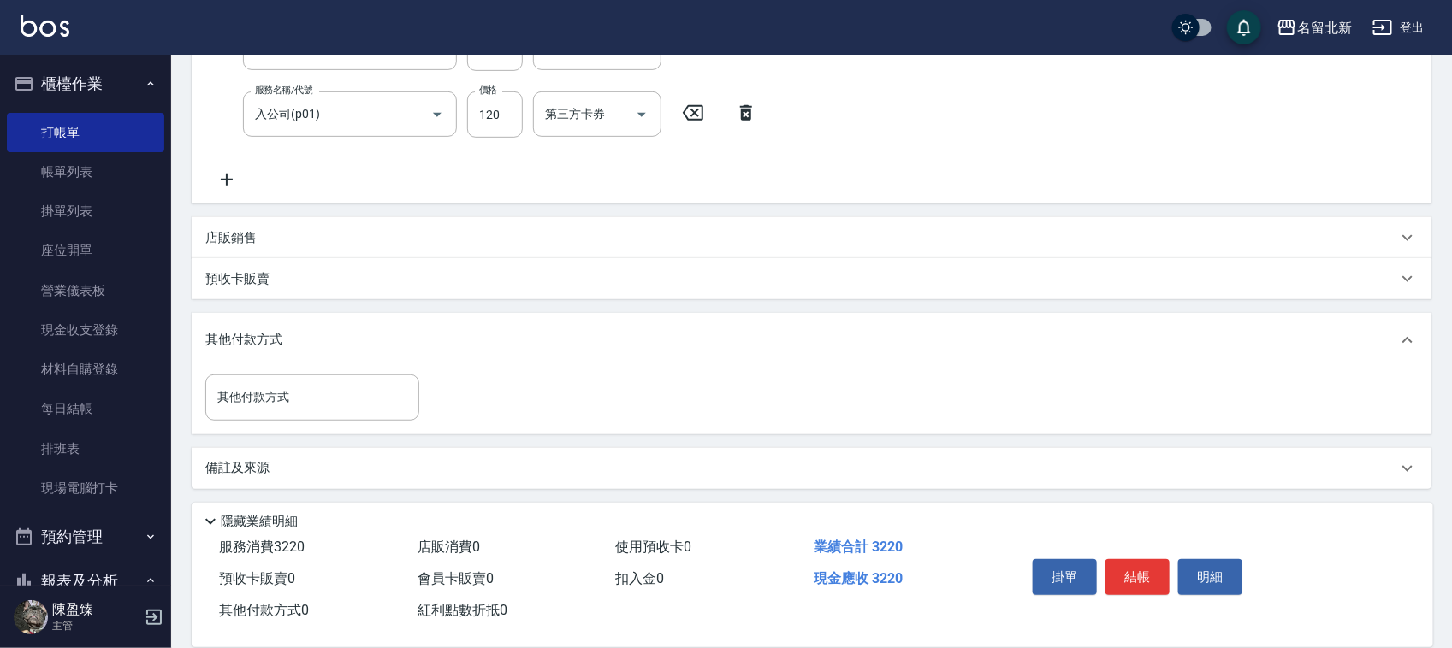
drag, startPoint x: 278, startPoint y: 420, endPoint x: 278, endPoint y: 403, distance: 17.1
click at [278, 421] on div "其他付款方式 其他付款方式" at bounding box center [811, 401] width 1239 height 66
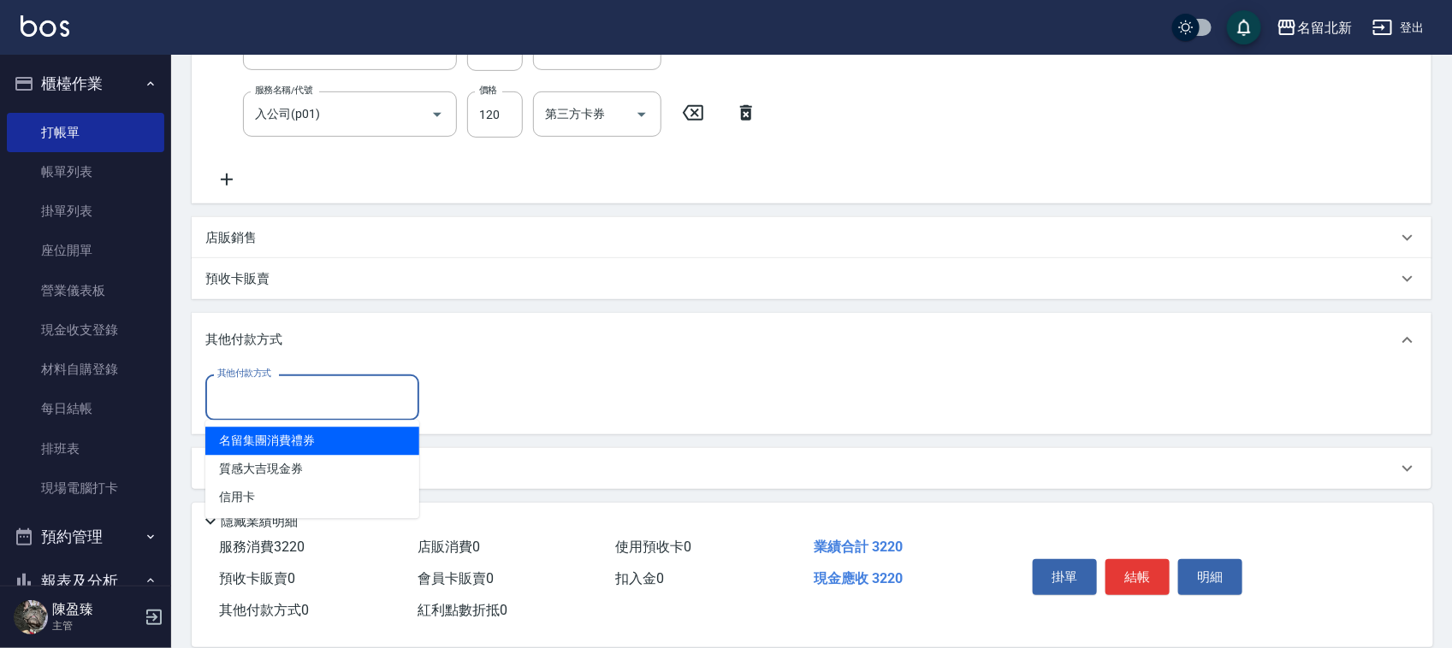
click at [278, 402] on input "其他付款方式" at bounding box center [312, 397] width 198 height 30
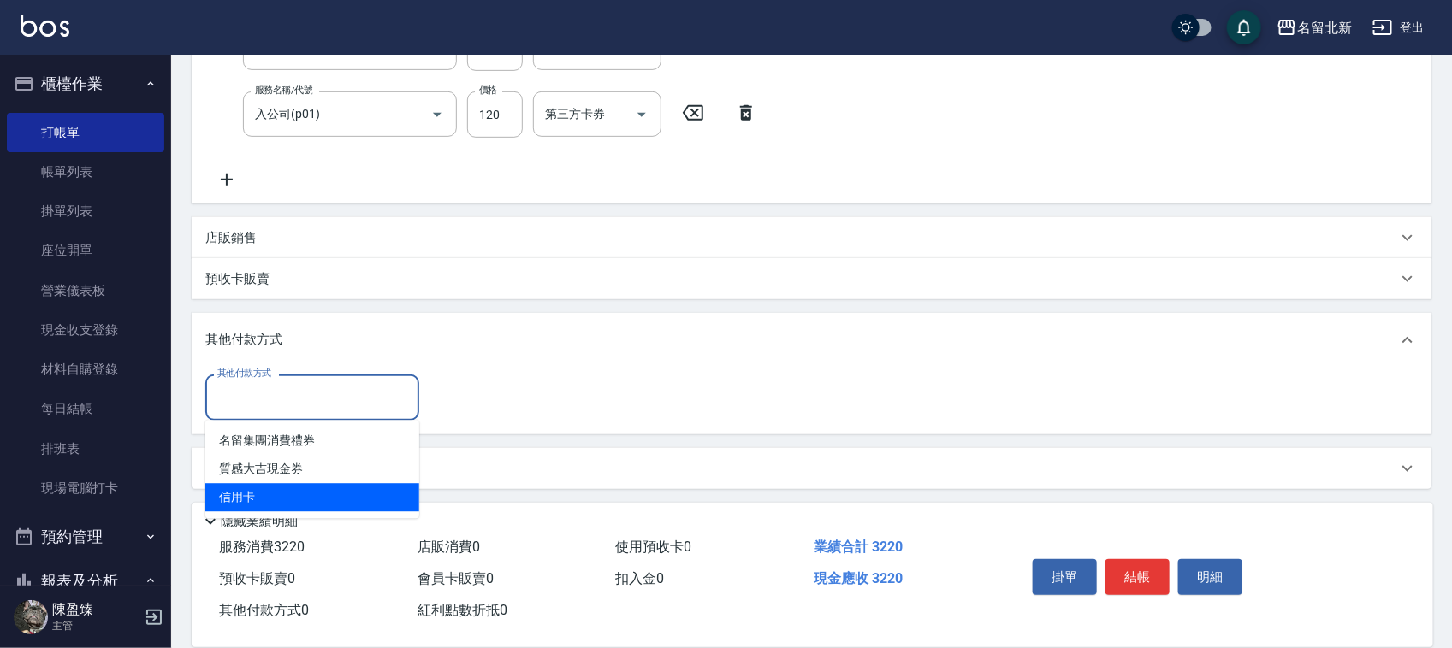
click at [297, 484] on span "信用卡" at bounding box center [312, 498] width 214 height 28
type input "信用卡"
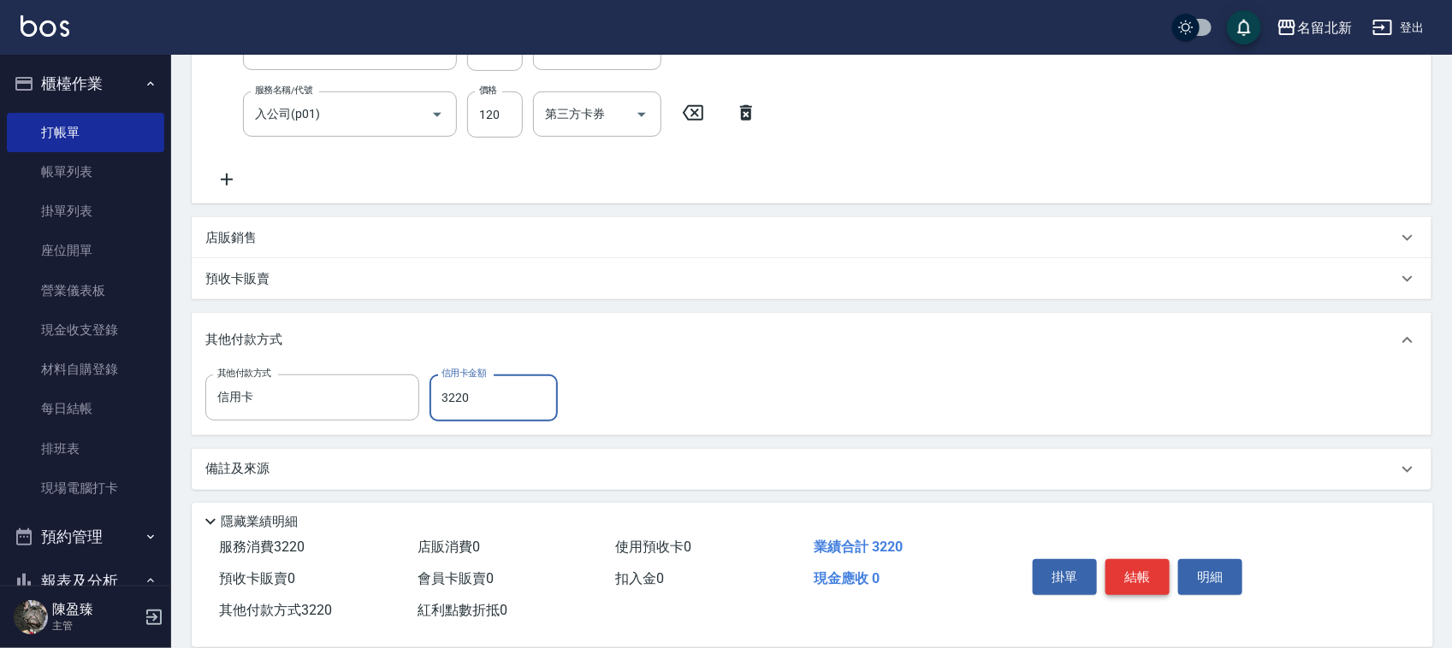
type input "3220"
click at [1134, 571] on button "結帳" at bounding box center [1137, 577] width 64 height 36
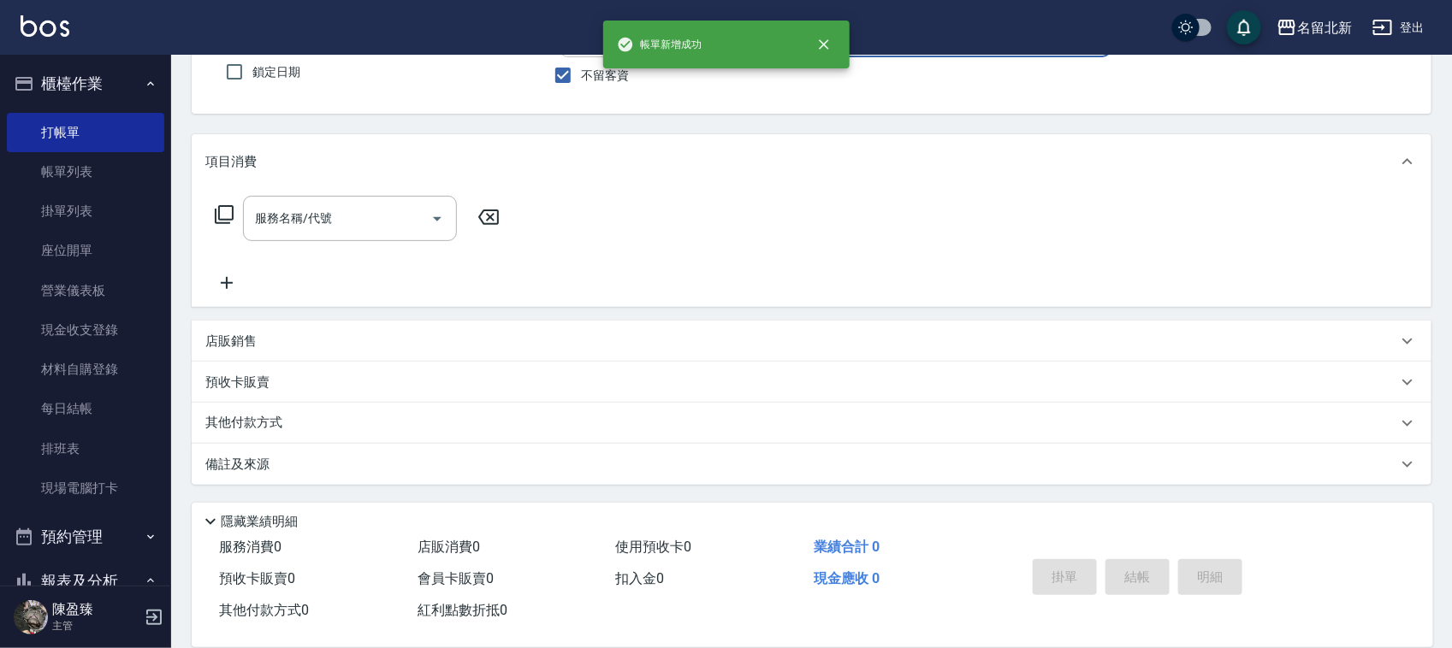
scroll to position [0, 0]
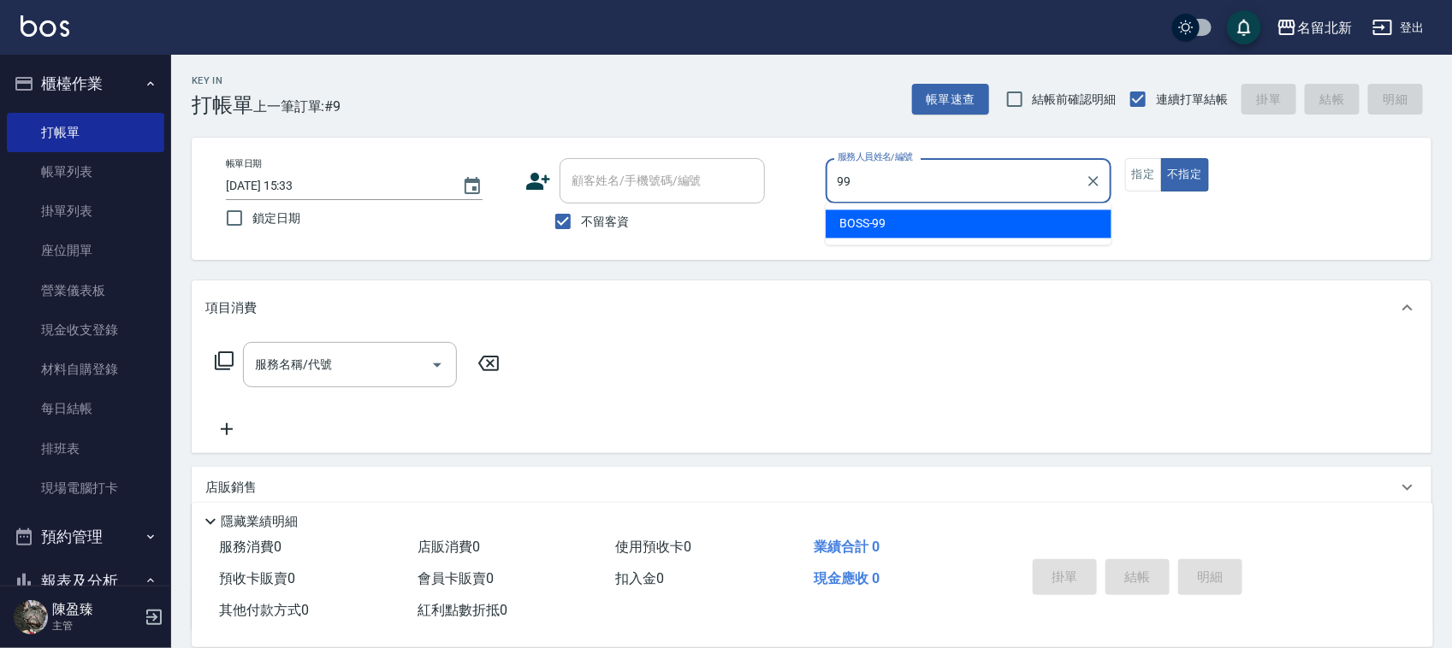
type input "BOSS-99"
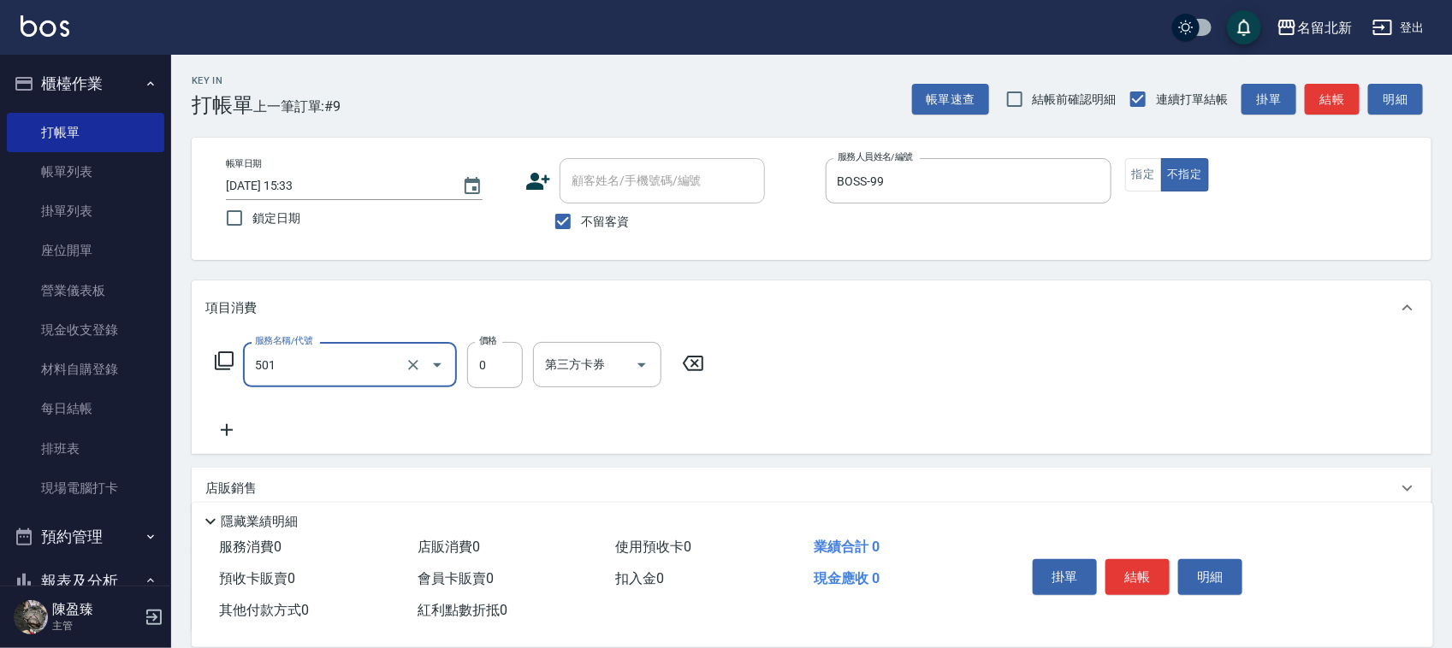
type input "染髮(501)"
type input "1410"
click at [1144, 180] on button "指定" at bounding box center [1143, 174] width 37 height 33
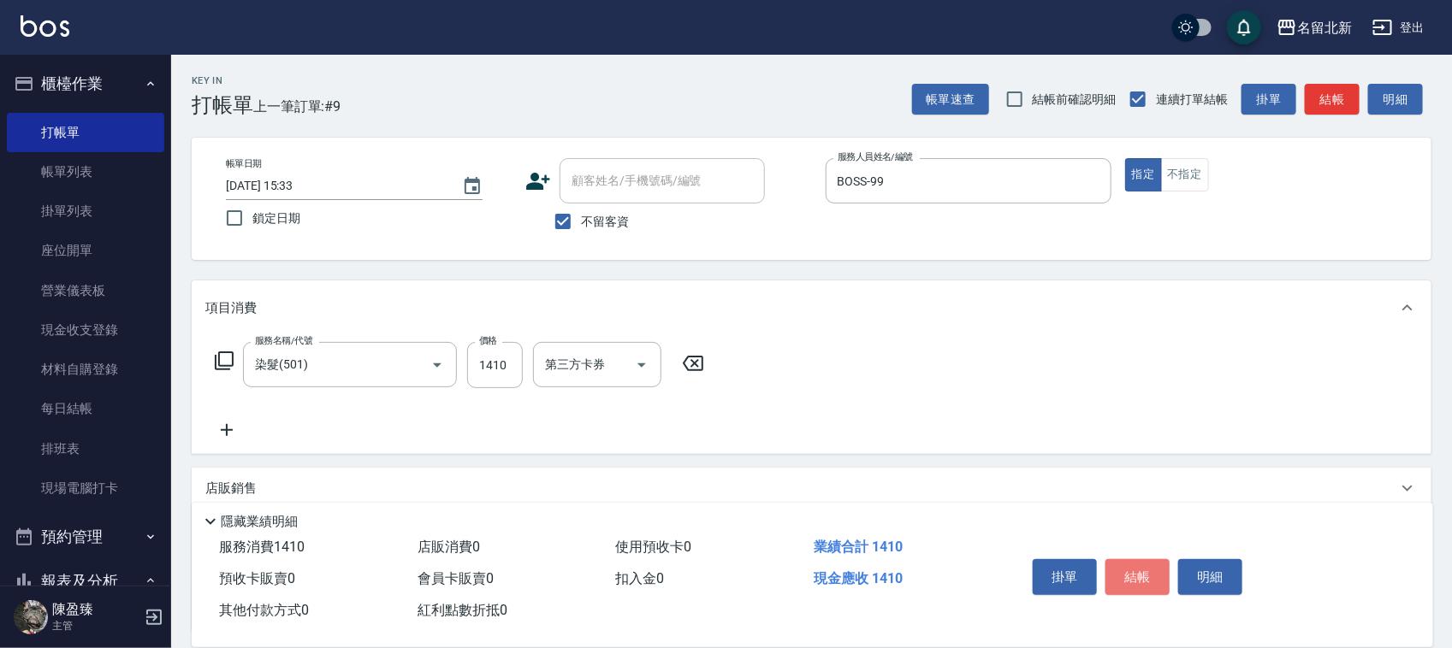
click at [1149, 574] on button "結帳" at bounding box center [1137, 577] width 64 height 36
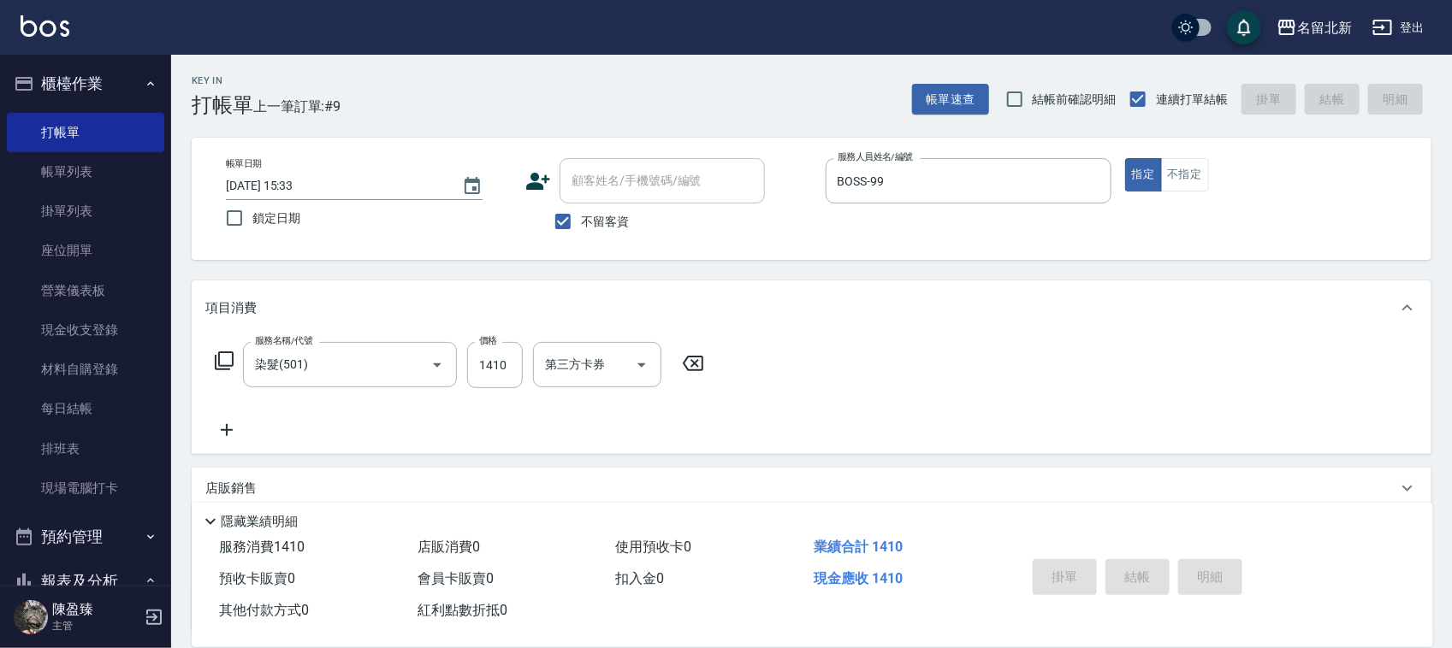
type input "[DATE] 15:34"
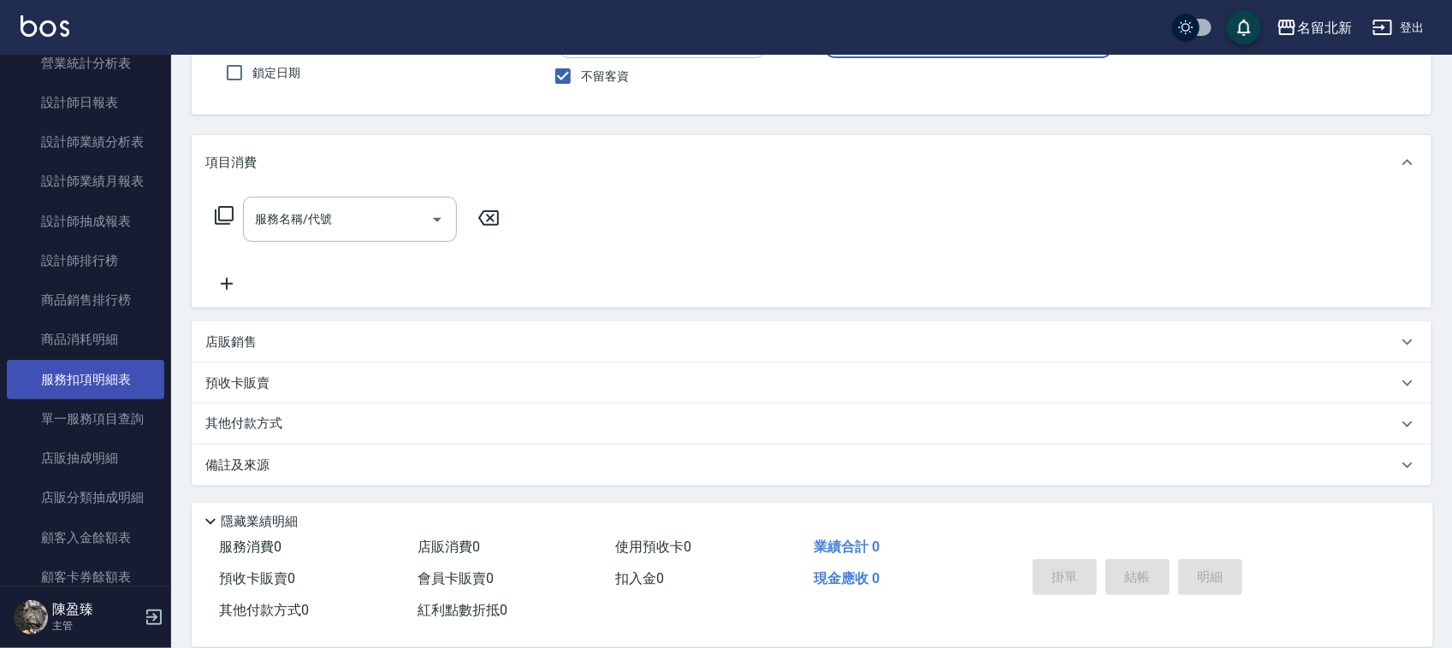
scroll to position [748, 0]
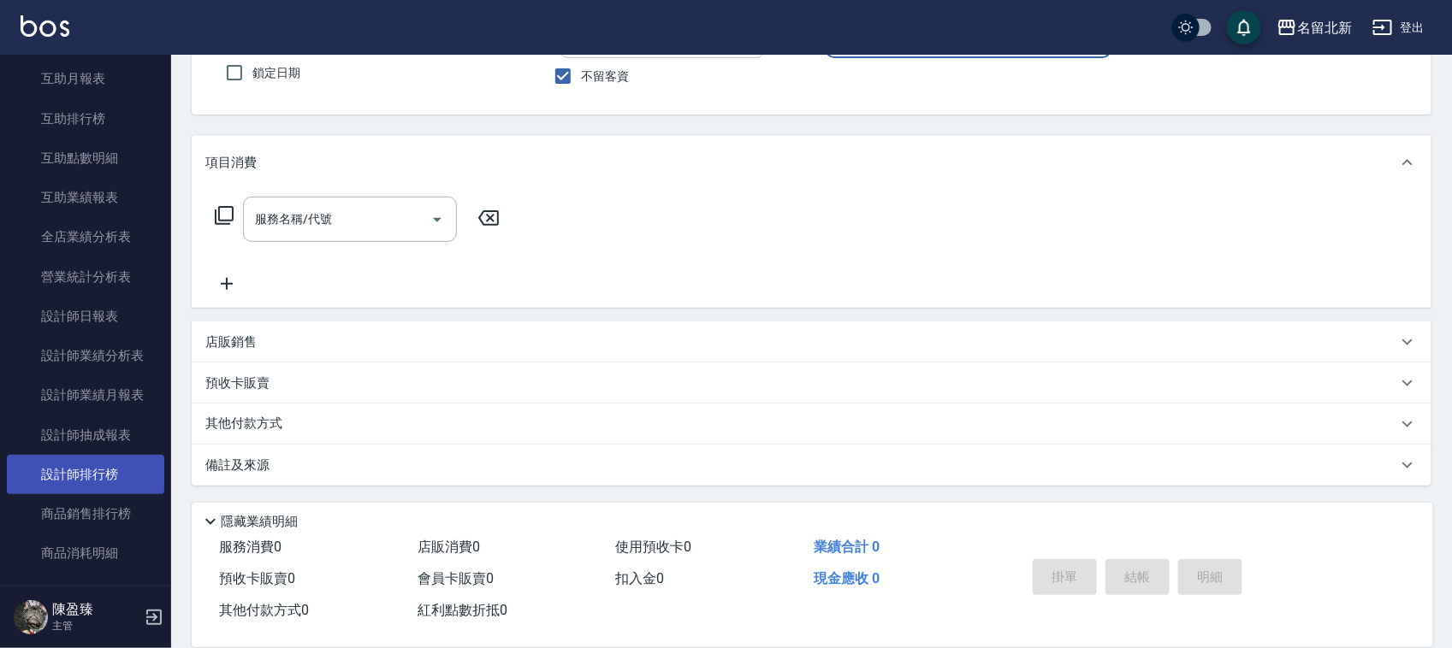
click at [79, 462] on link "設計師排行榜" at bounding box center [85, 474] width 157 height 39
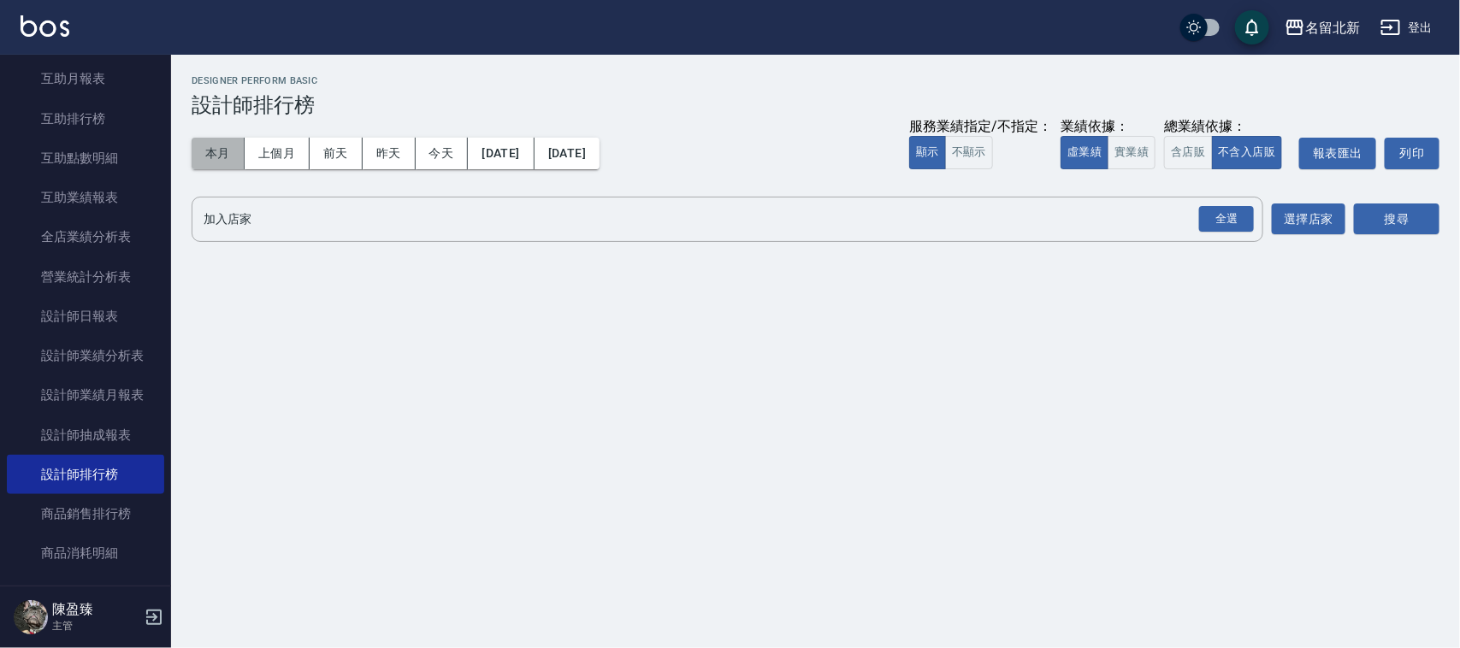
click at [229, 146] on button "本月" at bounding box center [218, 154] width 53 height 32
click at [1221, 214] on div "全選" at bounding box center [1226, 219] width 55 height 27
drag, startPoint x: 1441, startPoint y: 245, endPoint x: 1407, endPoint y: 208, distance: 50.9
click at [1443, 242] on div "名留北新 [DATE] - [DATE] 設計師排行榜 列印時間： [DATE][PHONE_NUMBER]:35 Designer Perform Basi…" at bounding box center [815, 163] width 1289 height 217
click at [1407, 208] on button "搜尋" at bounding box center [1397, 220] width 86 height 32
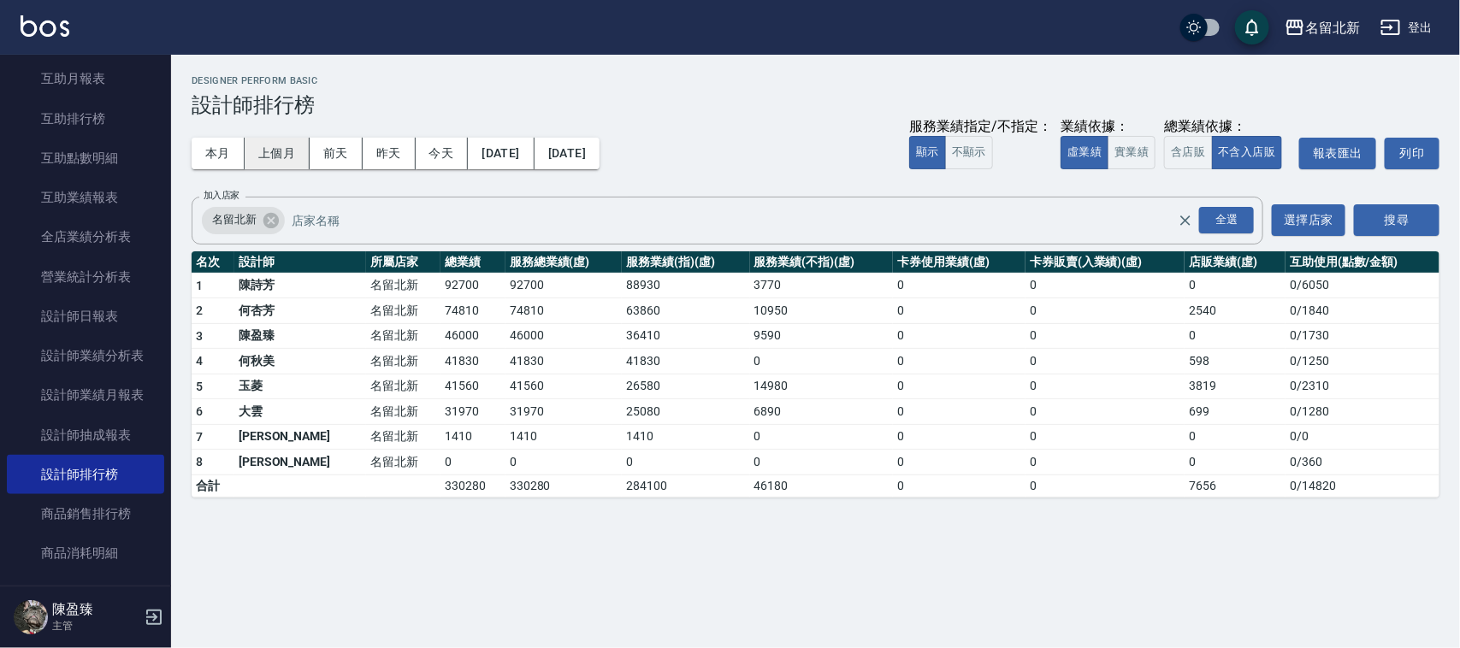
click at [259, 157] on button "上個月" at bounding box center [277, 154] width 65 height 32
click at [600, 157] on button "[DATE]" at bounding box center [567, 154] width 65 height 32
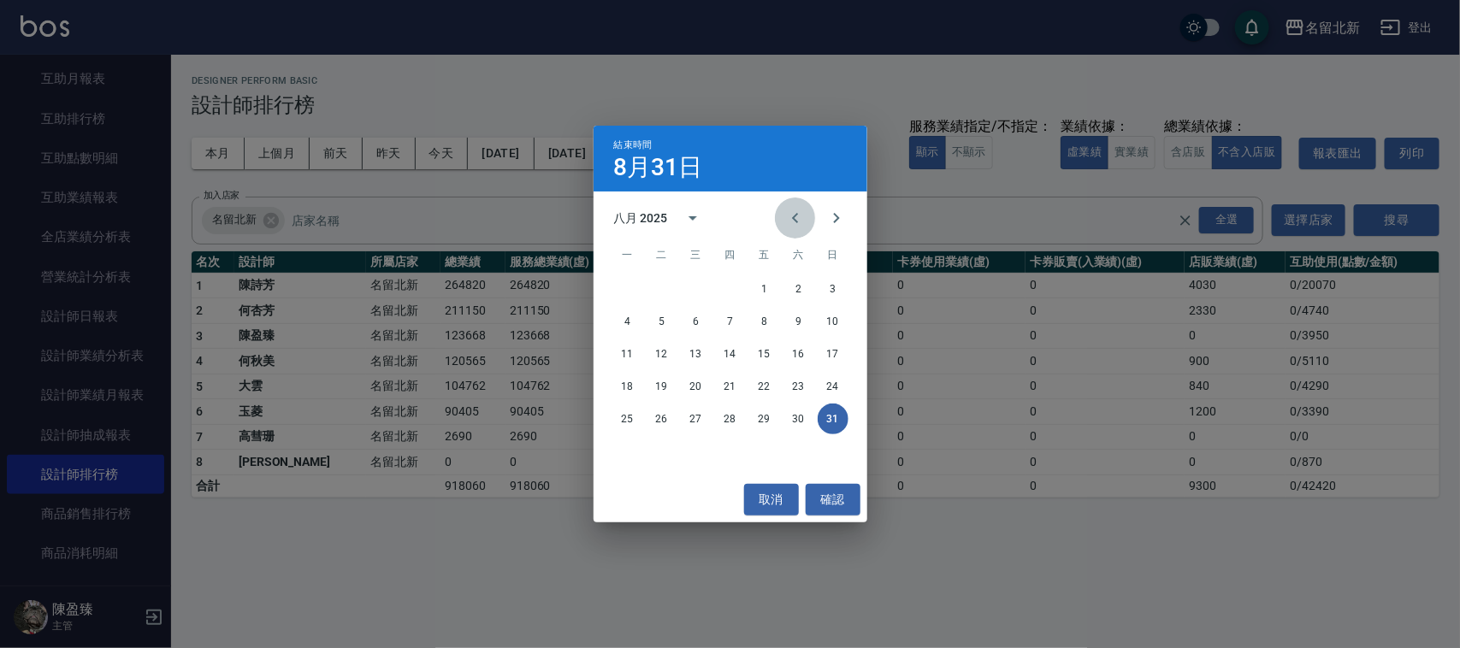
click at [791, 216] on icon "Previous month" at bounding box center [795, 218] width 21 height 21
click at [837, 221] on icon "Next month" at bounding box center [836, 218] width 21 height 21
click at [727, 351] on button "14" at bounding box center [730, 354] width 31 height 31
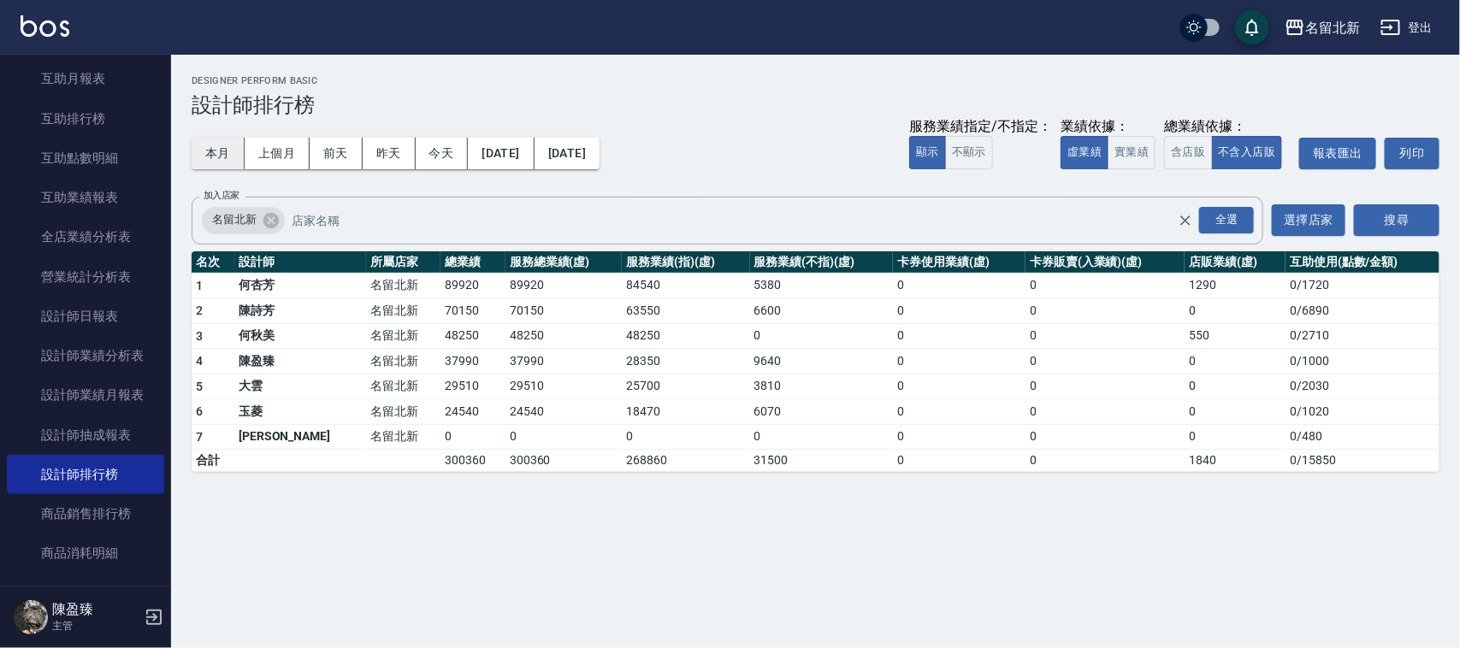
click at [207, 164] on button "本月" at bounding box center [218, 154] width 53 height 32
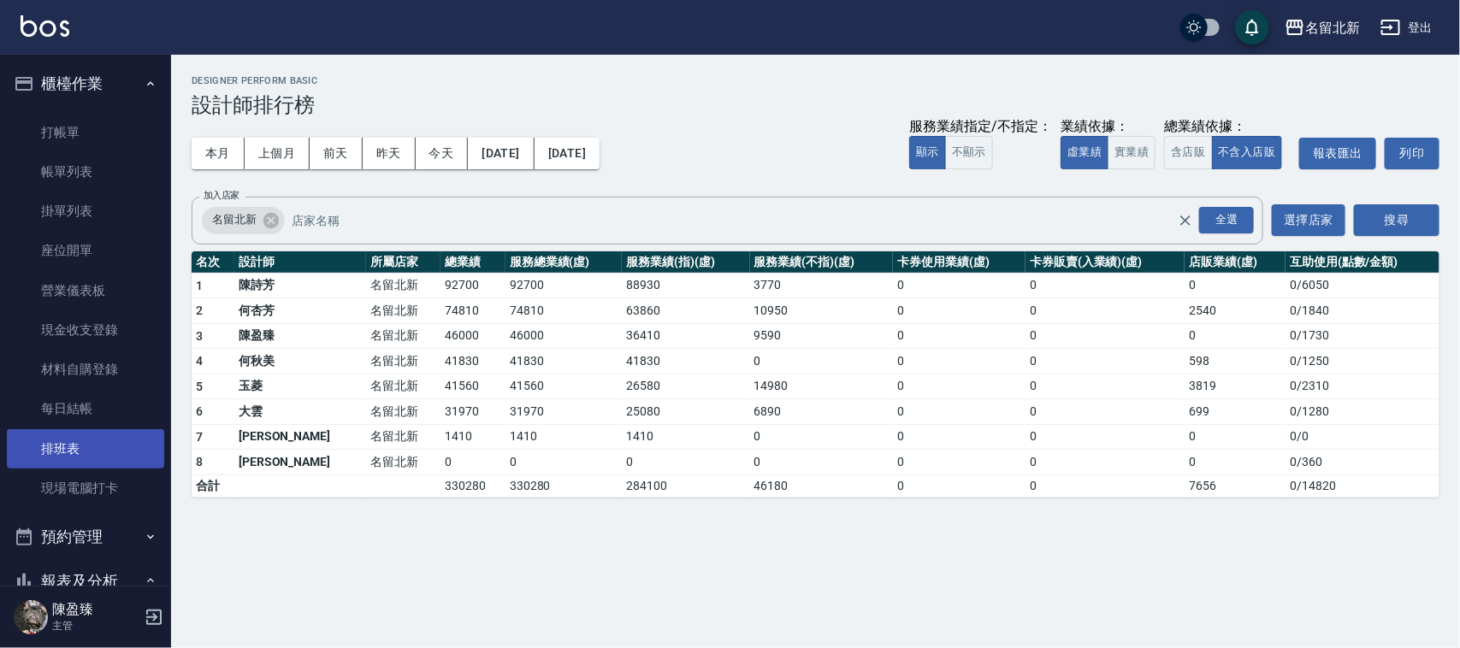
click at [75, 445] on link "排班表" at bounding box center [85, 448] width 157 height 39
click at [75, 443] on link "排班表" at bounding box center [85, 448] width 157 height 39
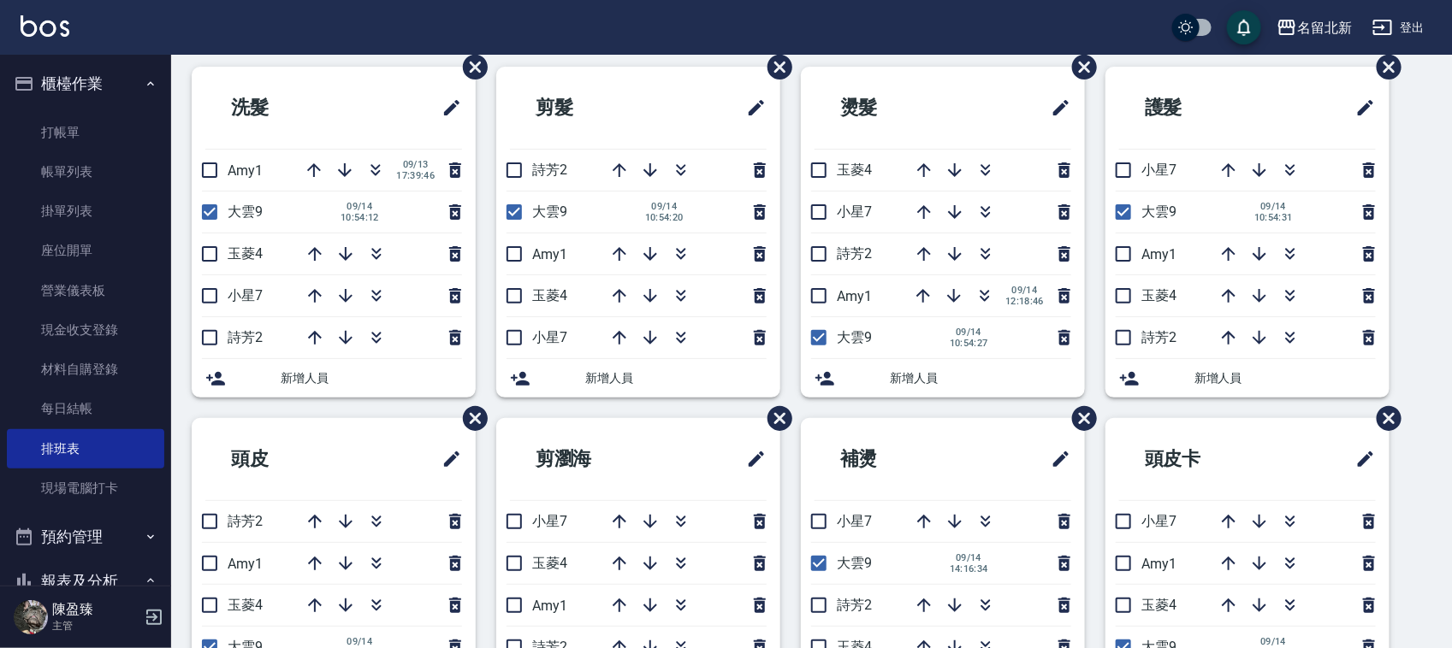
scroll to position [107, 0]
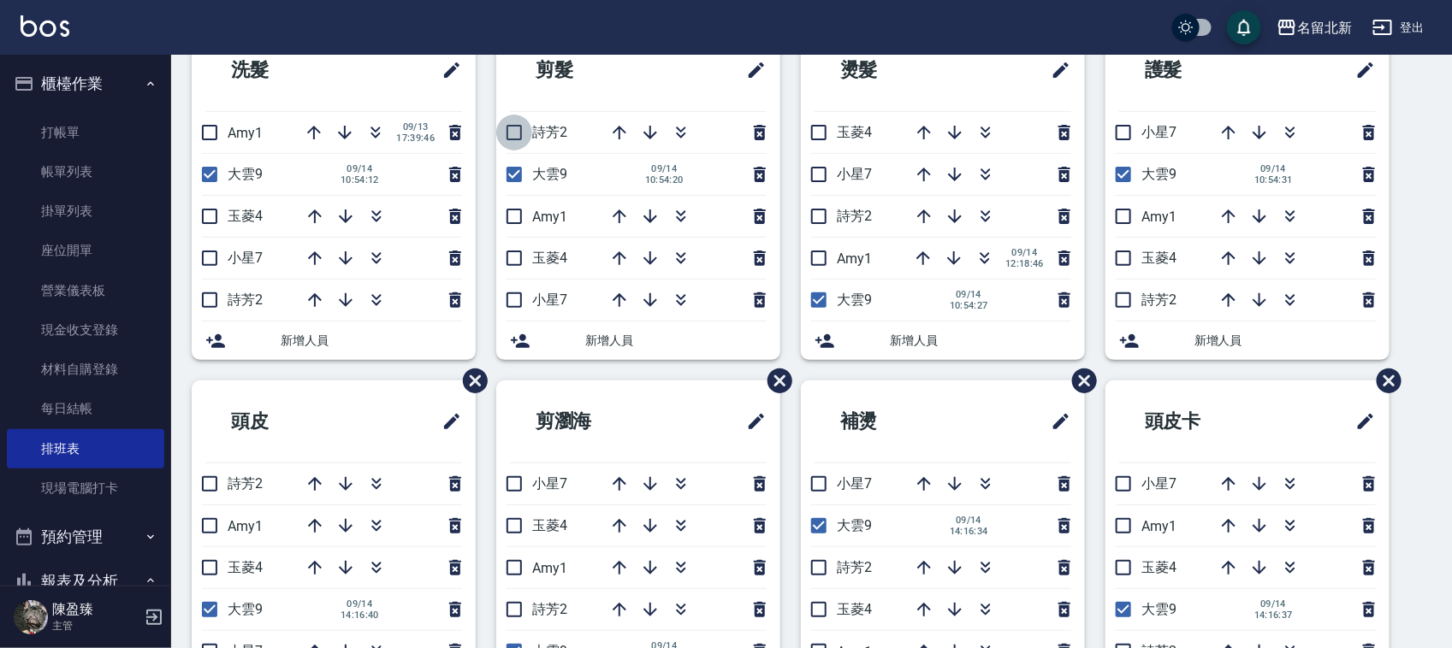
click at [509, 131] on input "checkbox" at bounding box center [514, 133] width 36 height 36
checkbox input "true"
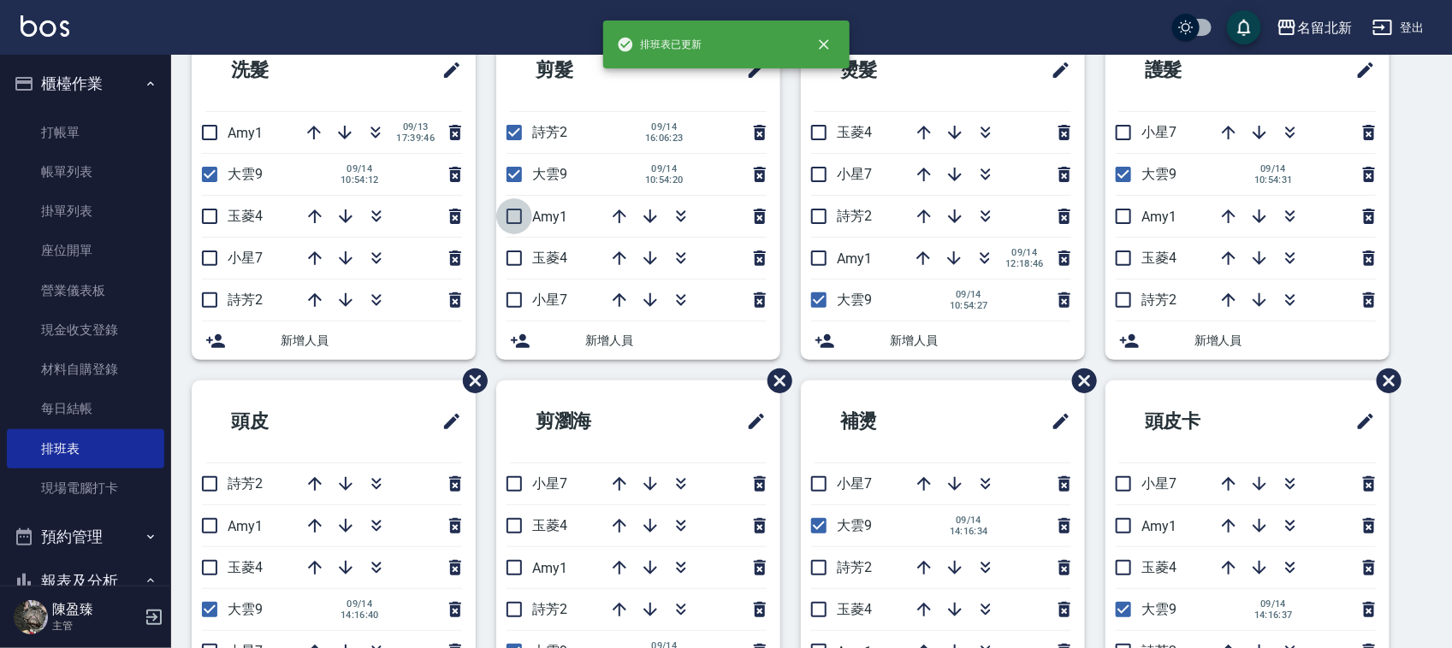
click at [518, 219] on input "checkbox" at bounding box center [514, 216] width 36 height 36
checkbox input "true"
click at [648, 254] on icon "button" at bounding box center [650, 258] width 21 height 21
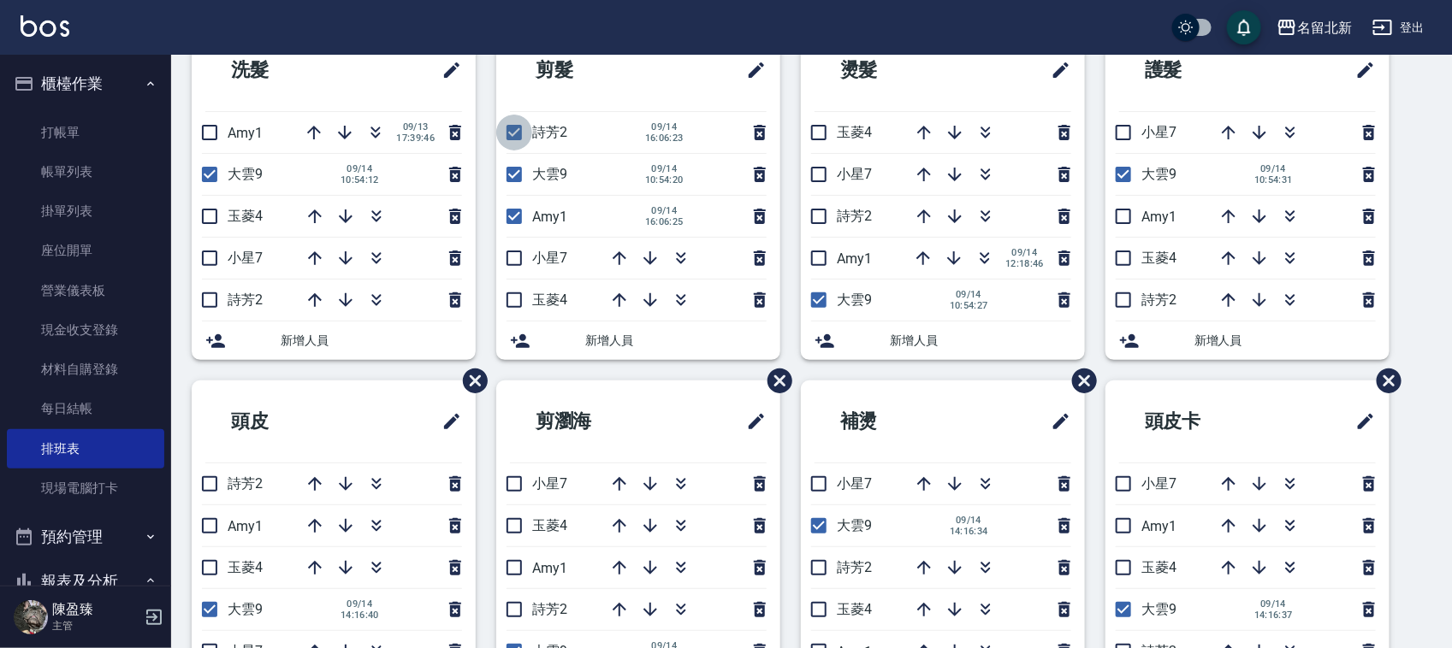
click at [510, 137] on input "checkbox" at bounding box center [514, 133] width 36 height 36
checkbox input "false"
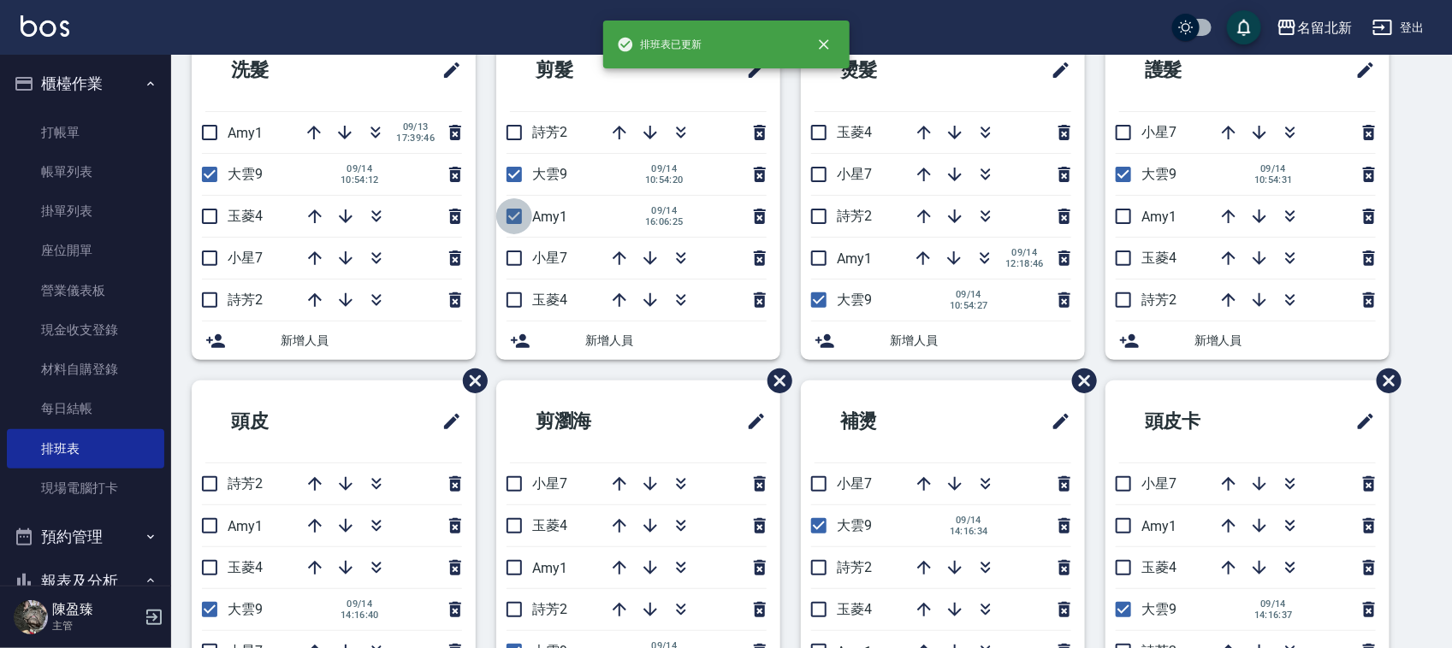
click at [511, 220] on input "checkbox" at bounding box center [514, 216] width 36 height 36
checkbox input "false"
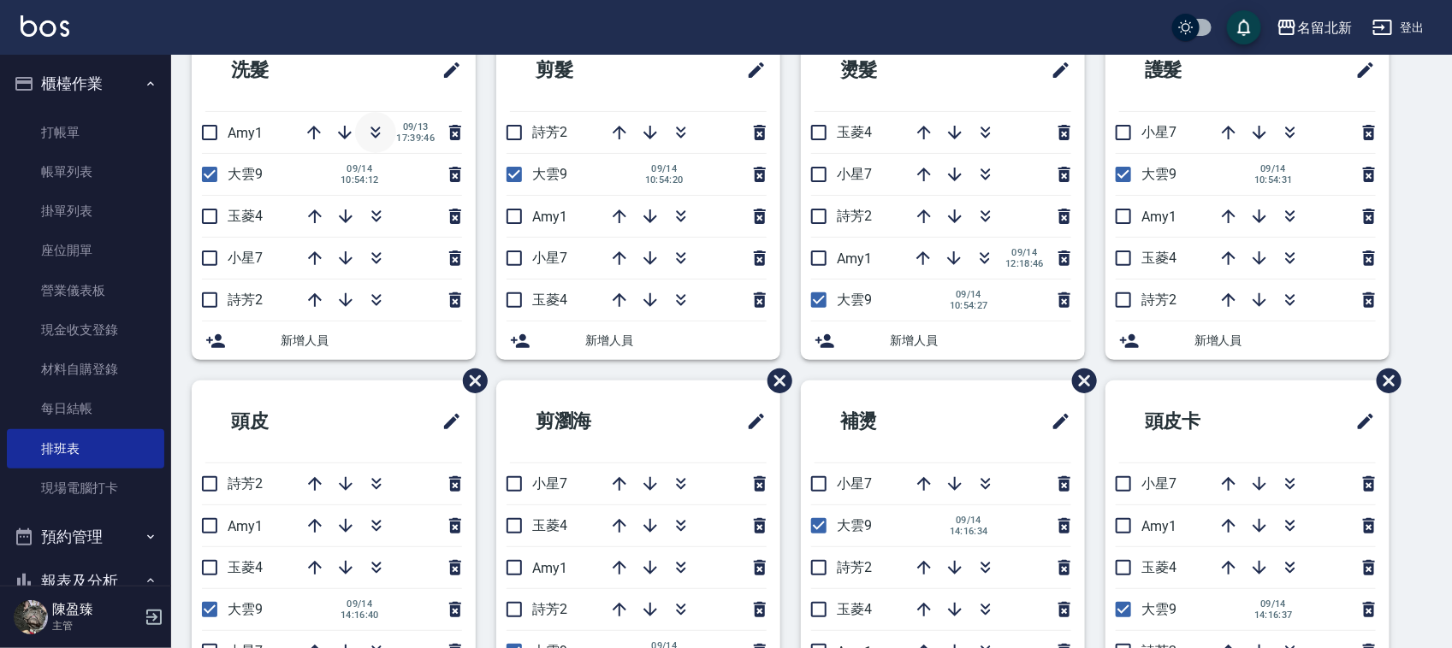
click at [381, 131] on icon "button" at bounding box center [375, 132] width 21 height 21
click at [57, 139] on link "打帳單" at bounding box center [85, 132] width 157 height 39
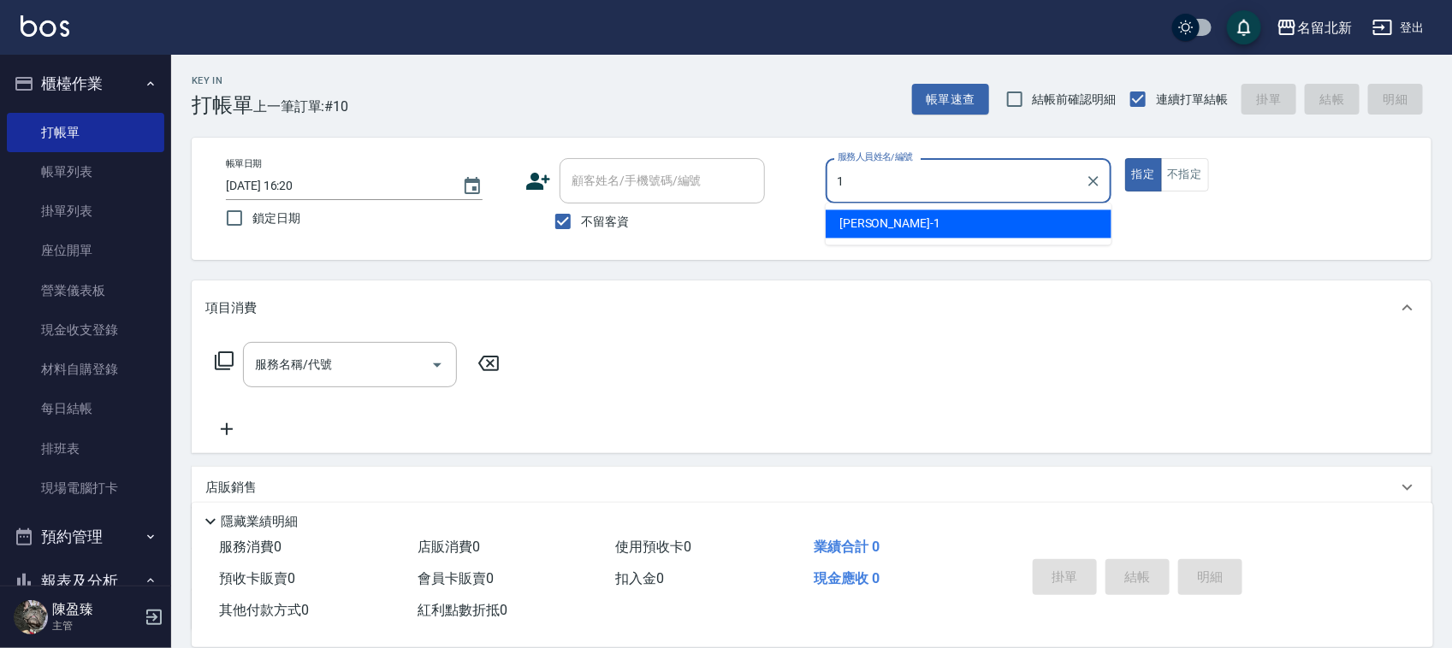
type input "[PERSON_NAME]-1"
type button "true"
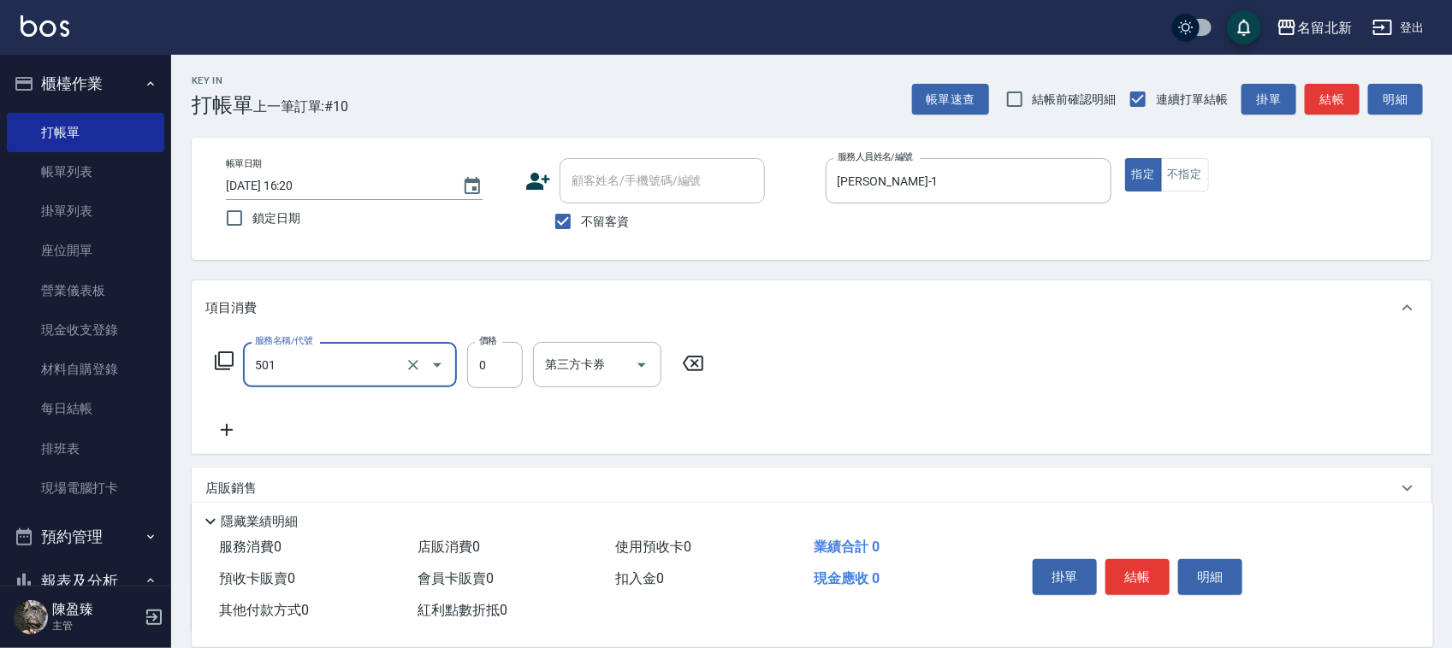
type input "染髮(501)"
type input "2230"
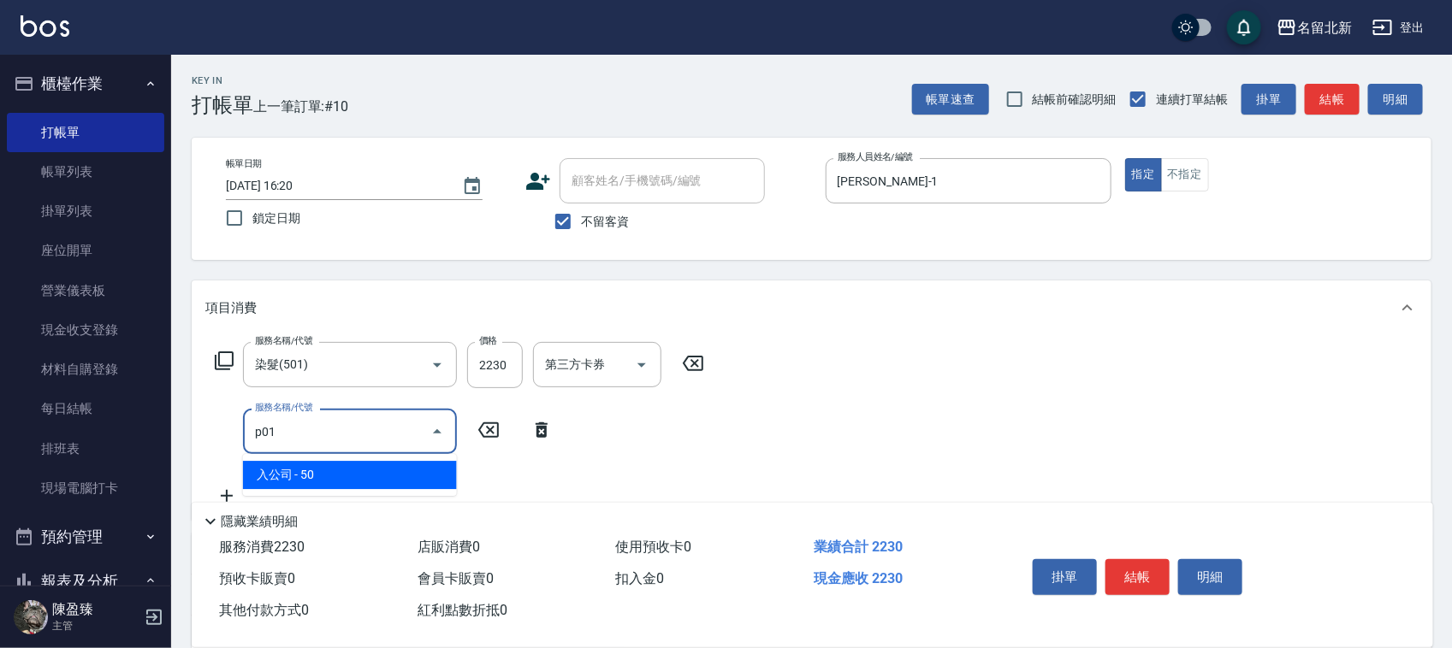
type input "入公司(p01)"
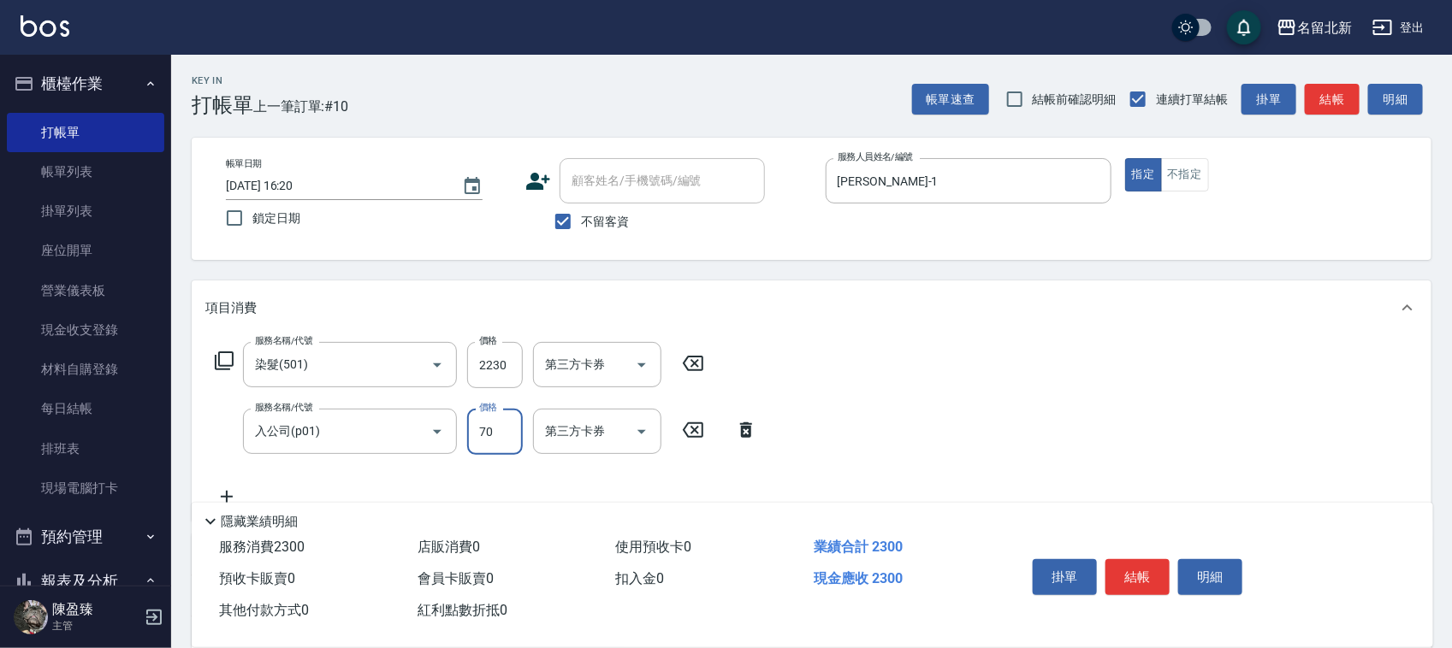
type input "70"
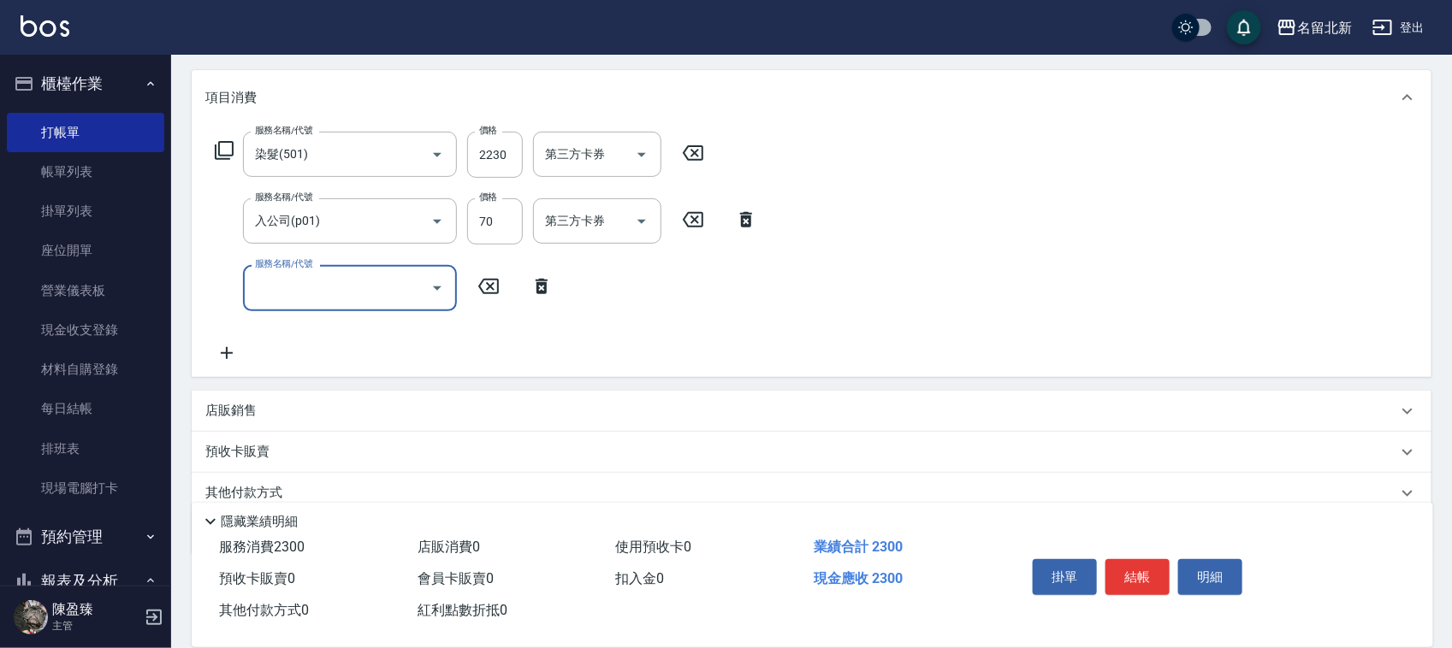
scroll to position [214, 0]
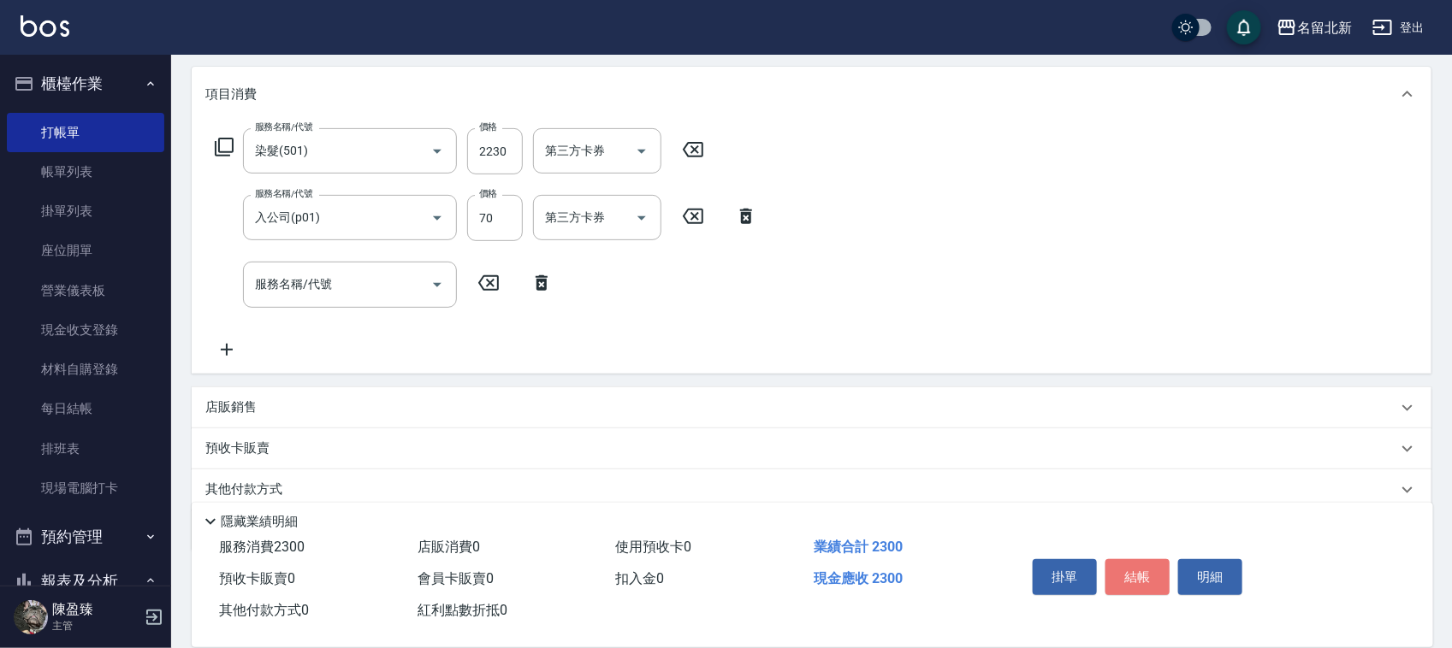
click at [1161, 553] on div "掛單 結帳 明細" at bounding box center [1137, 580] width 223 height 54
click at [1130, 567] on button "結帳" at bounding box center [1137, 577] width 64 height 36
type input "[DATE] 16:21"
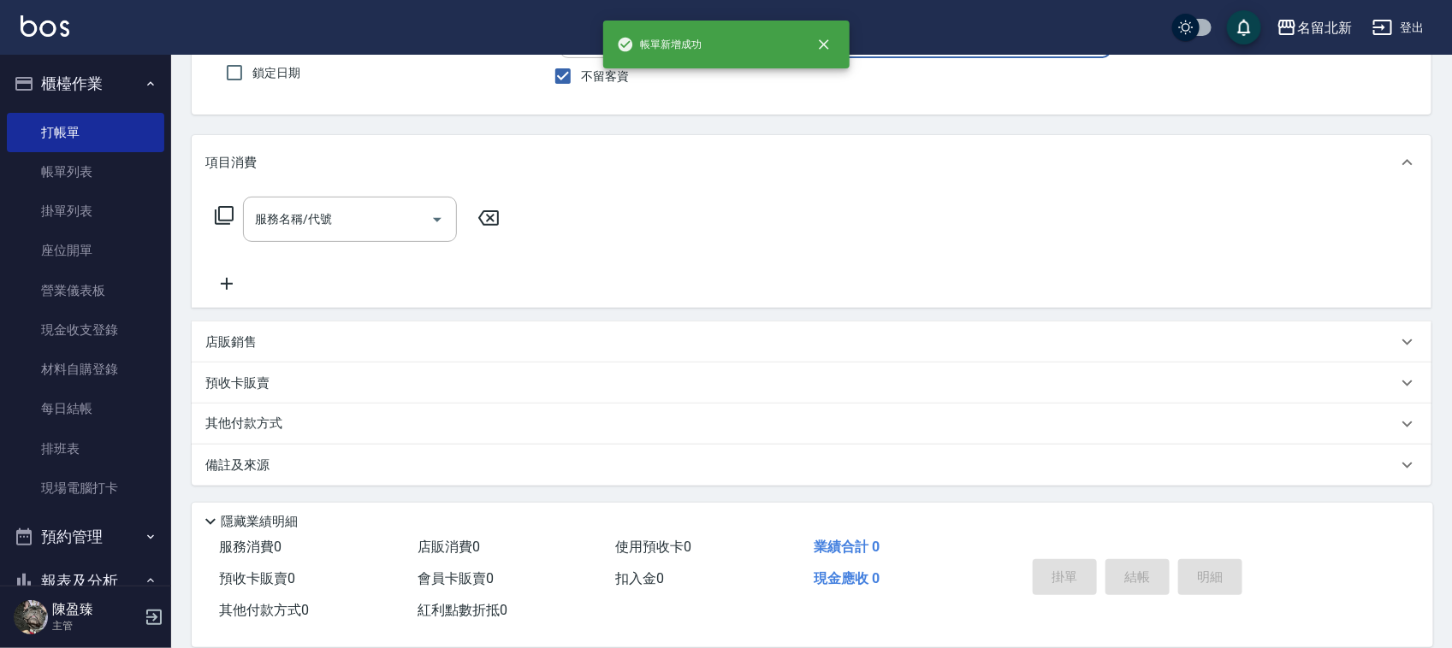
scroll to position [38, 0]
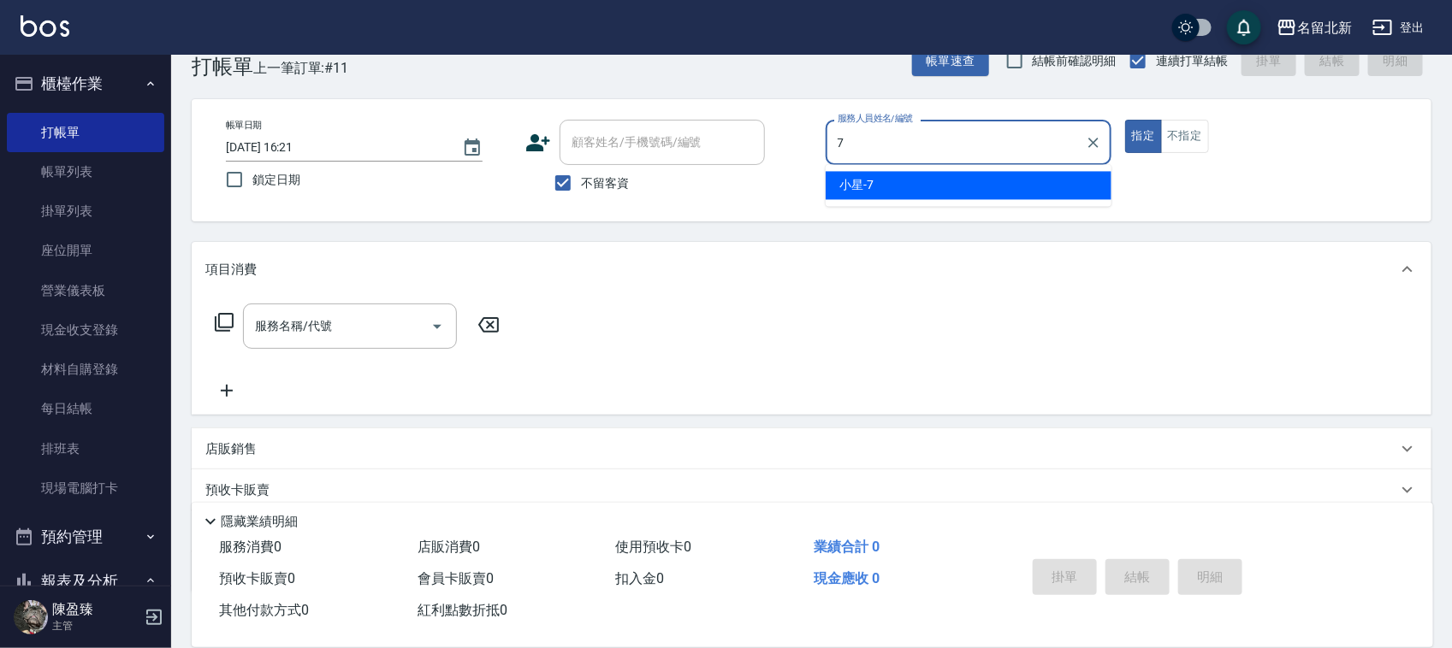
type input "小星-7"
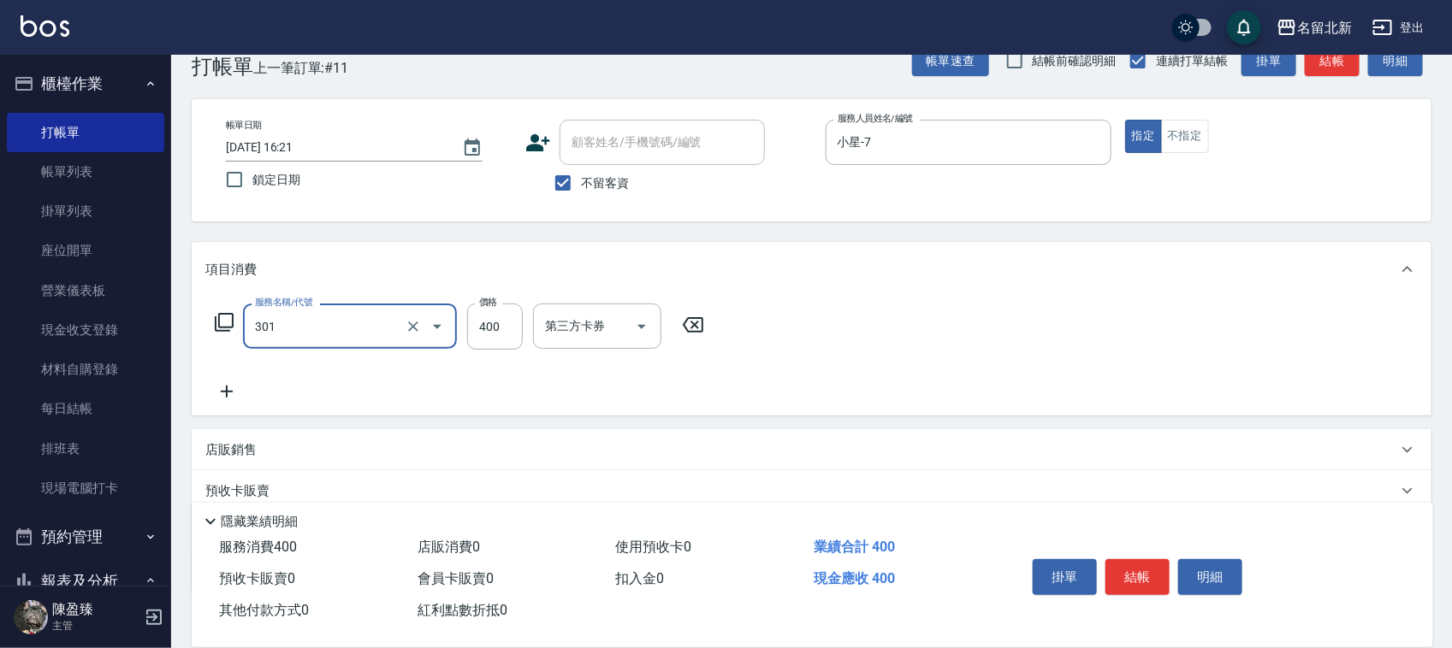
type input "造型剪髮(301)"
type input "50"
click at [1150, 559] on button "結帳" at bounding box center [1137, 577] width 64 height 36
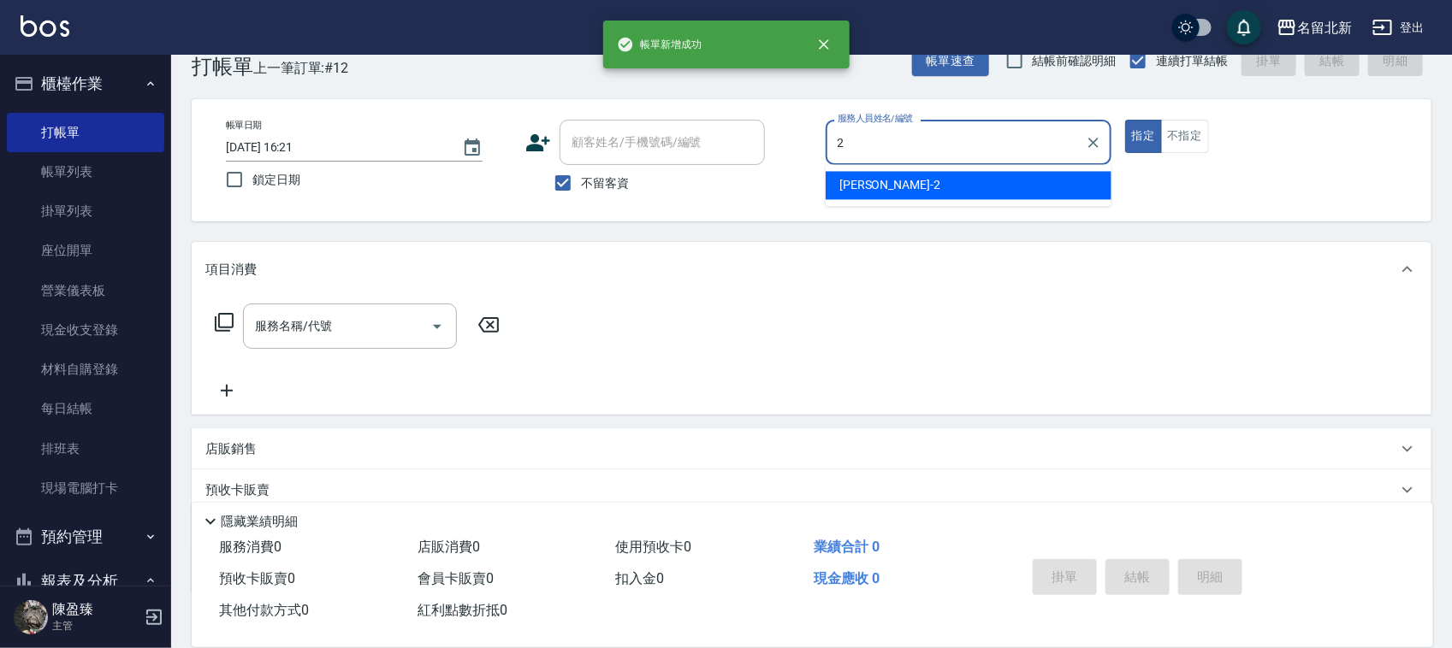
type input "[PERSON_NAME]-2"
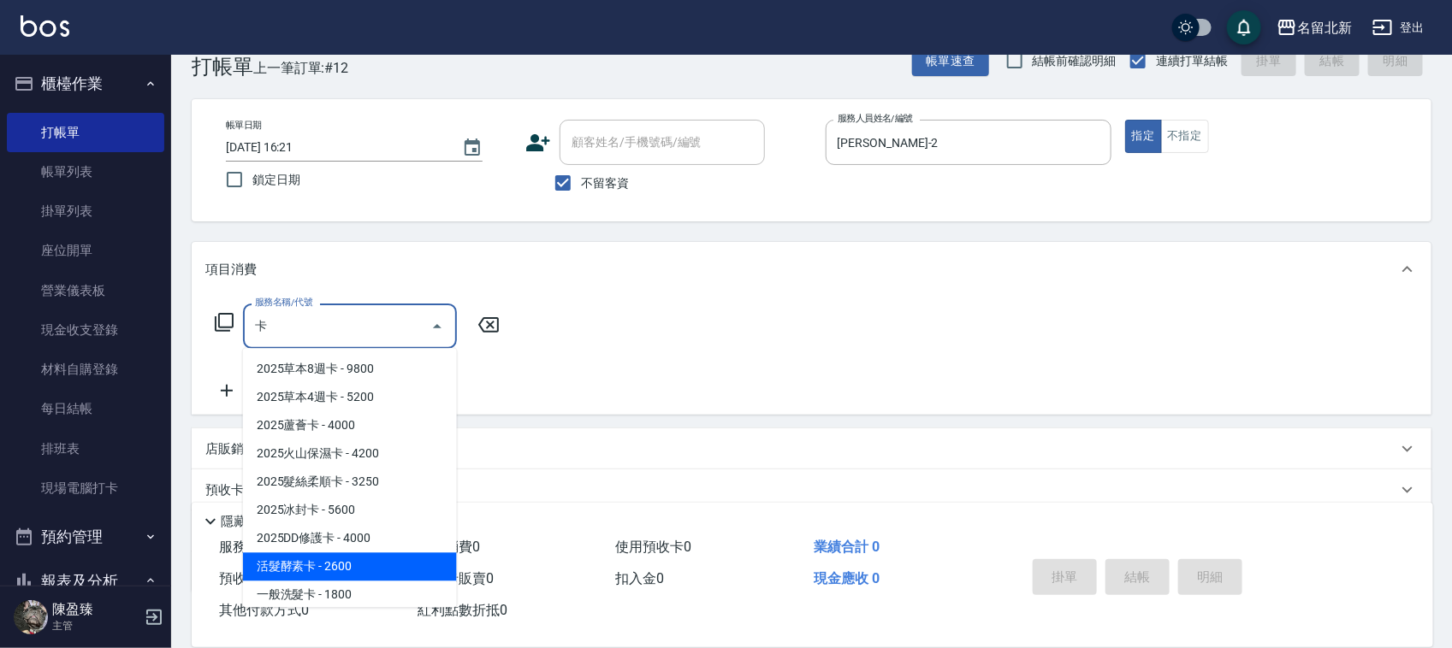
scroll to position [214, 0]
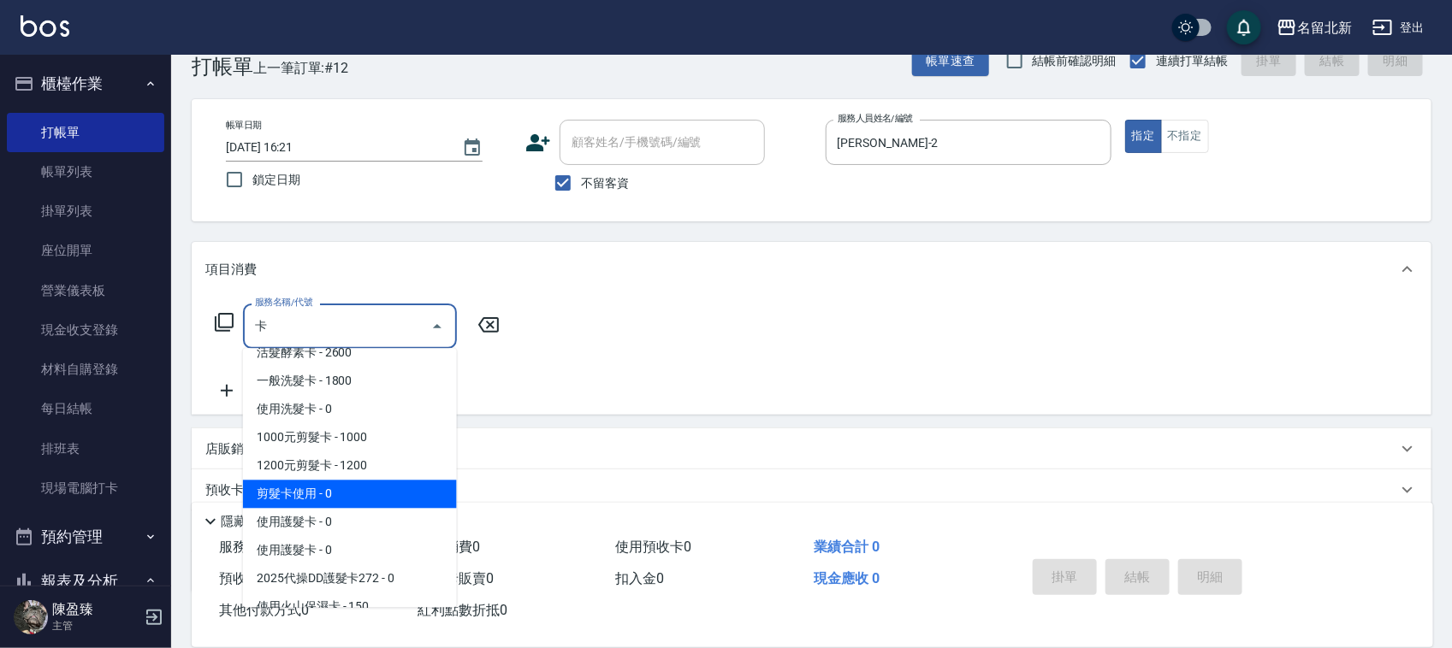
click at [373, 283] on span "2025髮絲柔順卡 - 3250" at bounding box center [350, 269] width 214 height 28
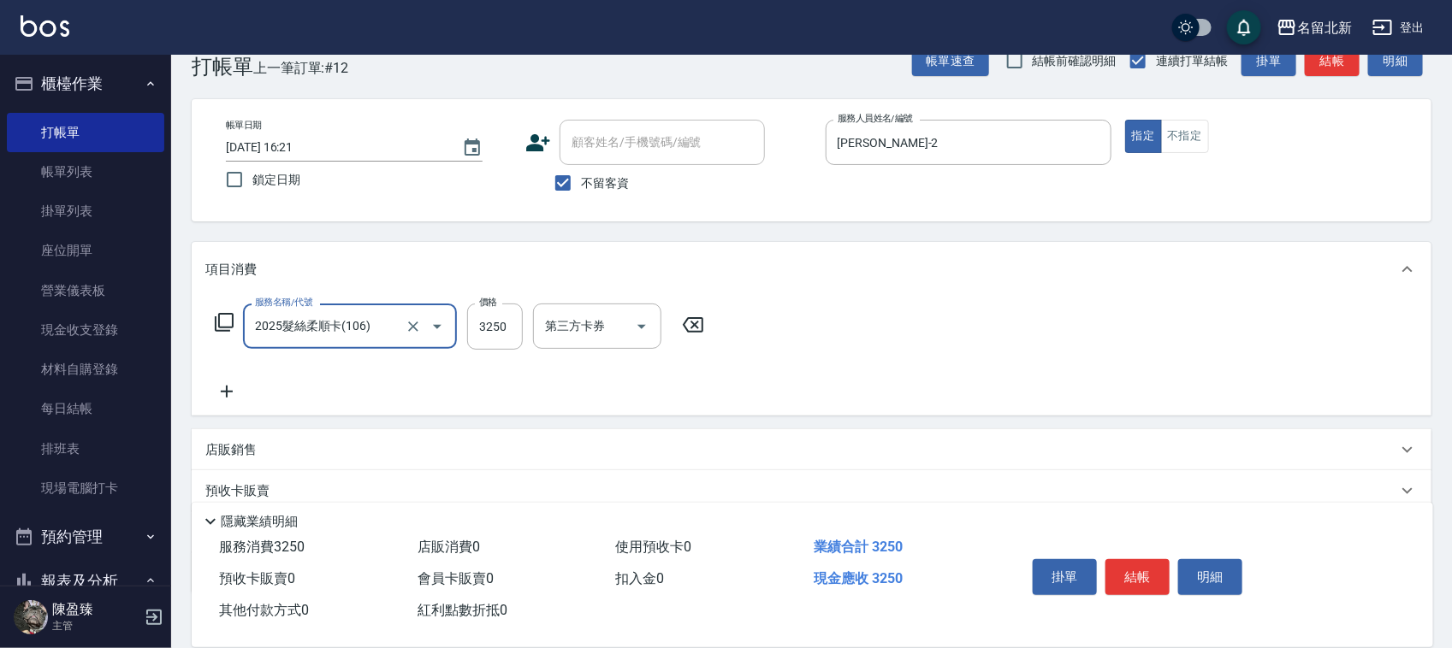
type input "2025髮絲柔順卡(106)"
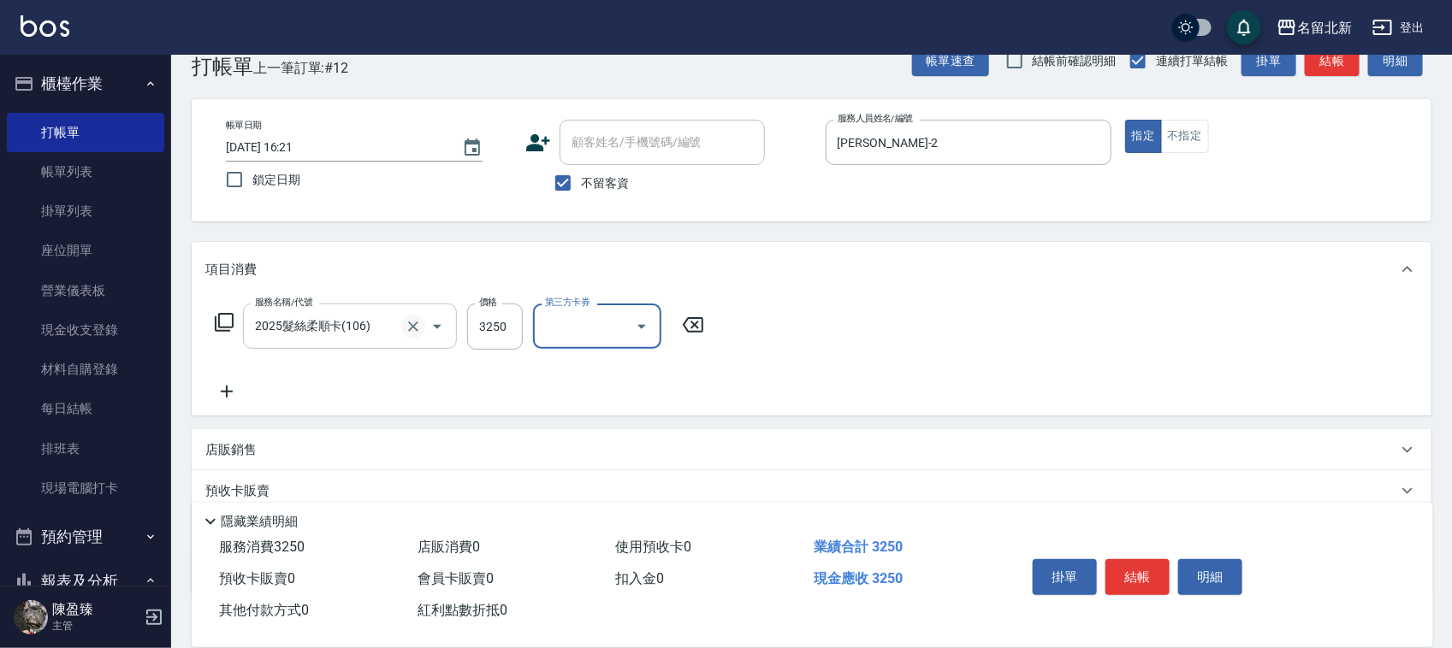
click at [406, 318] on icon "Clear" at bounding box center [413, 326] width 17 height 17
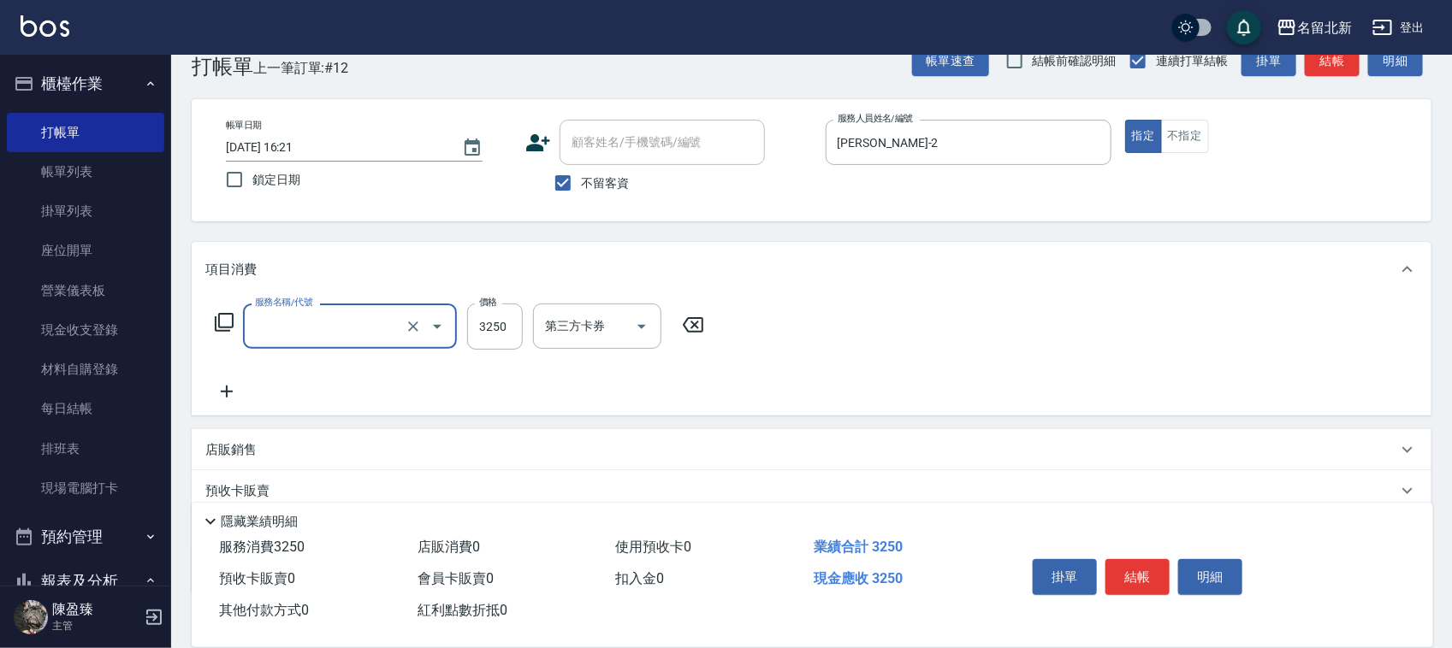
drag, startPoint x: 382, startPoint y: 332, endPoint x: 381, endPoint y: 317, distance: 14.6
click at [382, 326] on input "服務名稱/代號" at bounding box center [326, 326] width 151 height 30
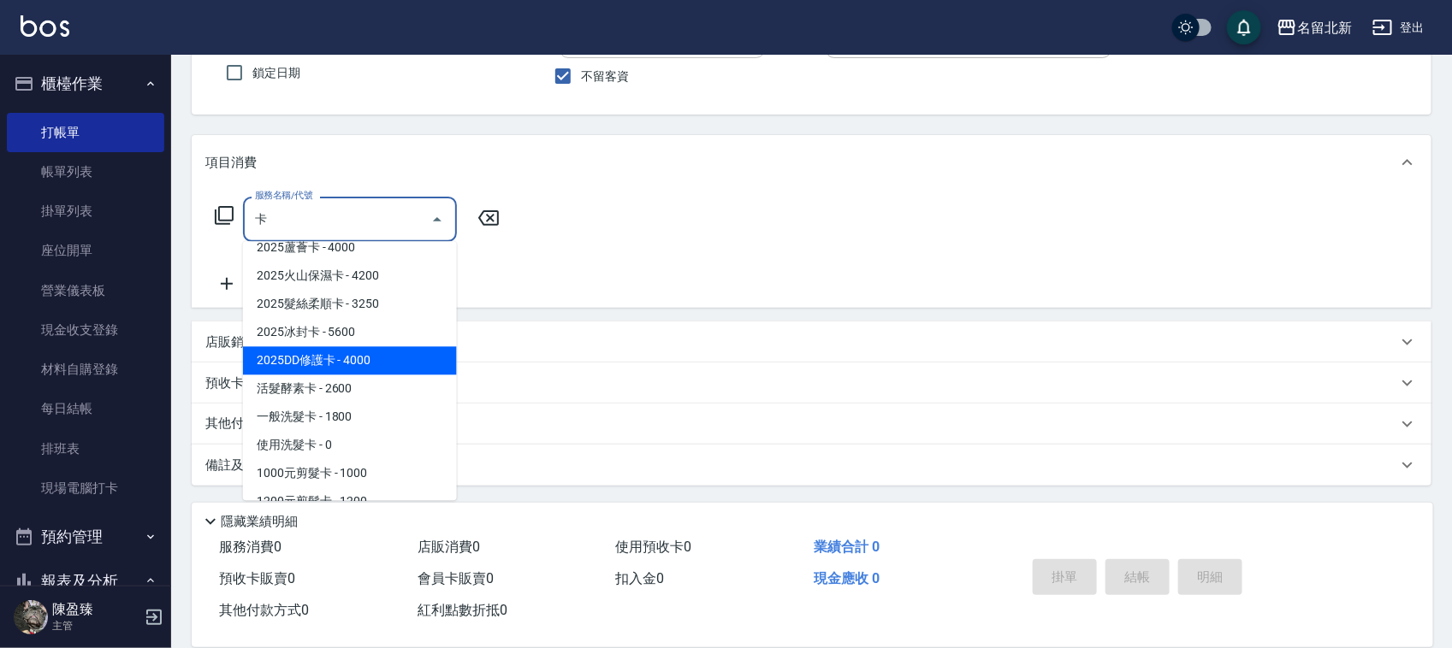
scroll to position [107, 0]
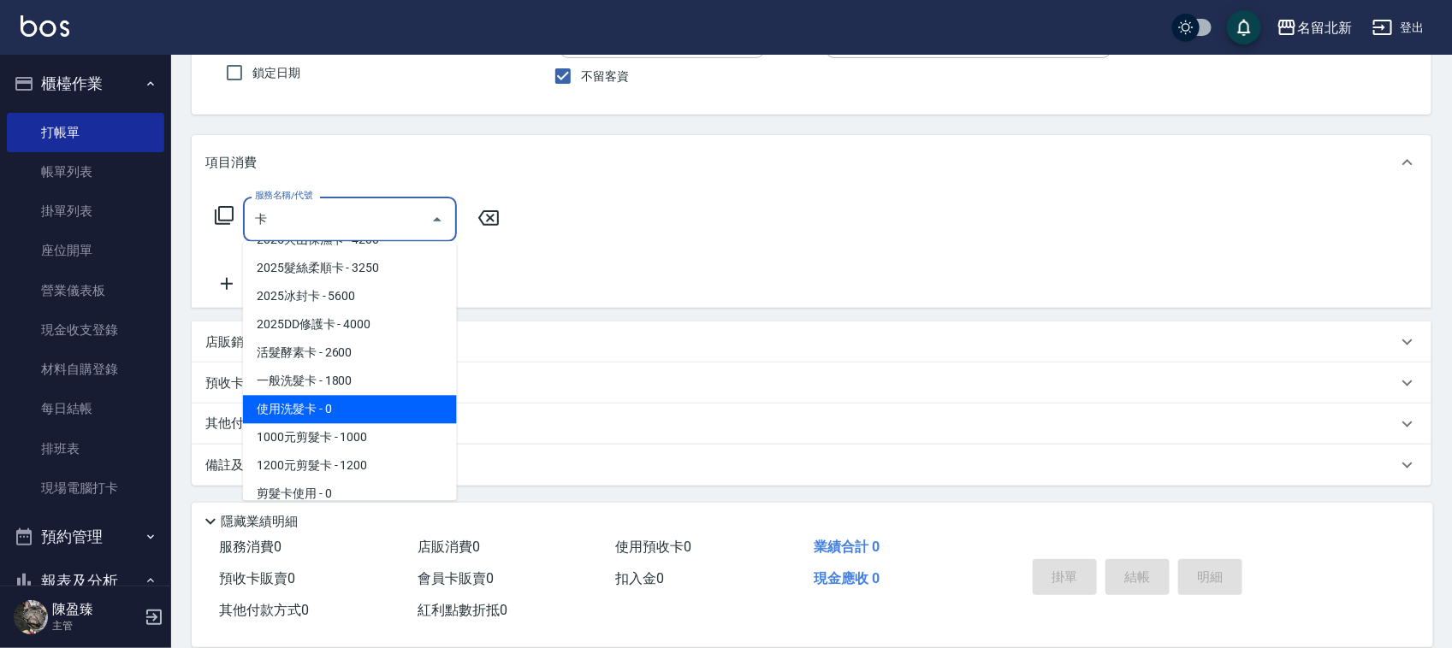
click at [312, 311] on span "2025冰封卡 - 5600" at bounding box center [350, 297] width 214 height 28
type input "2025冰封卡(107)"
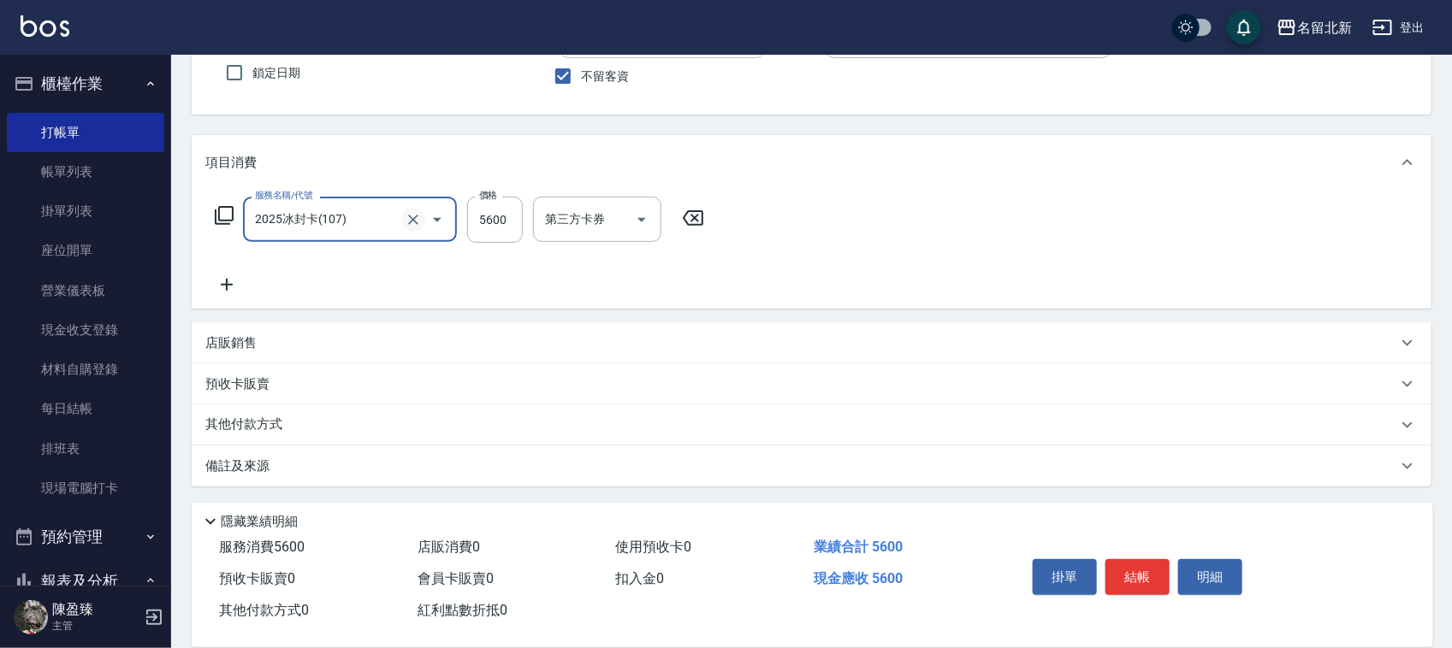
click at [417, 224] on icon "Clear" at bounding box center [413, 219] width 17 height 17
type input "使用洗髮卡(203)"
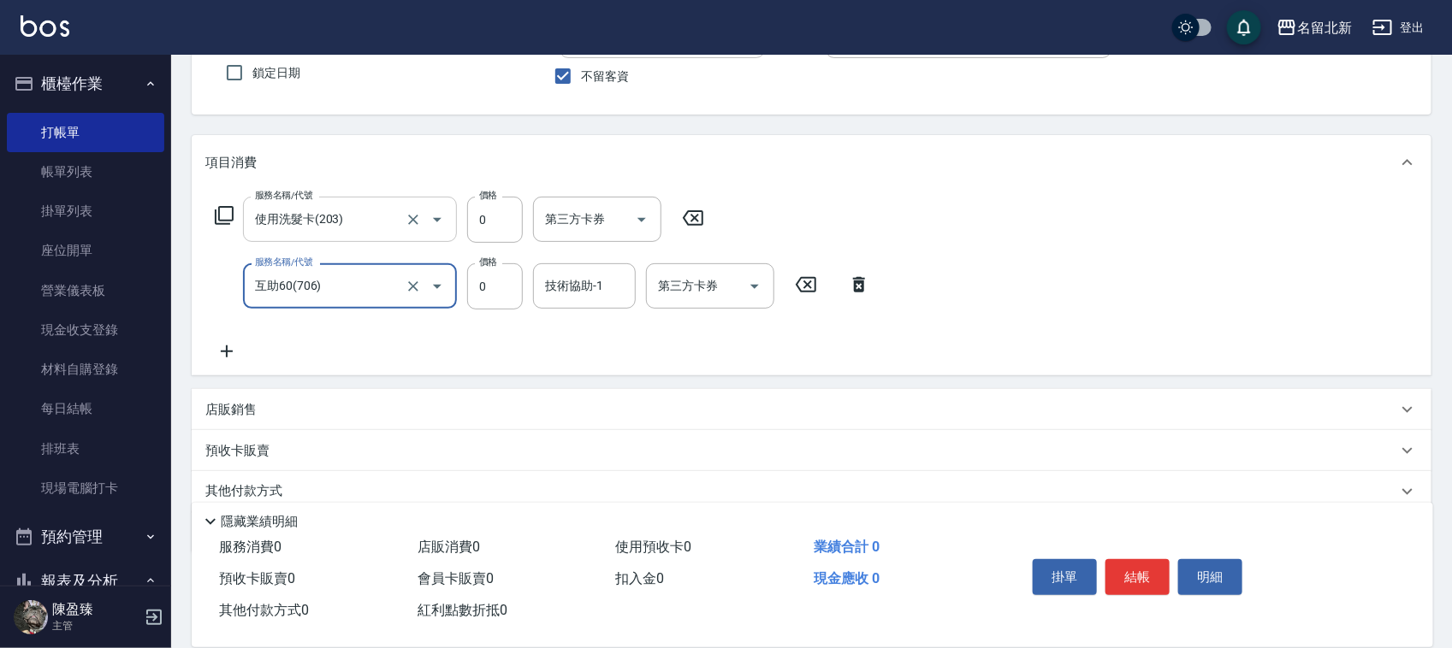
type input "互助60(706)"
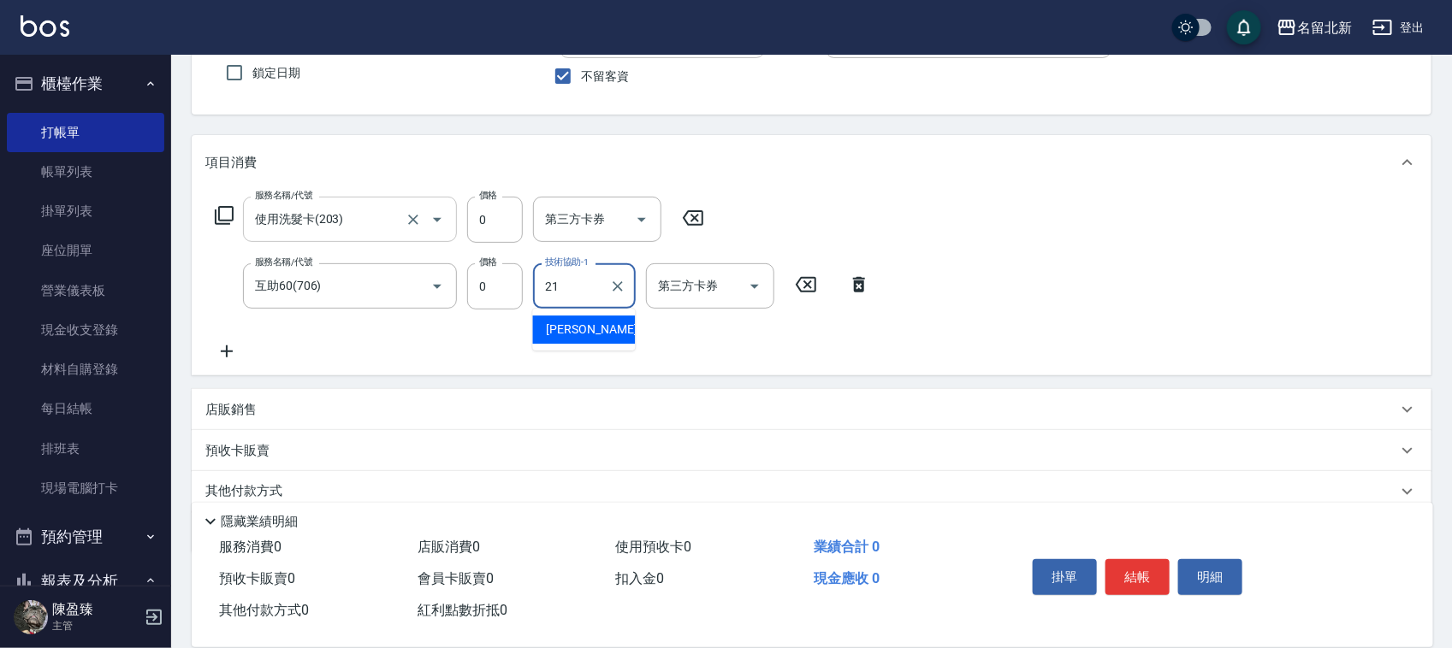
type input "[PERSON_NAME]-21"
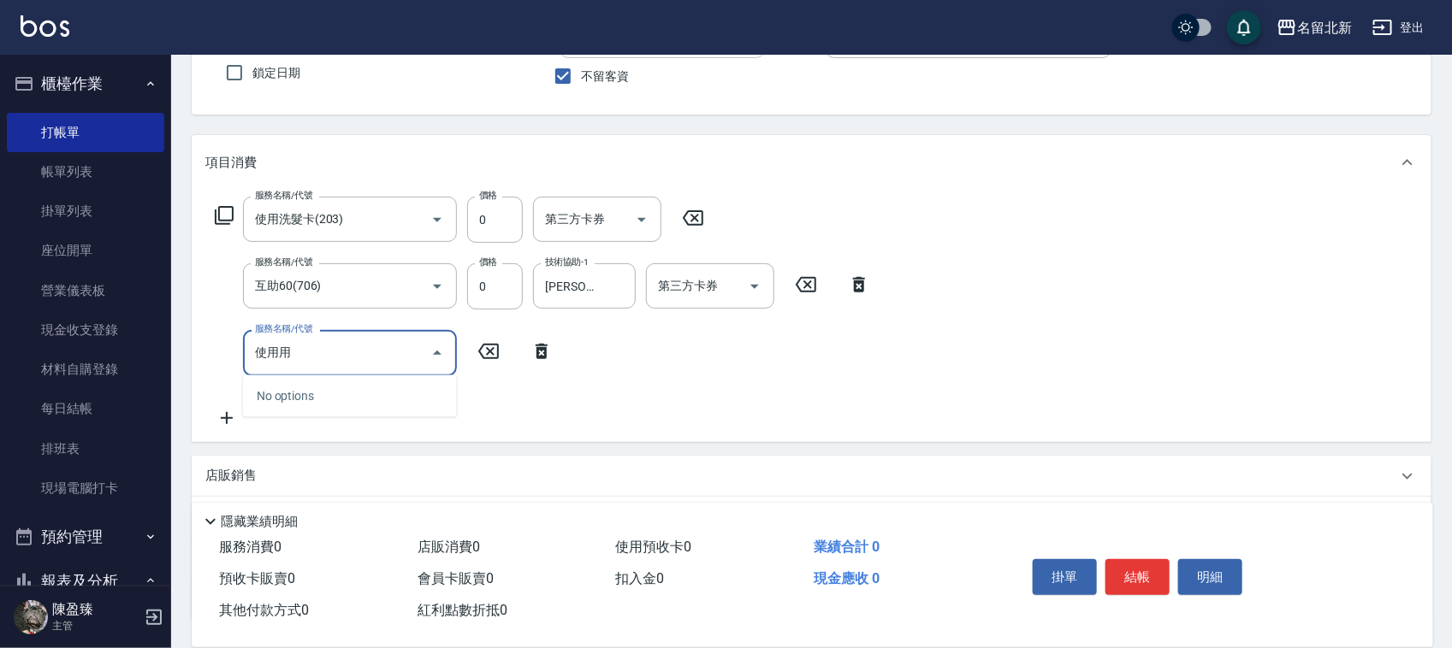
click at [336, 365] on input "使用用" at bounding box center [337, 353] width 173 height 30
type input "使用用"
click at [488, 352] on icon at bounding box center [488, 351] width 43 height 21
click at [541, 346] on icon at bounding box center [541, 351] width 12 height 15
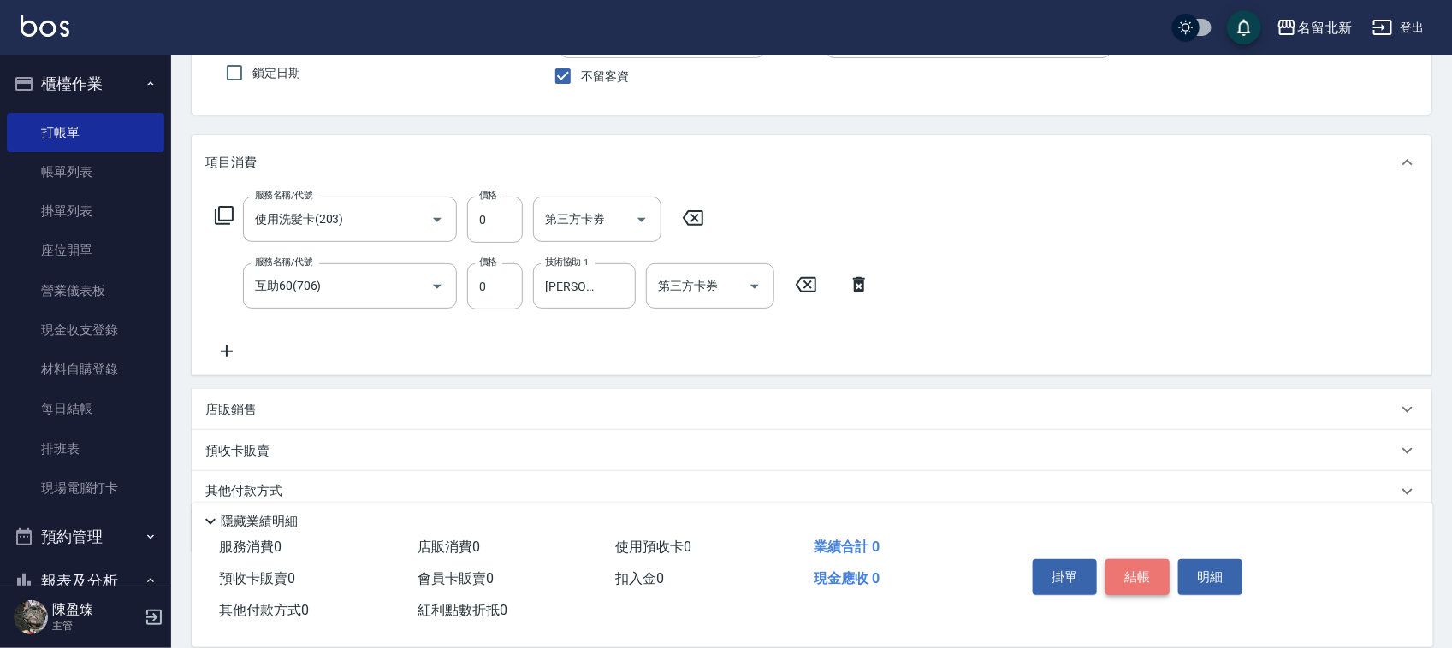
click at [1143, 565] on button "結帳" at bounding box center [1137, 577] width 64 height 36
type input "[DATE] 16:22"
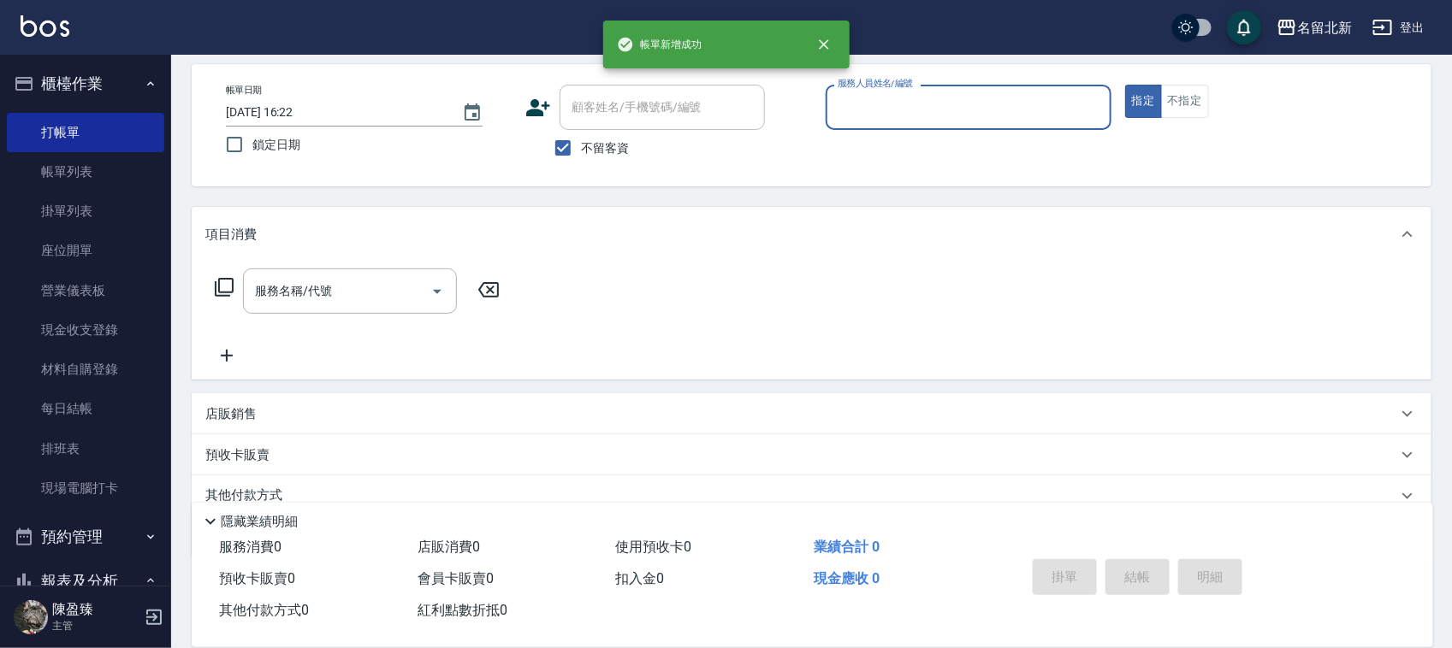
scroll to position [0, 0]
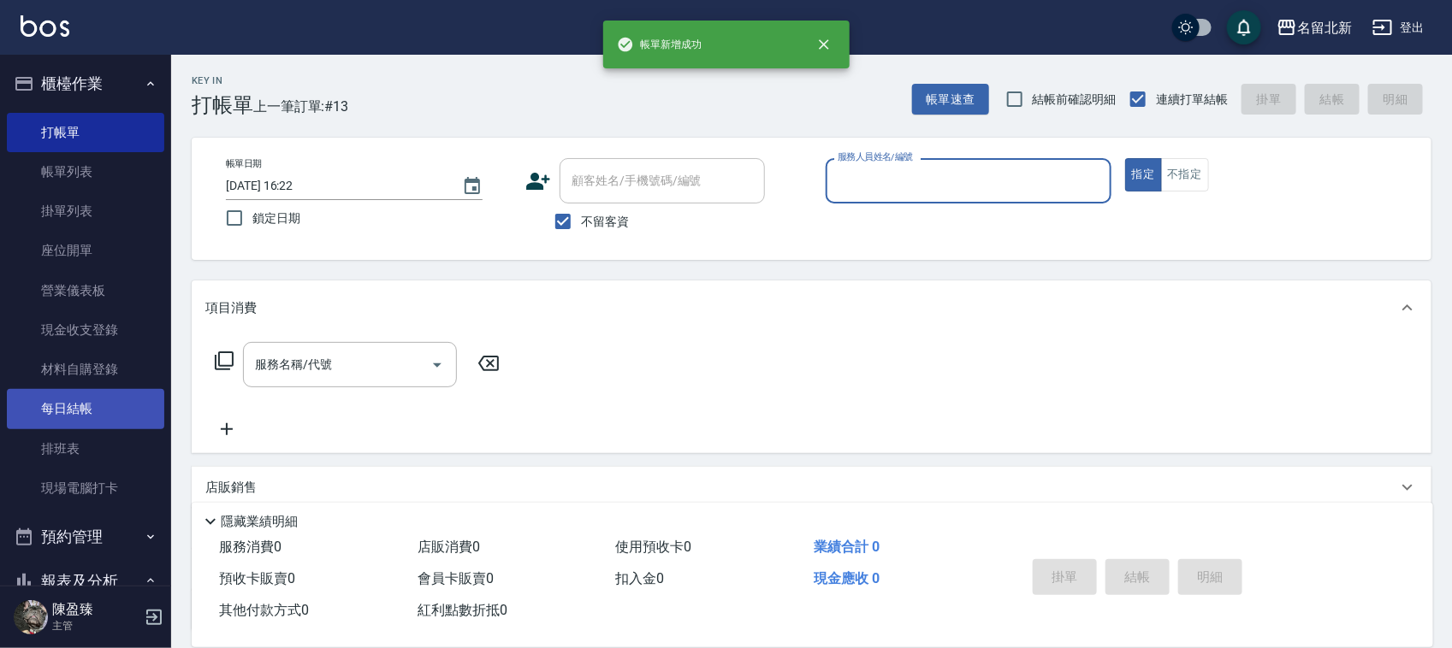
click at [67, 426] on link "每日結帳" at bounding box center [85, 408] width 157 height 39
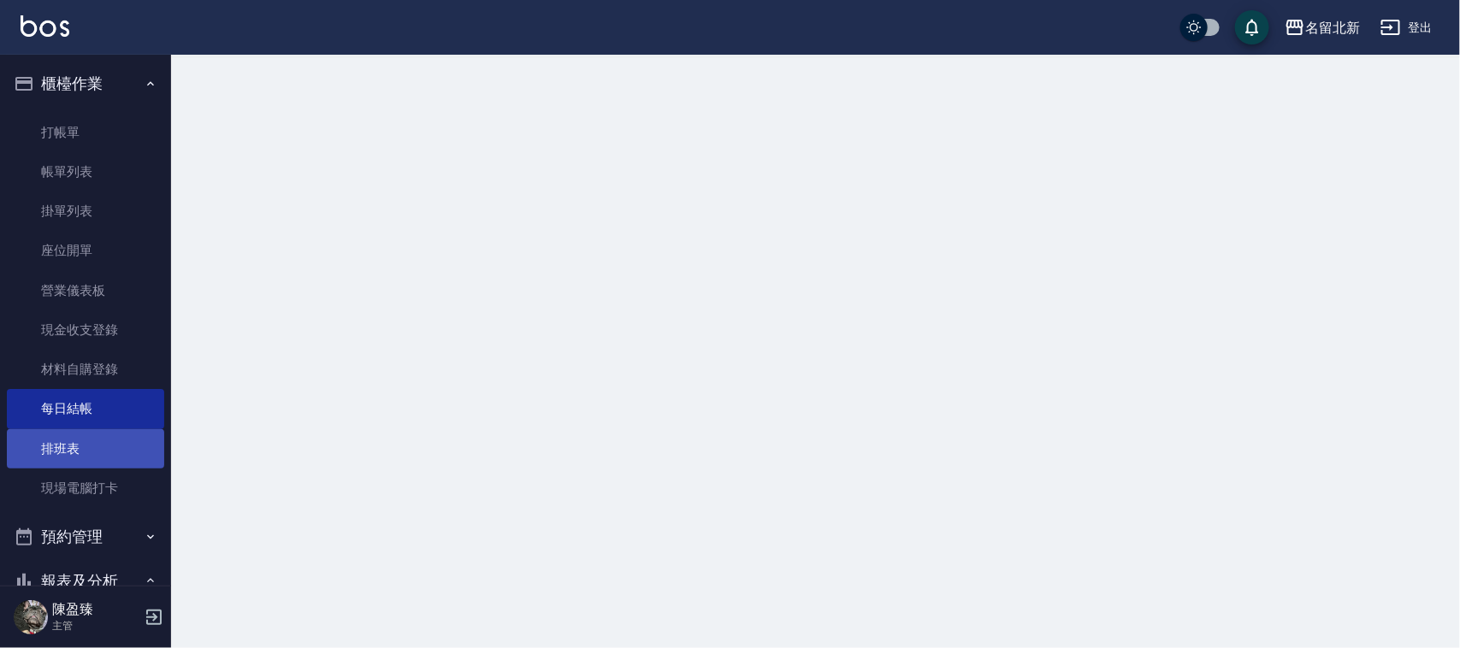
click at [67, 438] on link "排班表" at bounding box center [85, 448] width 157 height 39
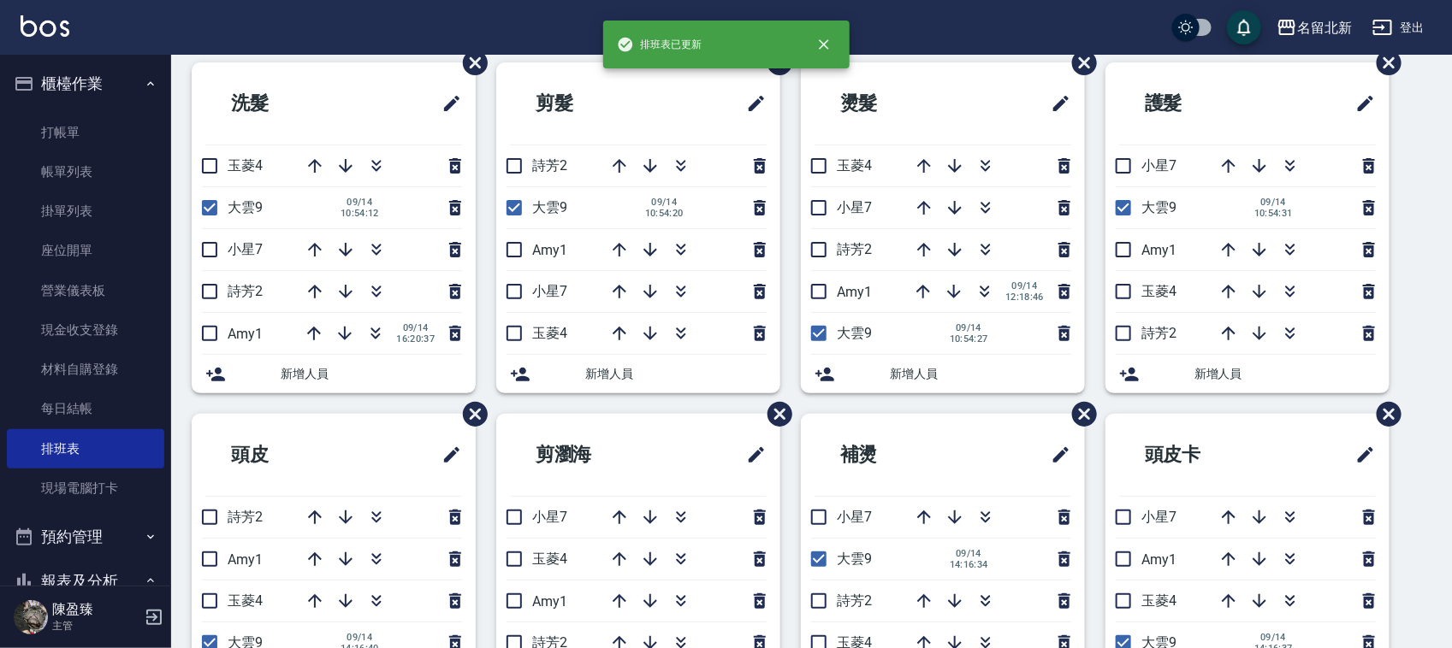
scroll to position [107, 0]
